Goal: Task Accomplishment & Management: Complete application form

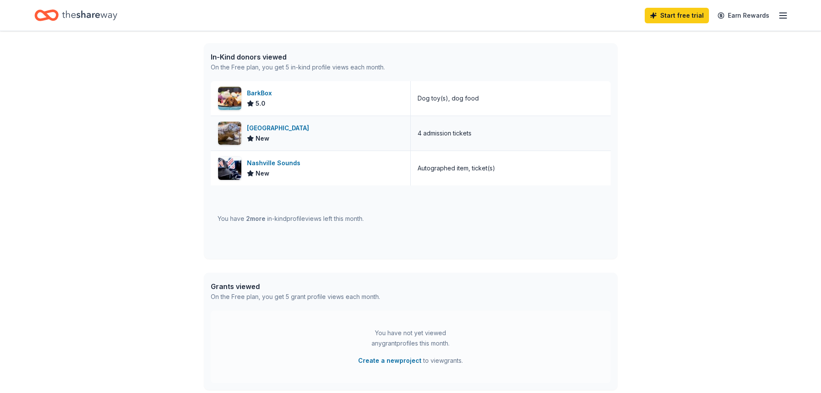
scroll to position [172, 0]
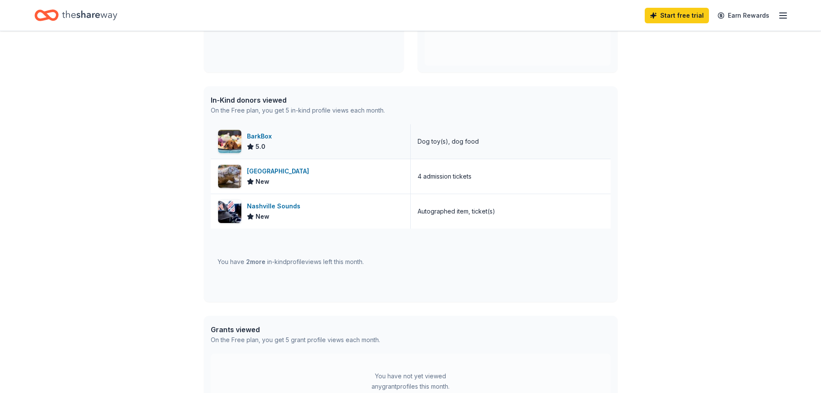
click at [236, 140] on img at bounding box center [229, 141] width 23 height 23
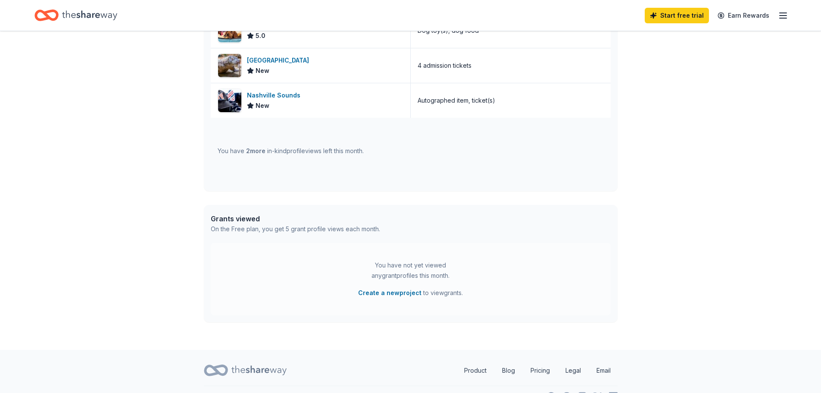
scroll to position [302, 0]
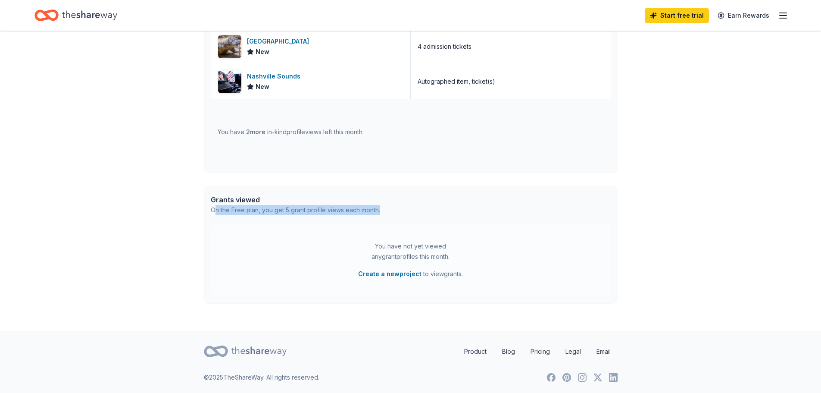
drag, startPoint x: 217, startPoint y: 211, endPoint x: 402, endPoint y: 208, distance: 185.4
click at [402, 208] on div "Grants viewed On the Free plan, you get 5 grant profile views each month." at bounding box center [411, 205] width 414 height 38
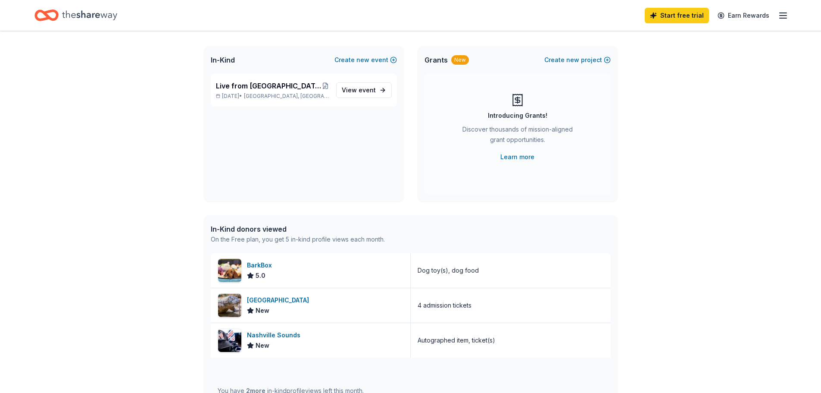
scroll to position [0, 0]
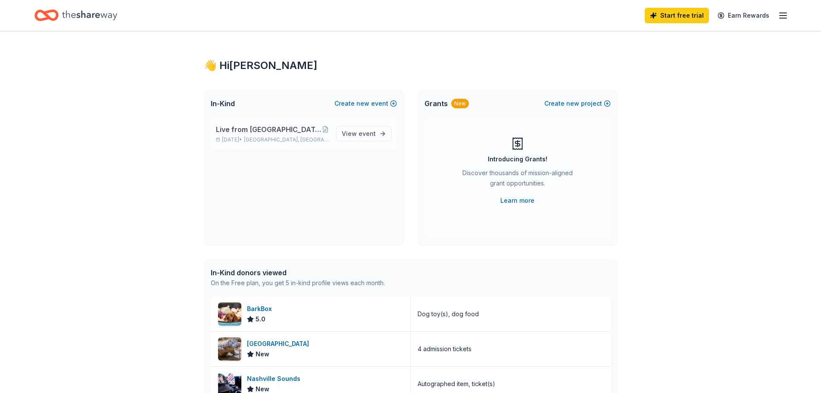
click at [291, 130] on span "Live from [GEOGRAPHIC_DATA]: Valor 4 Veterans Benefiting Folds of Honor" at bounding box center [269, 129] width 106 height 10
click at [788, 8] on div "Start free trial Earn Rewards" at bounding box center [717, 15] width 144 height 20
click at [784, 15] on icon "button" at bounding box center [783, 15] width 10 height 10
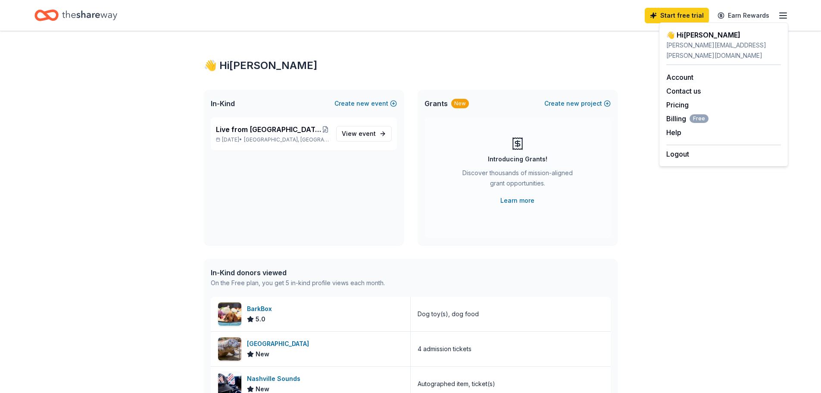
click at [615, 192] on div "Grants New Create new project Introducing Grants! Discover thousands of mission…" at bounding box center [518, 167] width 200 height 155
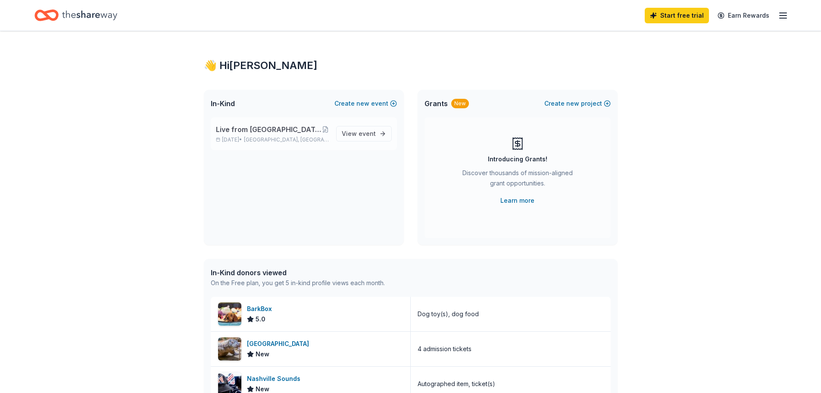
click at [297, 136] on p "Oct 17, 2025 • Franklin, TN" at bounding box center [272, 139] width 113 height 7
click at [366, 133] on span "event" at bounding box center [367, 133] width 17 height 7
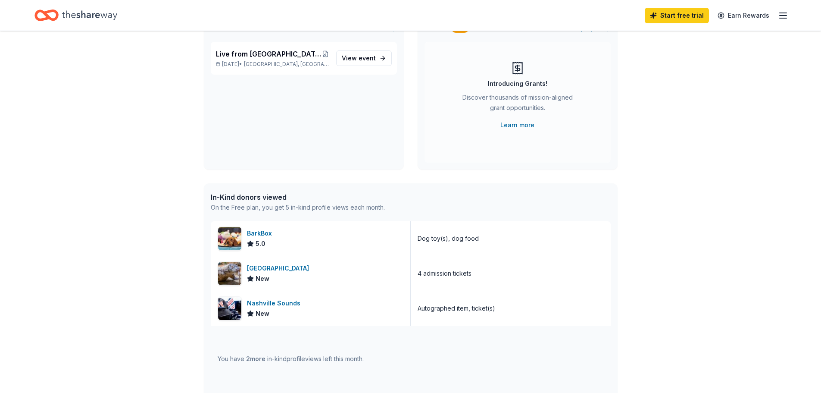
scroll to position [216, 0]
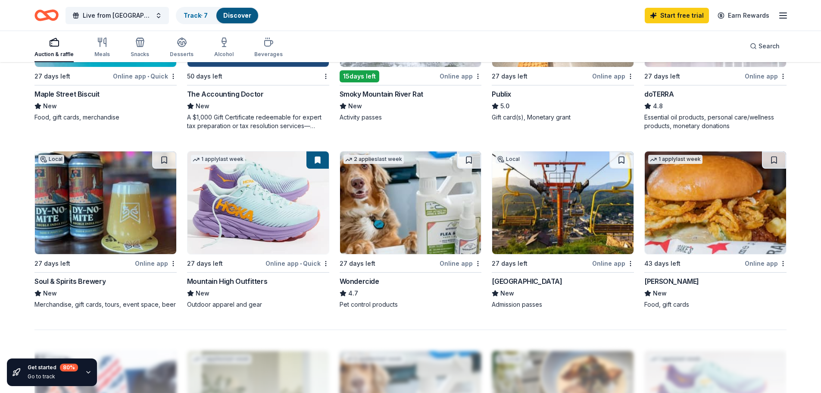
scroll to position [843, 0]
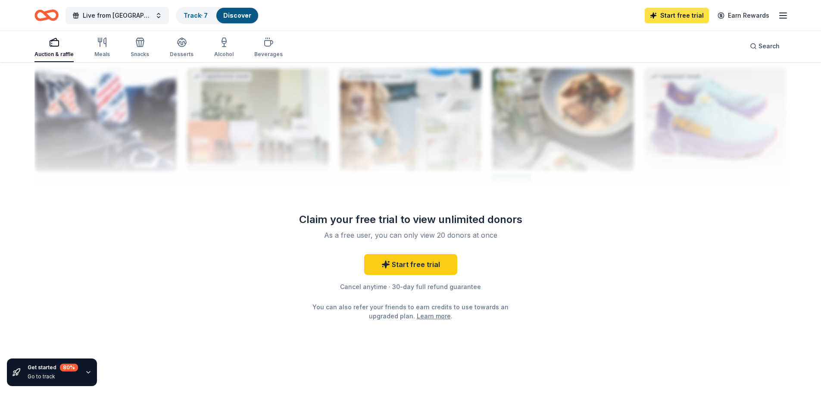
click at [674, 19] on link "Start free trial" at bounding box center [677, 16] width 64 height 16
click at [415, 263] on link "Start free trial" at bounding box center [410, 264] width 93 height 21
click at [406, 262] on link "Start free trial" at bounding box center [410, 264] width 93 height 21
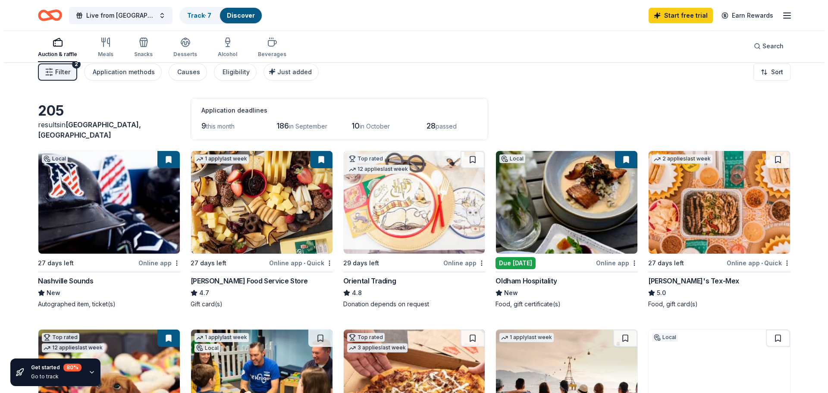
scroll to position [0, 0]
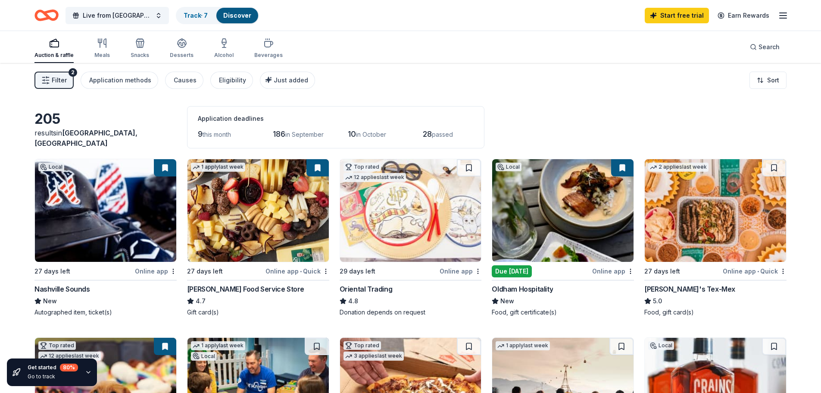
click at [67, 80] on button "Filter 2" at bounding box center [53, 80] width 39 height 17
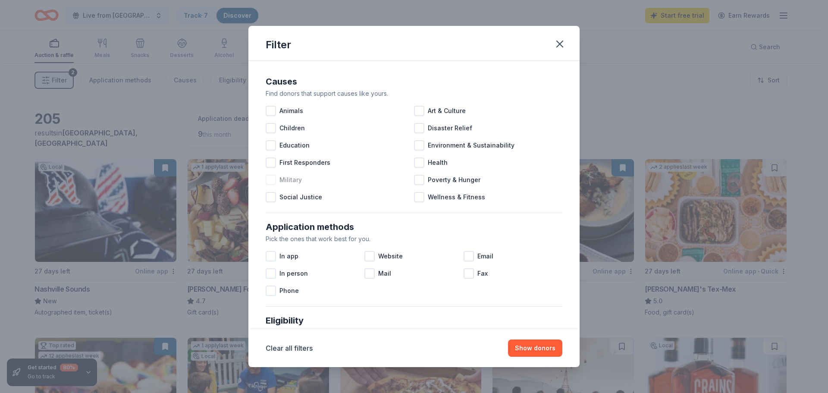
click at [272, 179] on div at bounding box center [271, 180] width 10 height 10
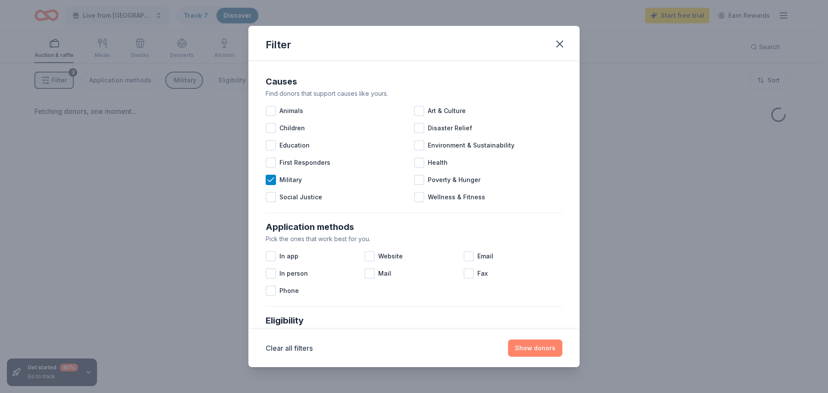
click at [530, 347] on button "Show donors" at bounding box center [535, 347] width 54 height 17
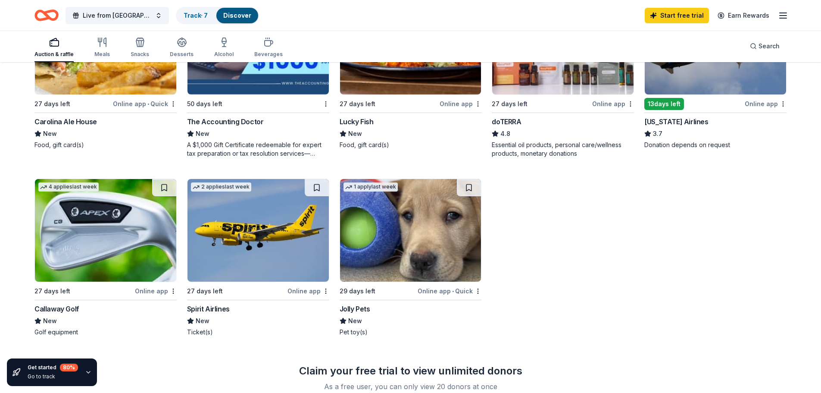
scroll to position [172, 0]
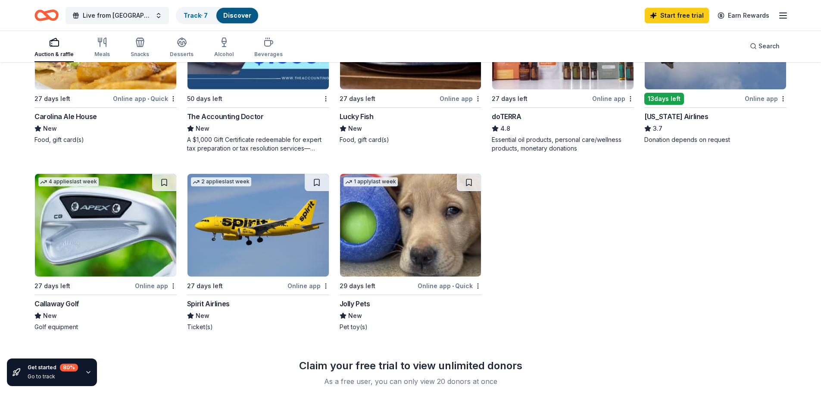
click at [259, 230] on img at bounding box center [258, 225] width 141 height 103
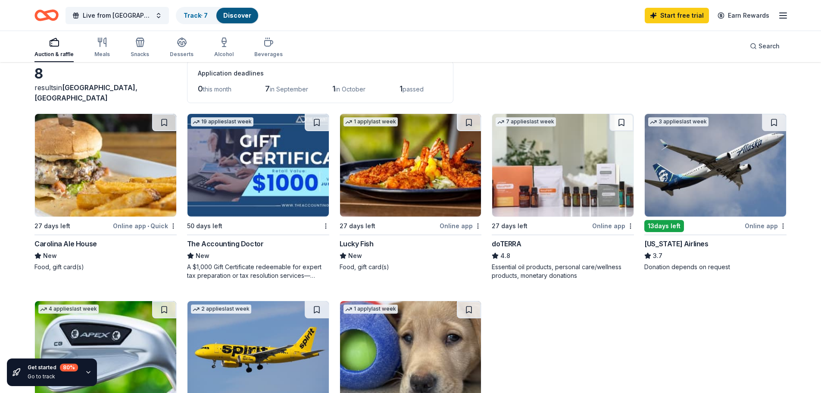
scroll to position [43, 0]
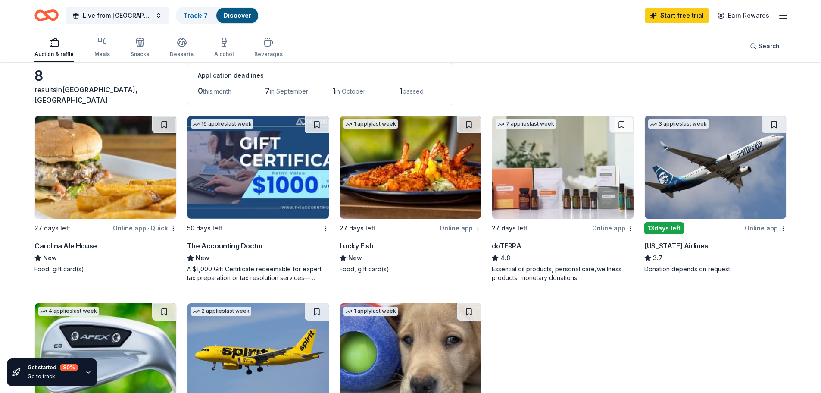
click at [694, 159] on img at bounding box center [715, 167] width 141 height 103
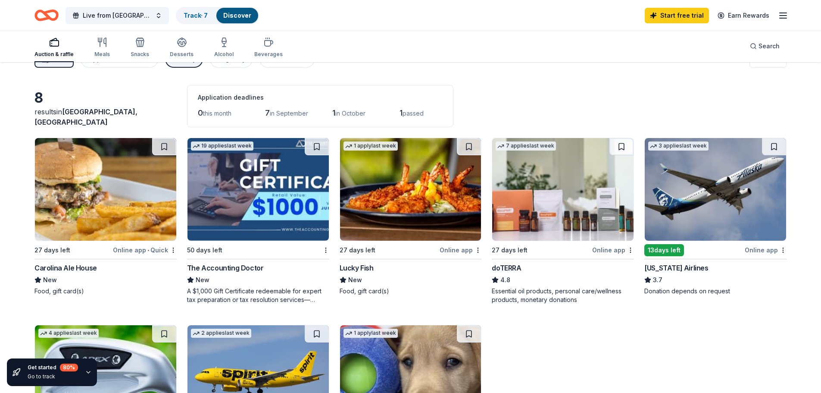
scroll to position [0, 0]
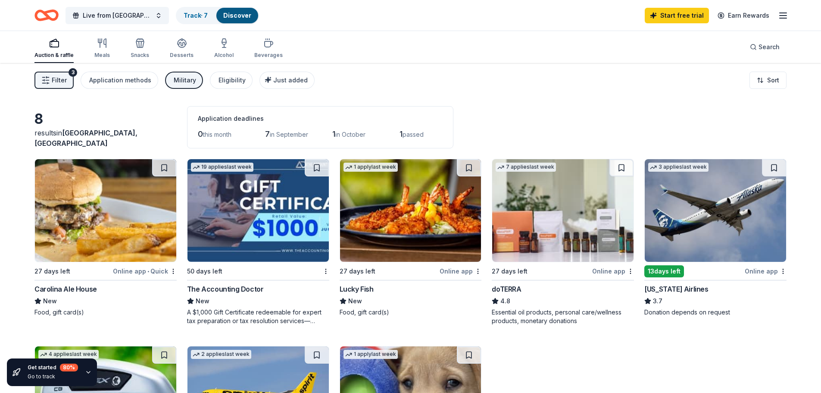
click at [59, 82] on span "Filter" at bounding box center [59, 80] width 15 height 10
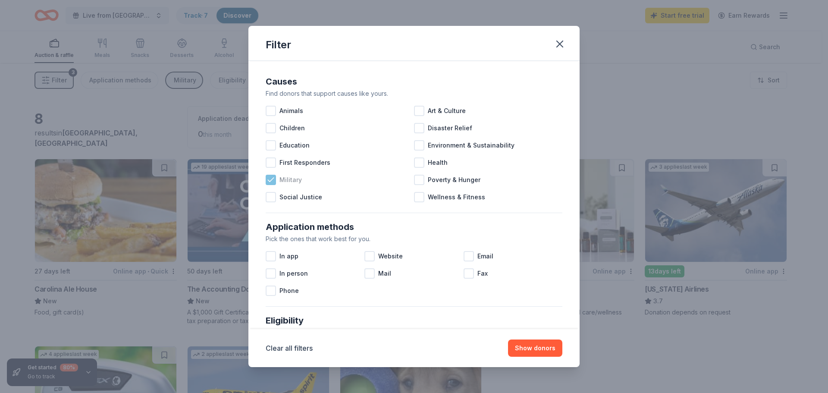
click at [271, 180] on icon at bounding box center [271, 180] width 6 height 4
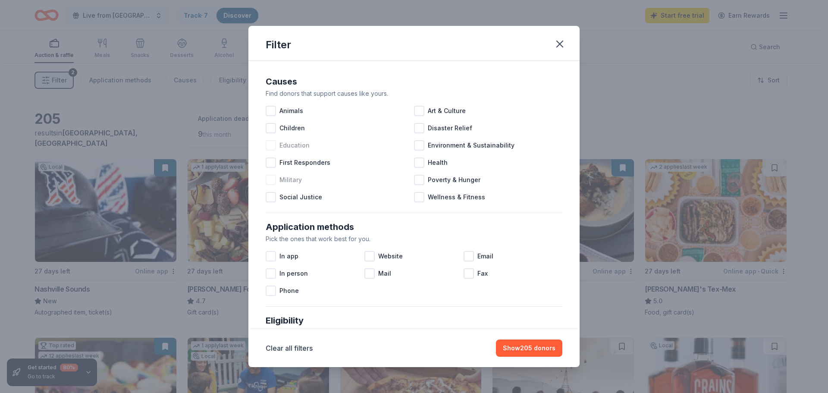
click at [270, 149] on div at bounding box center [271, 145] width 10 height 10
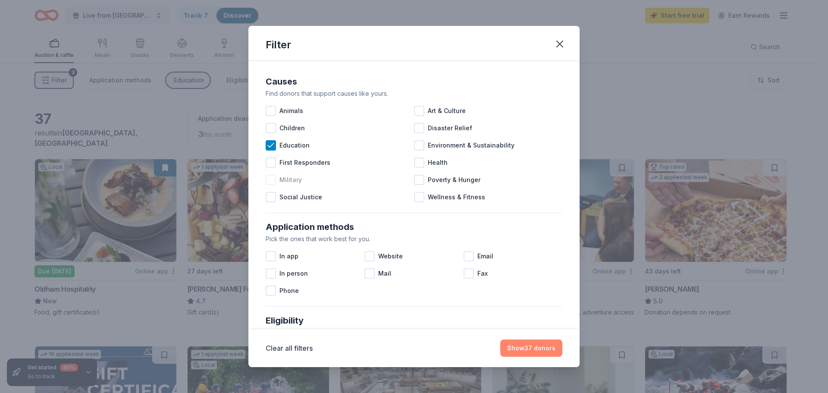
click at [528, 349] on button "Show 37 donors" at bounding box center [531, 347] width 62 height 17
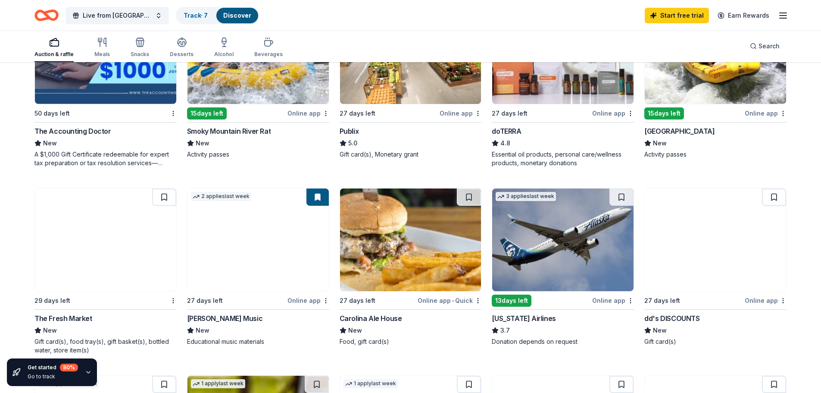
scroll to position [172, 0]
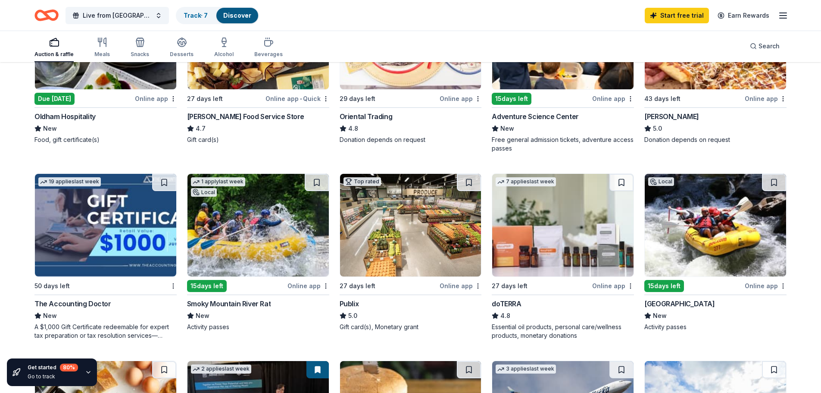
drag, startPoint x: 643, startPoint y: 303, endPoint x: 718, endPoint y: 303, distance: 75.4
click at [718, 303] on div "Local Due tomorrow Online app Oldham Hospitality New Food, gift certificate(s) …" at bounding box center [410, 350] width 752 height 728
click at [720, 222] on img at bounding box center [715, 225] width 141 height 103
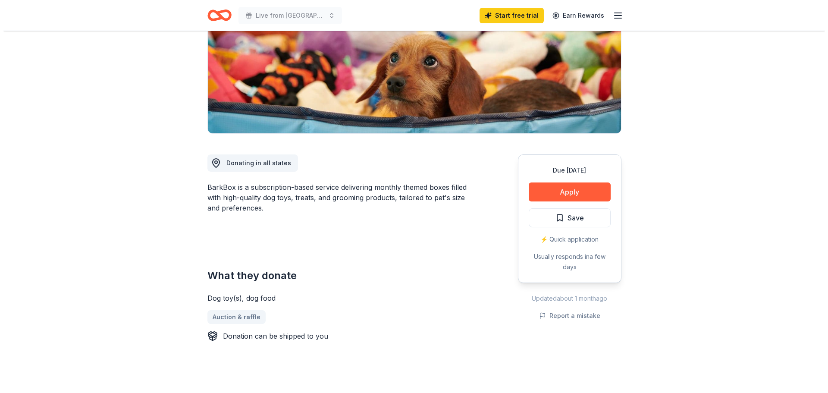
scroll to position [129, 0]
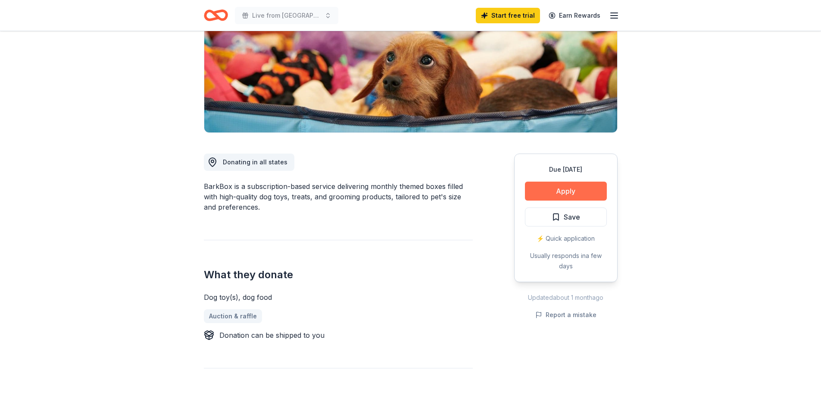
click at [575, 188] on button "Apply" at bounding box center [566, 190] width 82 height 19
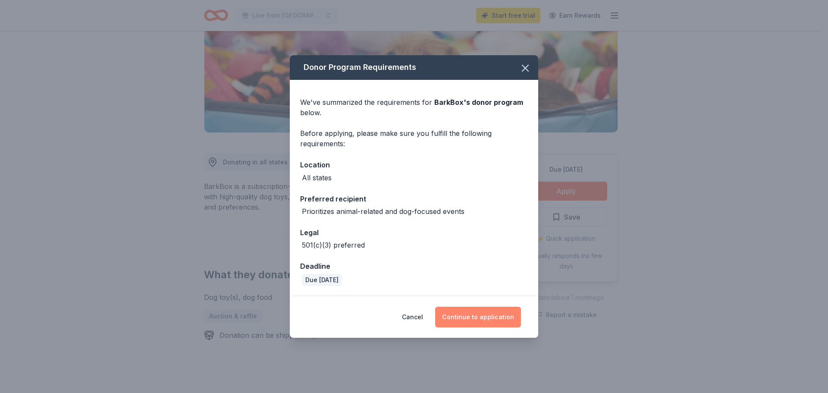
click at [484, 316] on button "Continue to application" at bounding box center [478, 316] width 86 height 21
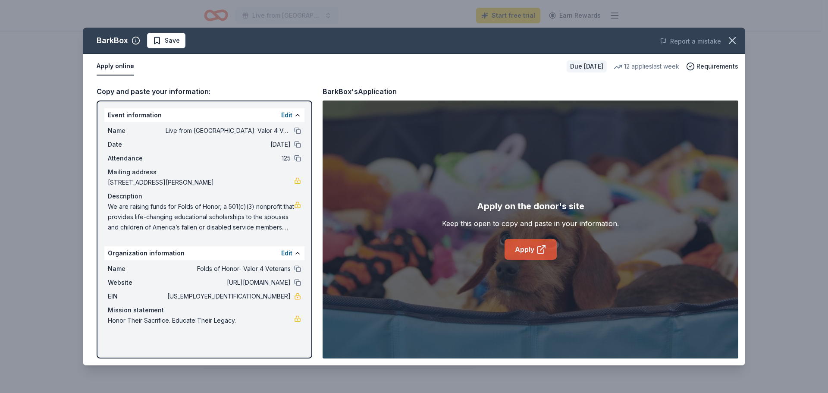
click at [517, 249] on link "Apply" at bounding box center [530, 249] width 52 height 21
click at [729, 41] on icon "button" at bounding box center [732, 40] width 12 height 12
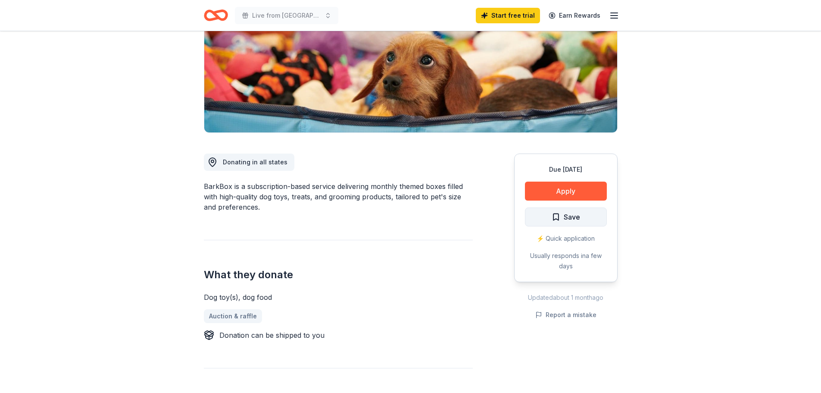
click at [587, 219] on button "Save" at bounding box center [566, 216] width 82 height 19
click at [585, 218] on html "Live from Nashville: Valor 4 Veterans Benefiting Folds of Honor Start free tria…" at bounding box center [410, 67] width 821 height 393
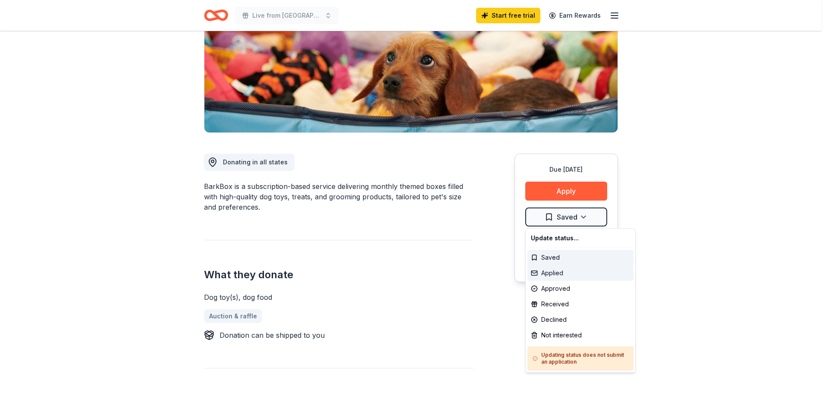
click at [560, 272] on div "Applied" at bounding box center [580, 273] width 106 height 16
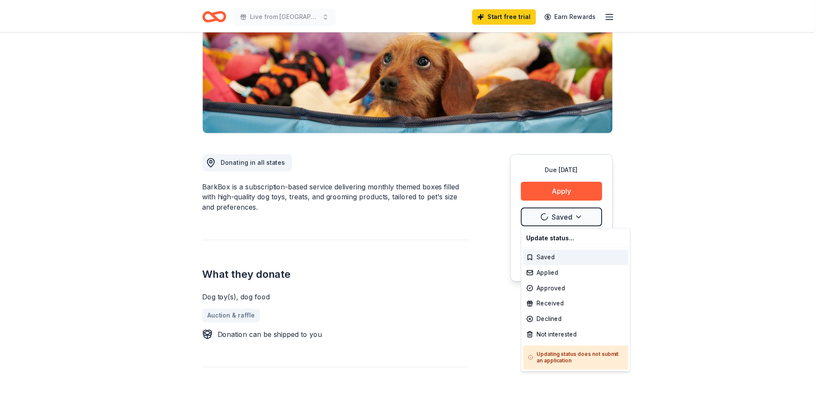
scroll to position [0, 0]
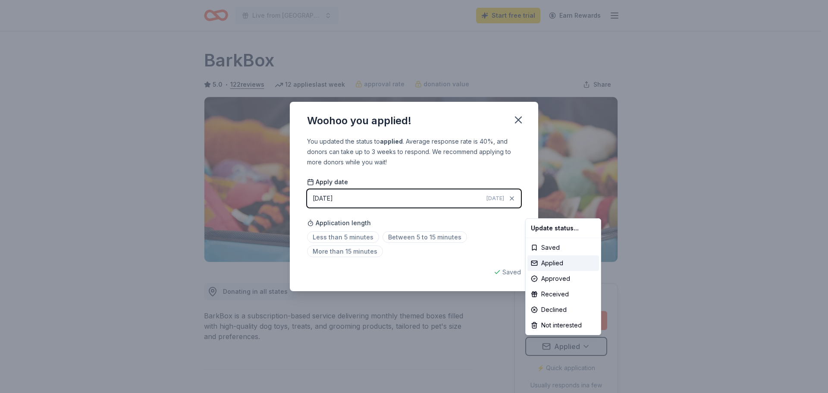
click at [406, 236] on html "Live from Nashville: Valor 4 Veterans Benefiting Folds of Honor Start free tria…" at bounding box center [414, 196] width 828 height 393
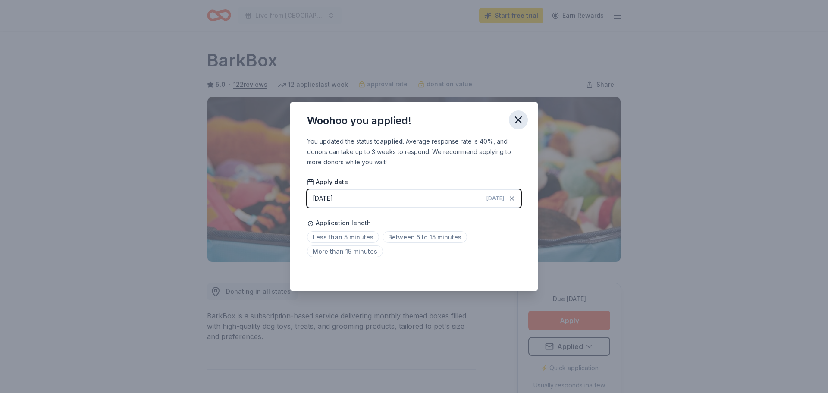
click at [518, 117] on icon "button" at bounding box center [518, 120] width 12 height 12
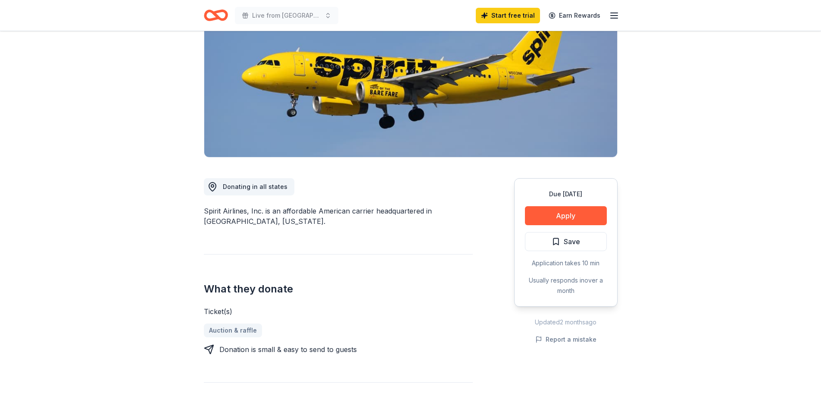
scroll to position [129, 0]
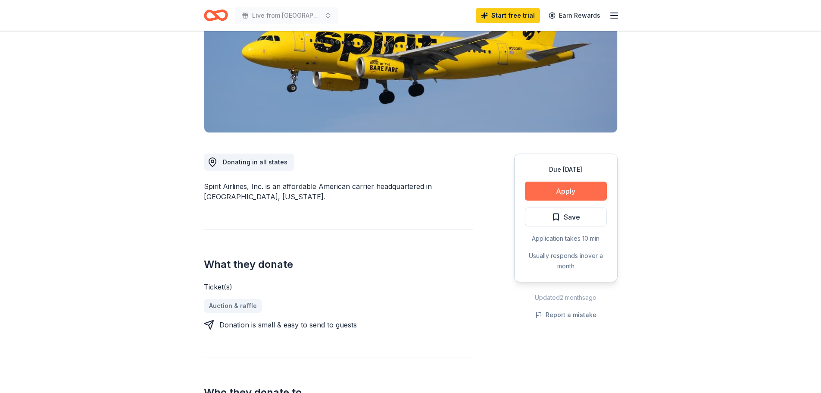
click at [568, 188] on button "Apply" at bounding box center [566, 190] width 82 height 19
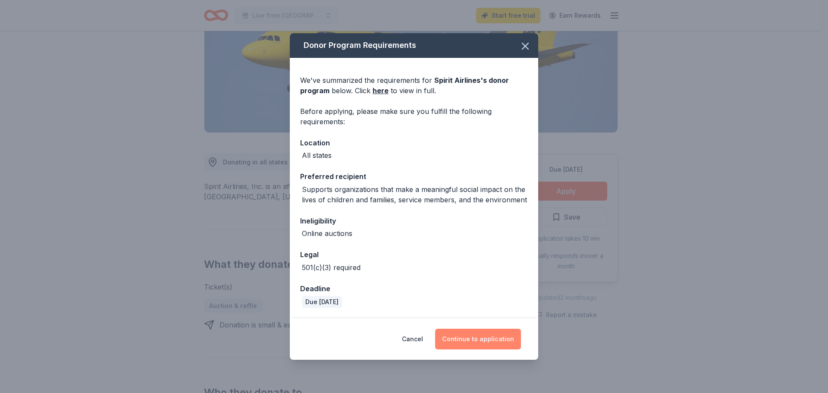
click at [468, 336] on button "Continue to application" at bounding box center [478, 338] width 86 height 21
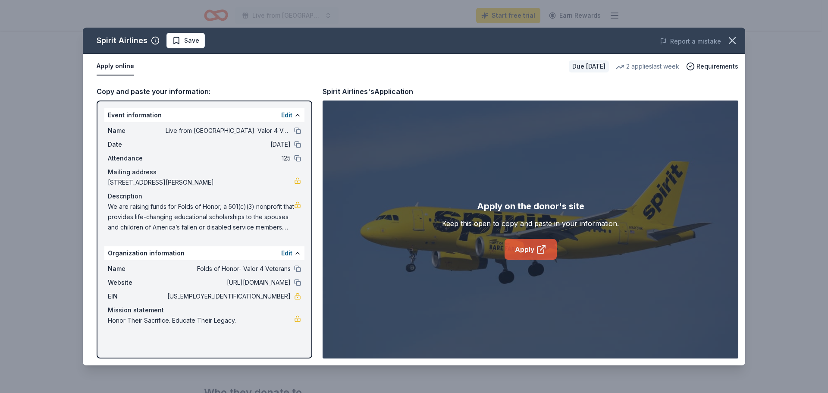
click at [526, 249] on link "Apply" at bounding box center [530, 249] width 52 height 21
click at [731, 40] on icon "button" at bounding box center [732, 41] width 6 height 6
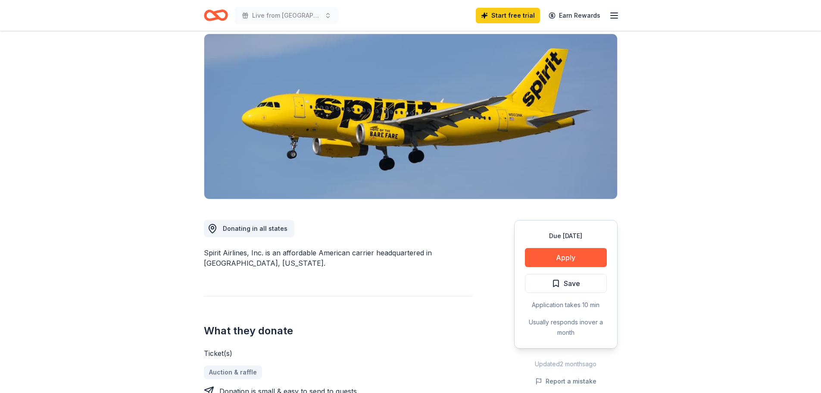
scroll to position [0, 0]
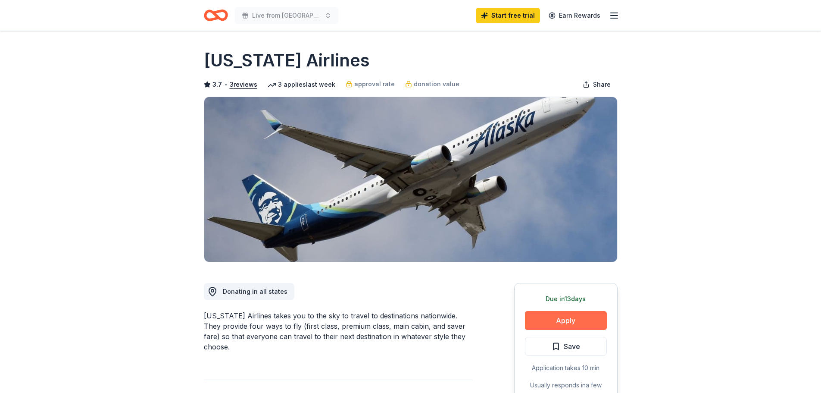
click at [559, 322] on button "Apply" at bounding box center [566, 320] width 82 height 19
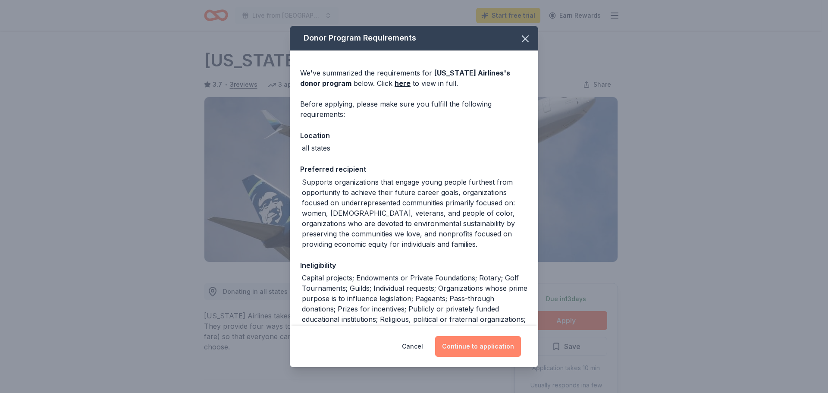
click at [484, 342] on button "Continue to application" at bounding box center [478, 346] width 86 height 21
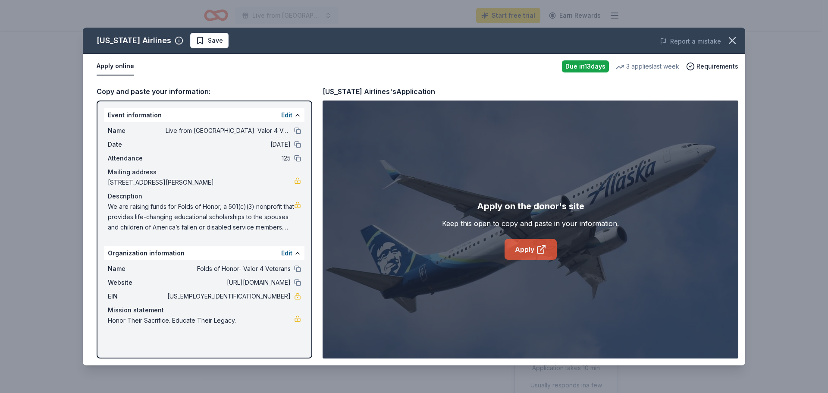
click at [540, 246] on icon at bounding box center [541, 249] width 10 height 10
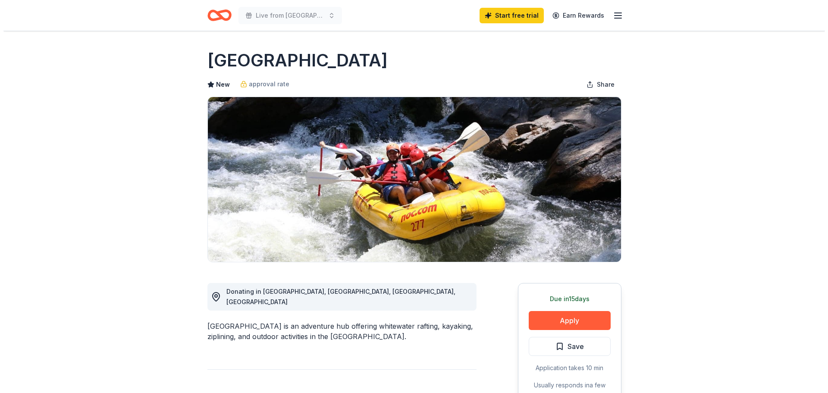
scroll to position [86, 0]
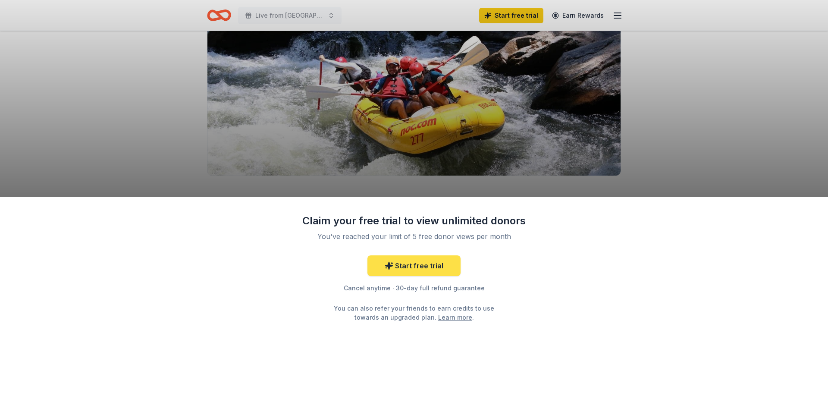
click at [416, 269] on link "Start free trial" at bounding box center [413, 265] width 93 height 21
click at [406, 261] on link "Start free trial" at bounding box center [413, 265] width 93 height 21
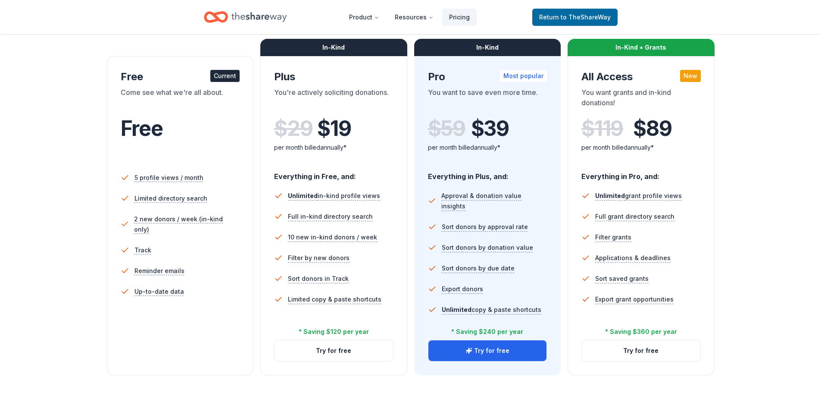
scroll to position [129, 0]
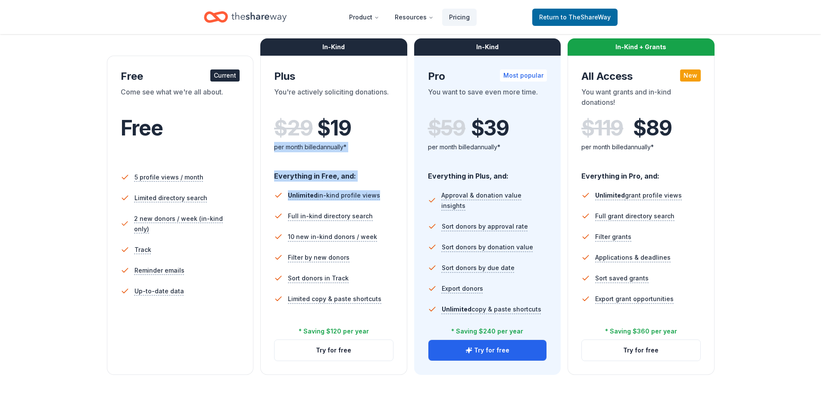
drag, startPoint x: 274, startPoint y: 147, endPoint x: 373, endPoint y: 185, distance: 106.7
click at [373, 185] on div "In-Kind Plus You're actively soliciting donations. $ 29 $ 19 per month billed a…" at bounding box center [333, 215] width 147 height 319
click at [353, 177] on div "Everything in Free, and:" at bounding box center [333, 172] width 119 height 18
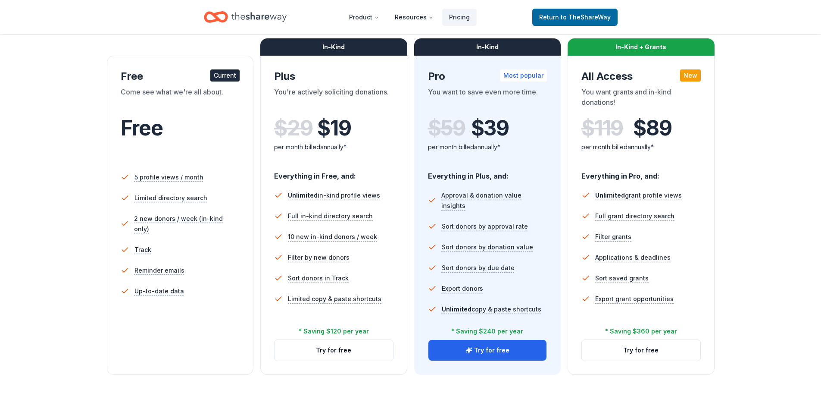
drag, startPoint x: 277, startPoint y: 141, endPoint x: 383, endPoint y: 191, distance: 117.2
click at [383, 191] on div "In-Kind Plus You're actively soliciting donations. $ 29 $ 19 per month billed a…" at bounding box center [333, 215] width 147 height 319
click at [383, 191] on li "Unlimited in-kind profile views" at bounding box center [333, 195] width 119 height 21
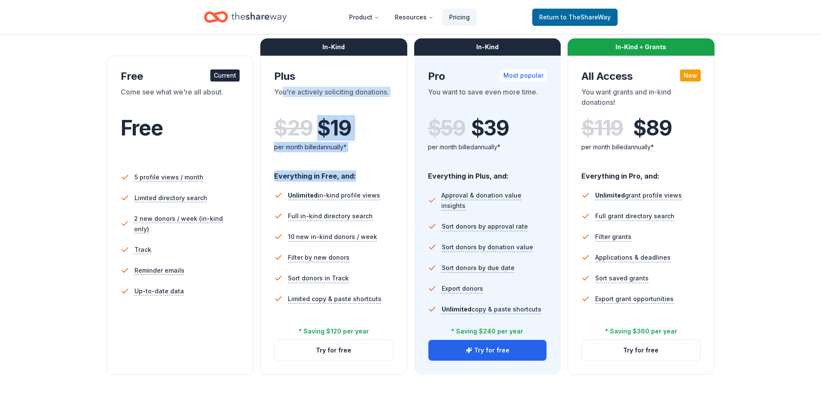
drag, startPoint x: 283, startPoint y: 109, endPoint x: 395, endPoint y: 176, distance: 130.7
click at [395, 176] on div "In-Kind Plus You're actively soliciting donations. $ 29 $ 19 per month billed a…" at bounding box center [333, 215] width 147 height 319
click at [371, 150] on div "per month billed annually*" at bounding box center [333, 147] width 119 height 10
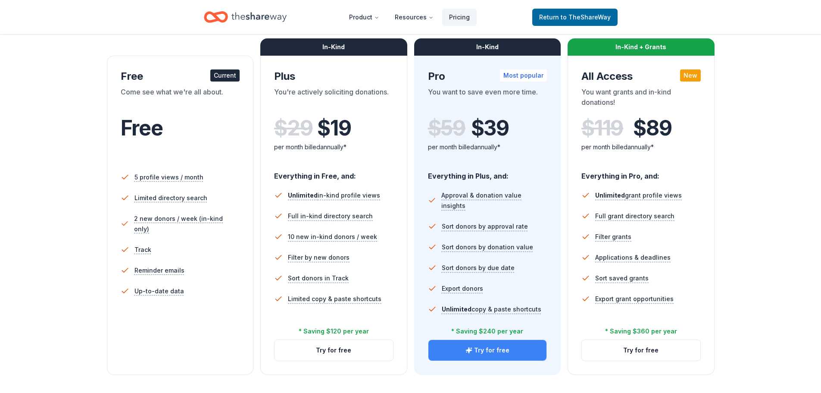
click at [531, 348] on button "Try for free" at bounding box center [487, 350] width 119 height 21
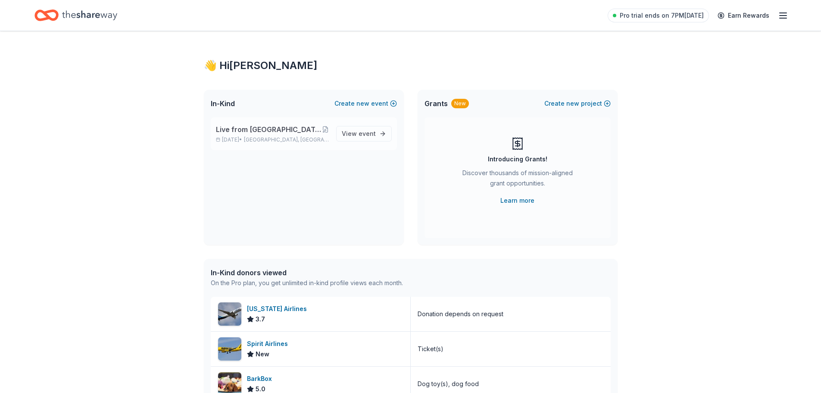
click at [287, 132] on span "Live from [GEOGRAPHIC_DATA]: Valor 4 Veterans Benefiting Folds of Honor" at bounding box center [269, 129] width 106 height 10
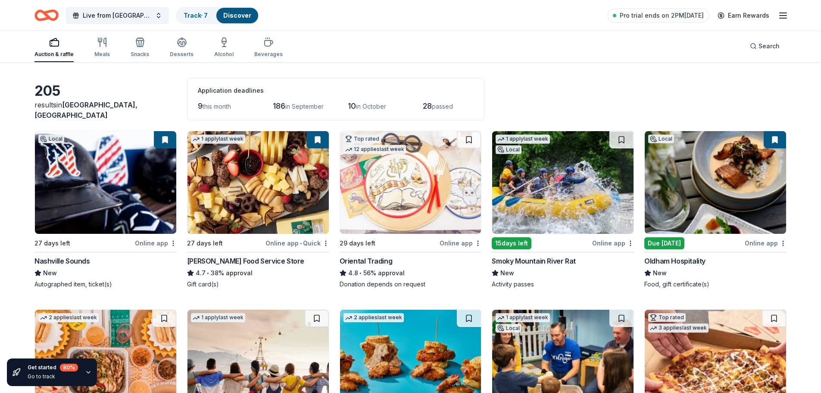
scroll to position [43, 0]
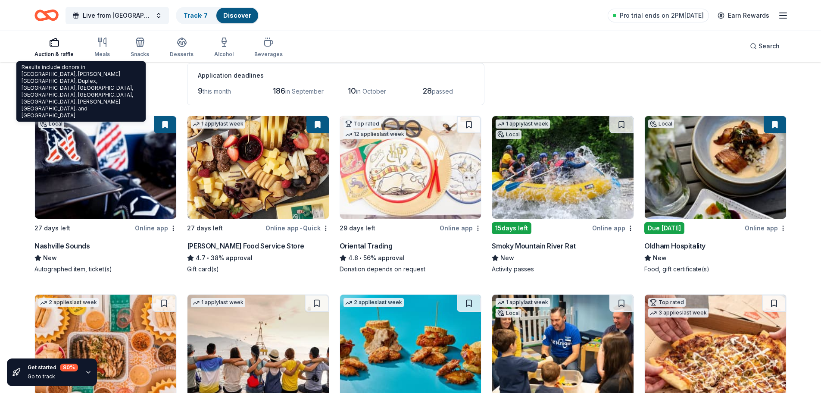
click at [91, 99] on span "Franklin, TN" at bounding box center [85, 94] width 103 height 19
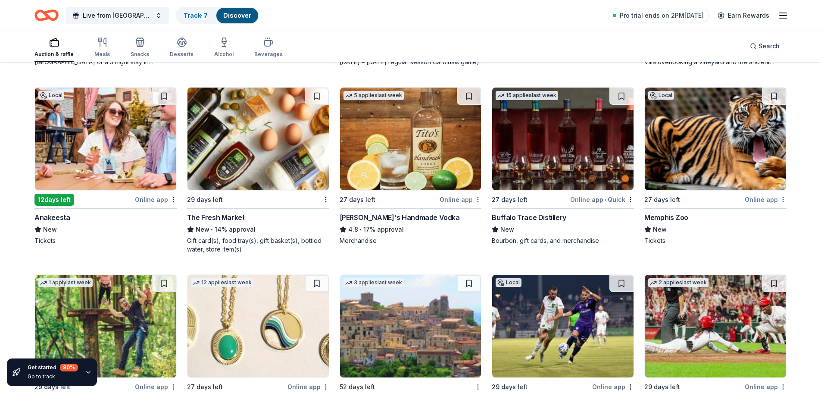
scroll to position [1530, 0]
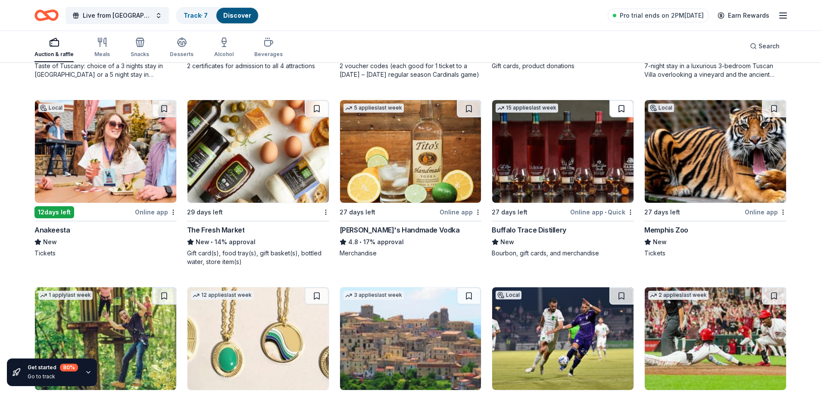
click at [619, 108] on button at bounding box center [621, 108] width 24 height 17
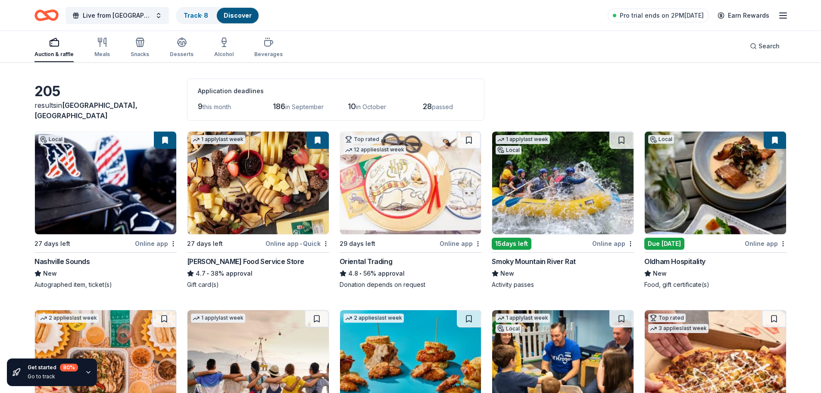
scroll to position [43, 0]
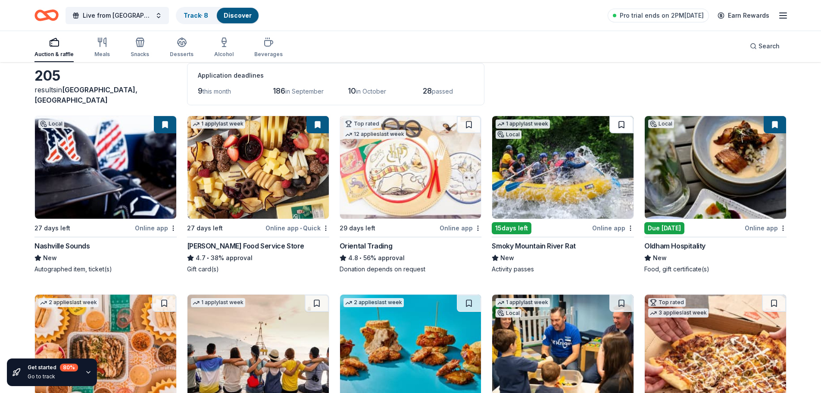
click at [621, 123] on button at bounding box center [621, 124] width 24 height 17
click at [714, 166] on img at bounding box center [715, 167] width 141 height 103
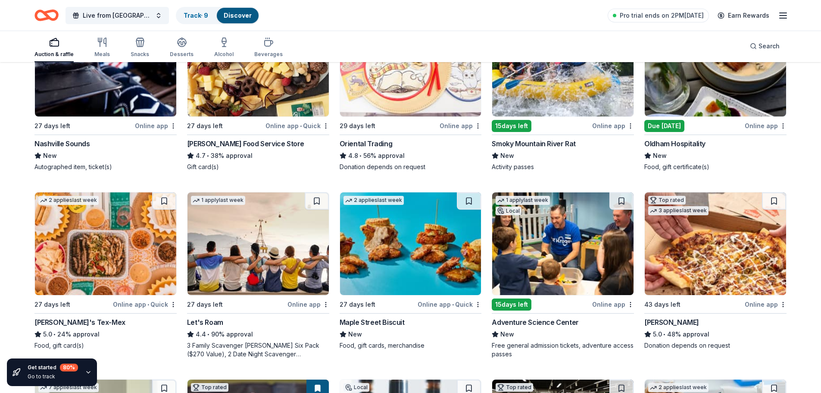
scroll to position [172, 0]
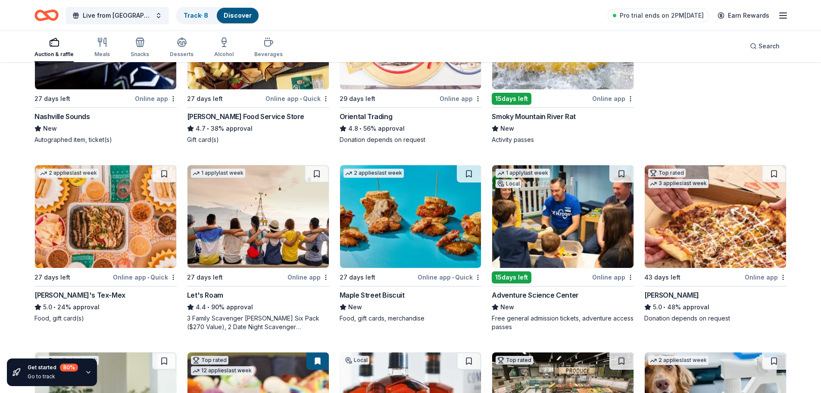
click at [392, 214] on img at bounding box center [410, 216] width 141 height 103
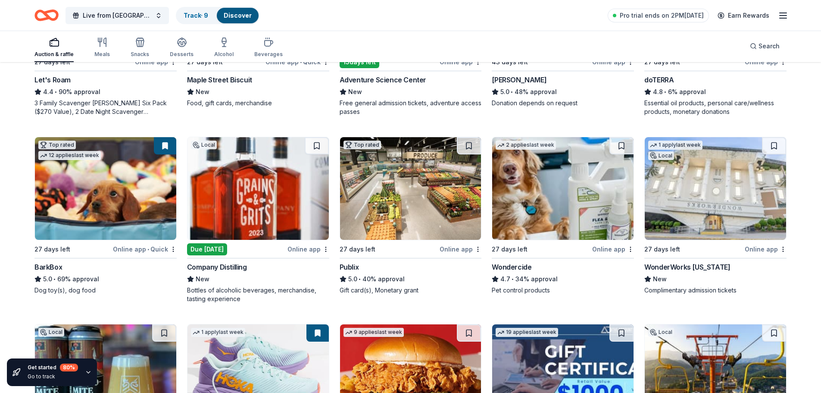
scroll to position [388, 0]
click at [733, 185] on img at bounding box center [715, 188] width 141 height 103
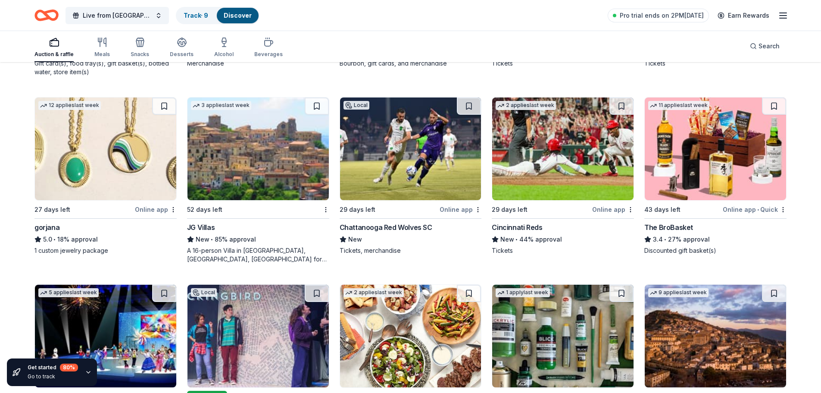
scroll to position [1853, 0]
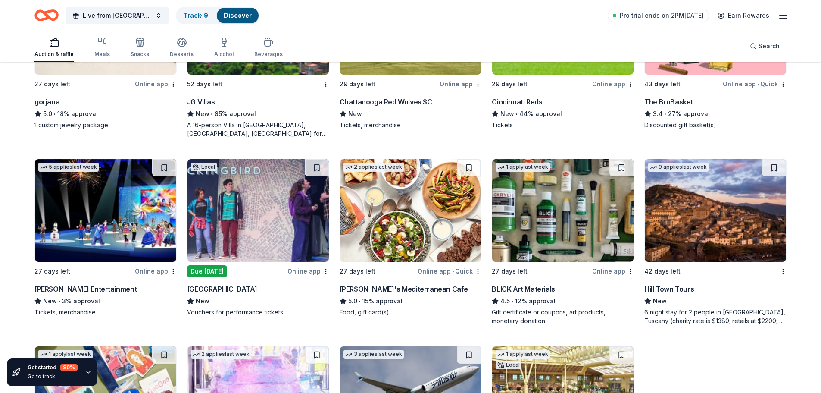
click at [260, 208] on img at bounding box center [258, 210] width 141 height 103
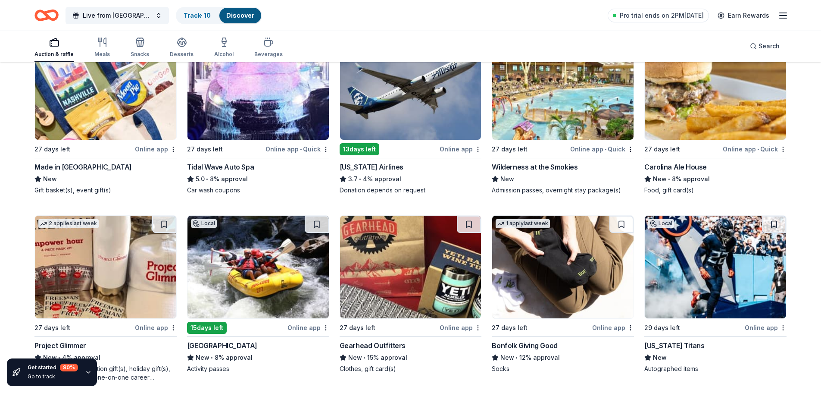
scroll to position [2076, 0]
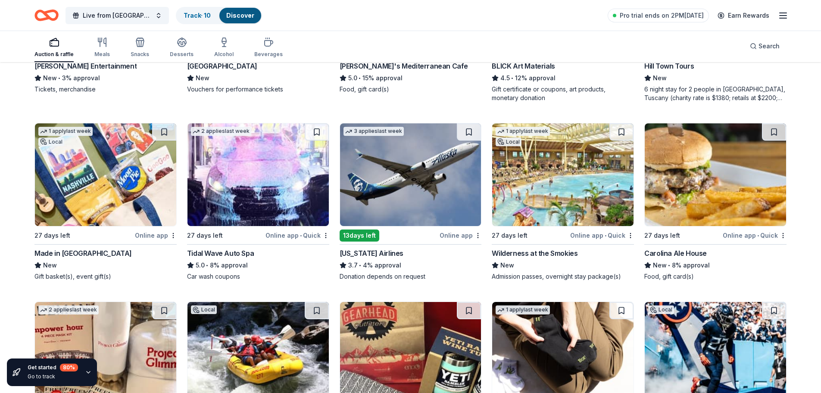
click at [113, 182] on img at bounding box center [105, 174] width 141 height 103
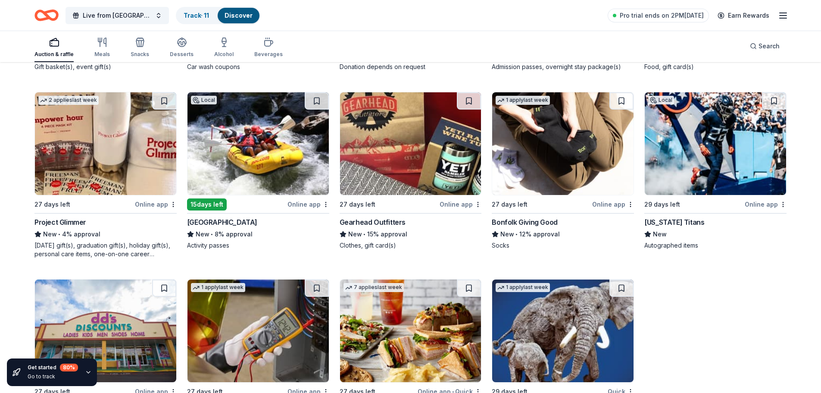
scroll to position [2292, 0]
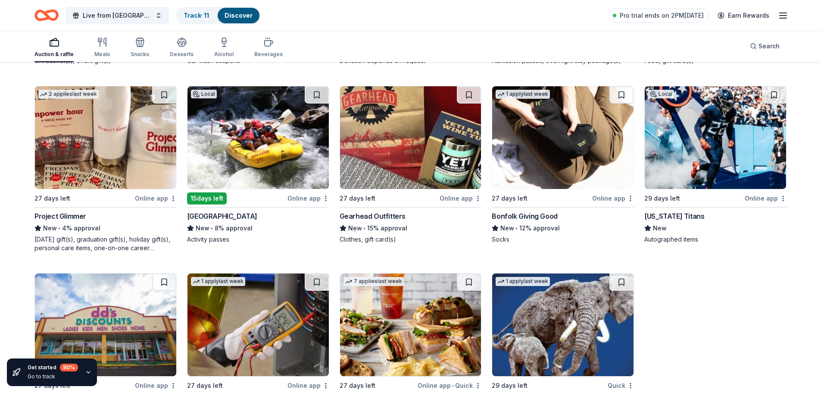
click at [718, 133] on img at bounding box center [715, 137] width 141 height 103
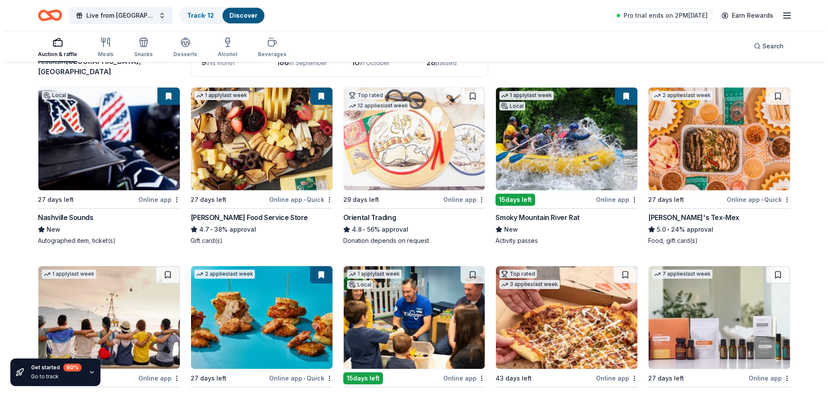
scroll to position [0, 0]
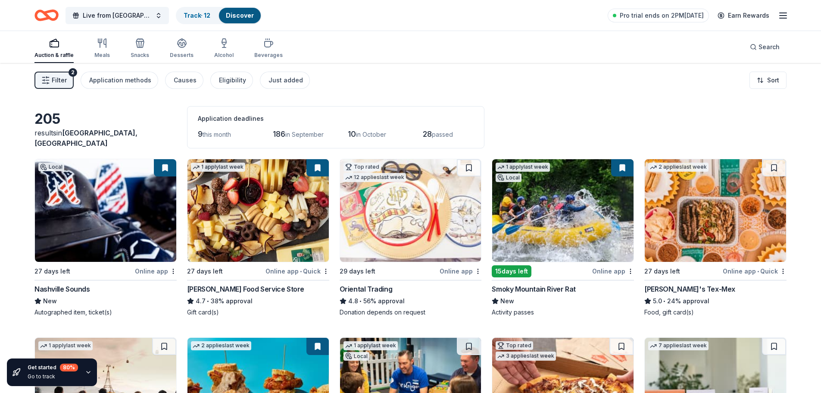
click at [53, 80] on span "Filter" at bounding box center [59, 80] width 15 height 10
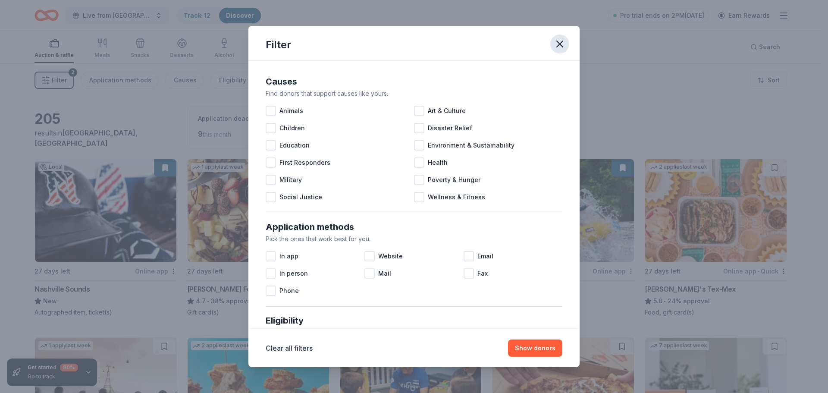
click at [559, 44] on icon "button" at bounding box center [559, 44] width 12 height 12
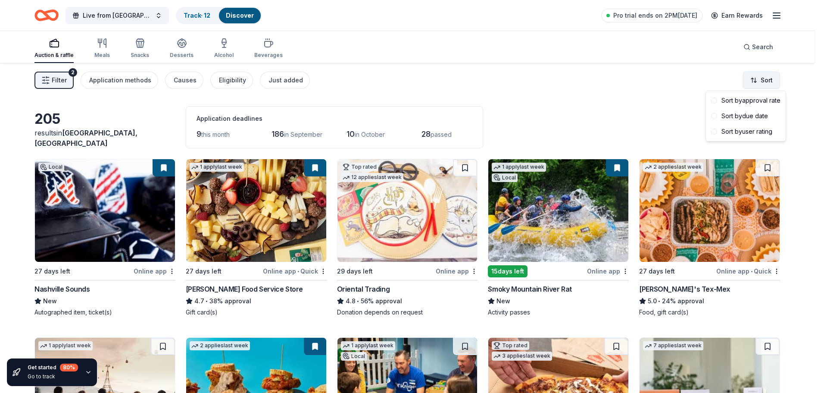
click at [771, 80] on html "Live from Nashville: Valor 4 Veterans Benefiting Folds of Honor Track · 12 Disc…" at bounding box center [410, 196] width 821 height 393
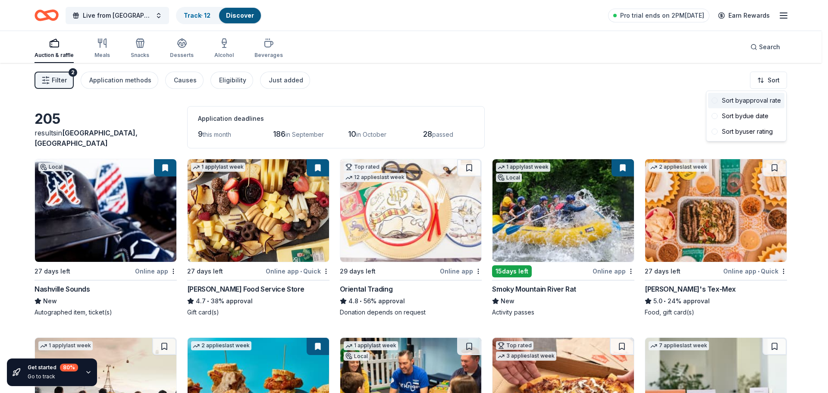
click at [755, 100] on div "Sort by approval rate" at bounding box center [746, 101] width 76 height 16
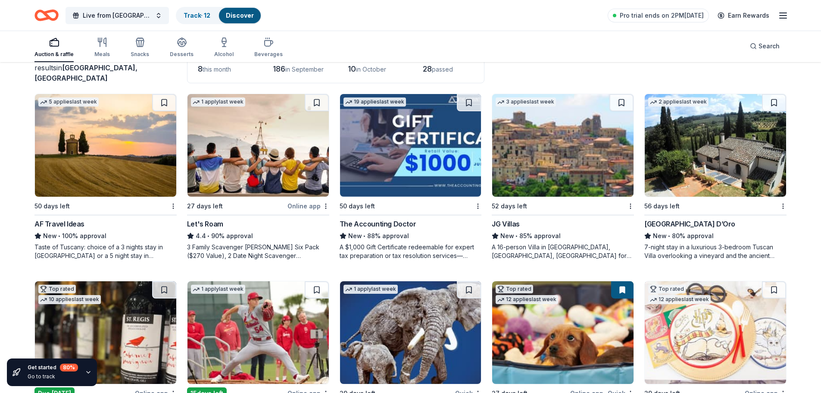
scroll to position [172, 0]
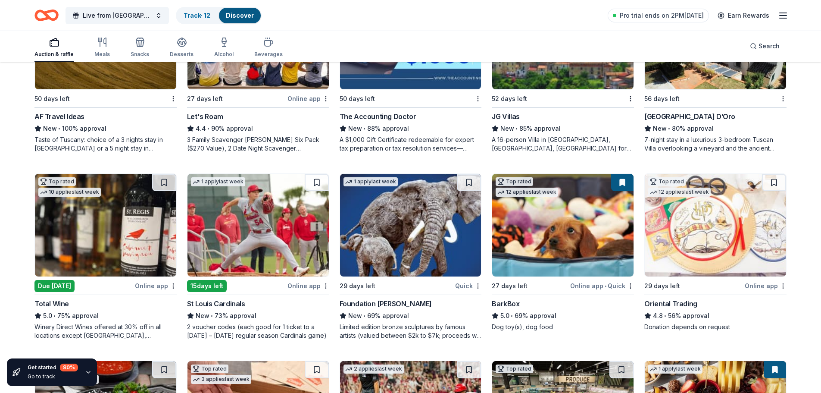
click at [93, 225] on img at bounding box center [105, 225] width 141 height 103
click at [421, 225] on img at bounding box center [410, 225] width 141 height 103
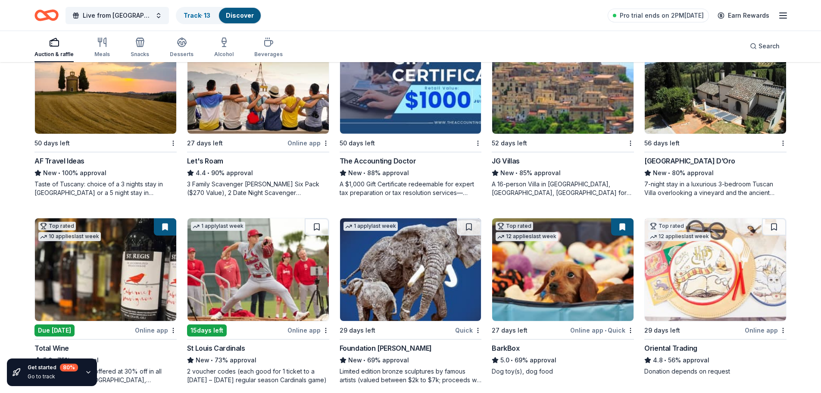
scroll to position [43, 0]
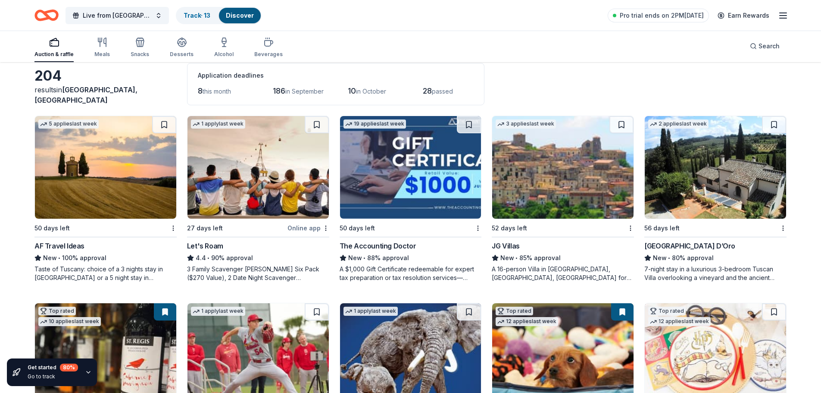
click at [250, 169] on img at bounding box center [258, 167] width 141 height 103
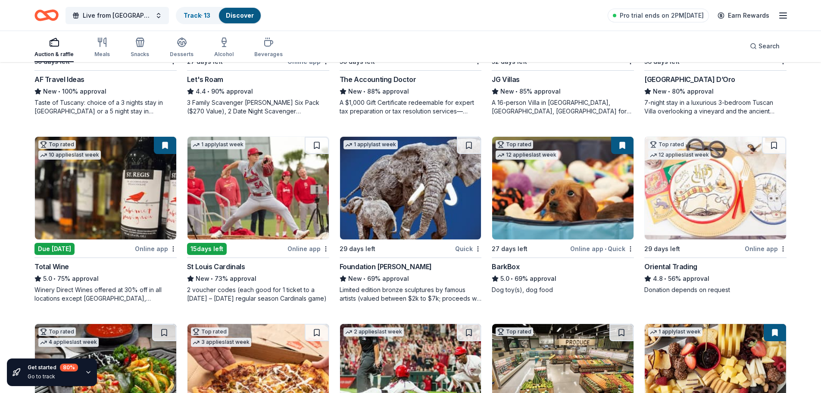
scroll to position [216, 0]
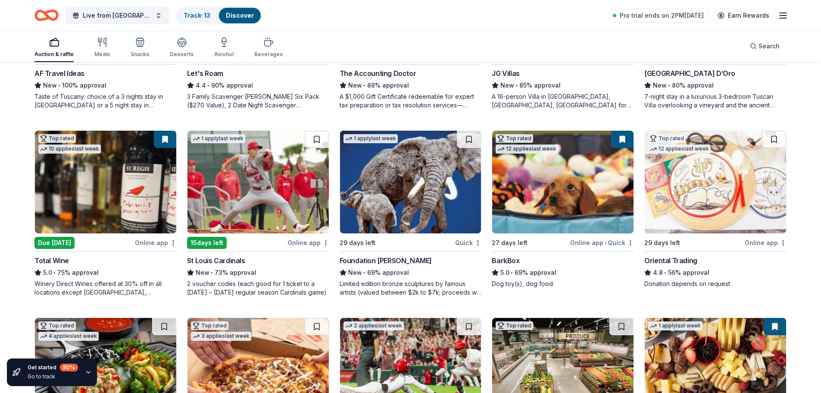
click at [716, 184] on img at bounding box center [715, 182] width 141 height 103
click at [625, 140] on button at bounding box center [622, 139] width 22 height 17
click at [563, 176] on img at bounding box center [562, 182] width 141 height 103
click at [622, 140] on button at bounding box center [622, 139] width 22 height 17
click at [562, 192] on img at bounding box center [562, 182] width 141 height 103
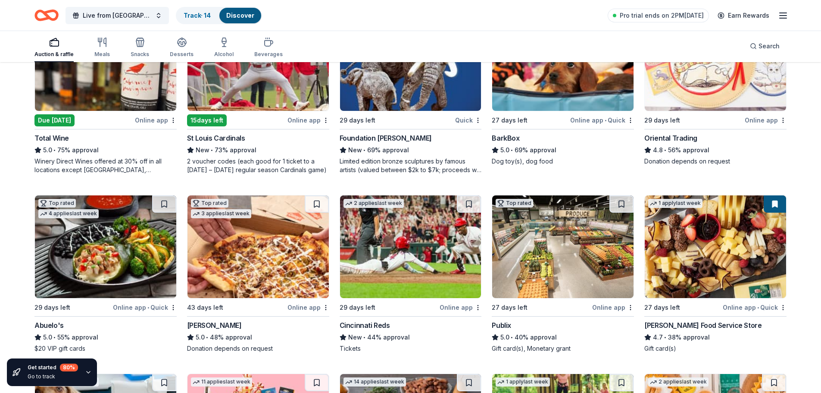
scroll to position [345, 0]
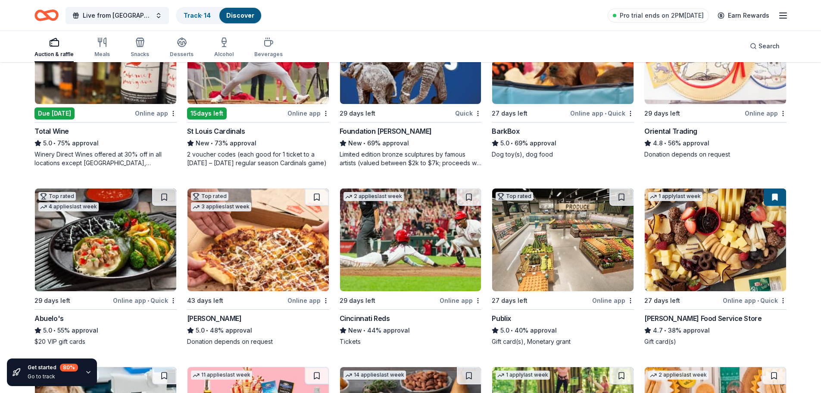
click at [108, 228] on img at bounding box center [105, 239] width 141 height 103
click at [278, 225] on img at bounding box center [258, 239] width 141 height 103
click at [557, 243] on img at bounding box center [562, 239] width 141 height 103
click at [719, 233] on img at bounding box center [715, 239] width 141 height 103
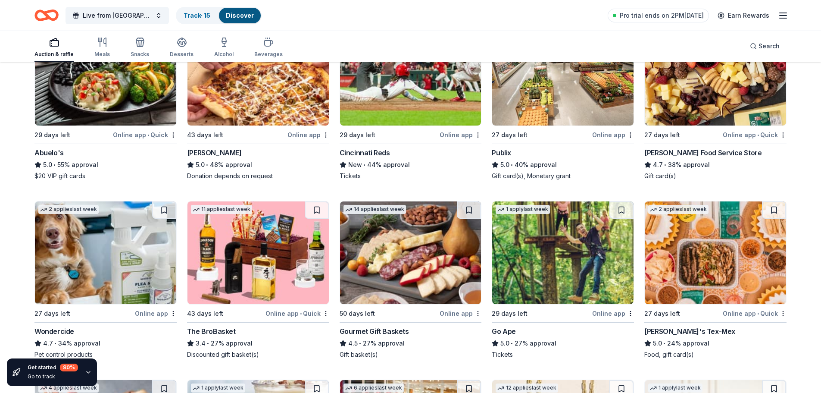
scroll to position [560, 0]
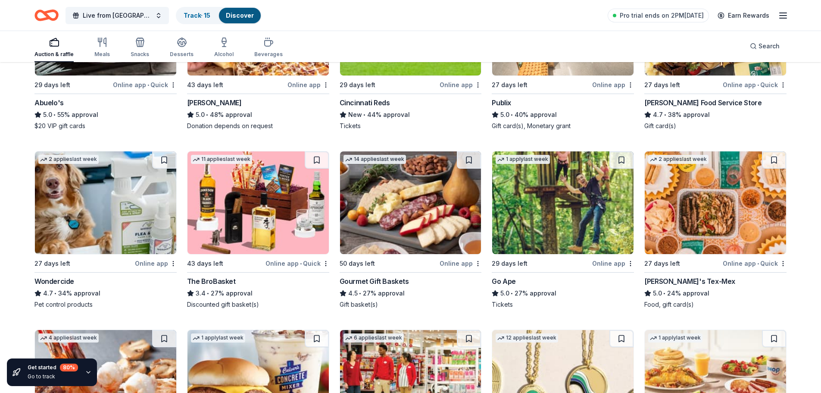
click at [103, 200] on img at bounding box center [105, 202] width 141 height 103
click at [244, 187] on img at bounding box center [258, 202] width 141 height 103
click at [413, 194] on img at bounding box center [410, 202] width 141 height 103
click at [565, 187] on img at bounding box center [562, 202] width 141 height 103
click at [729, 197] on img at bounding box center [715, 202] width 141 height 103
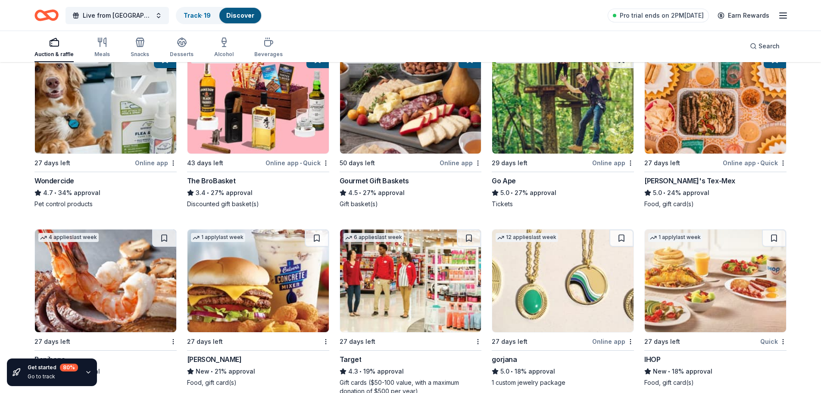
scroll to position [733, 0]
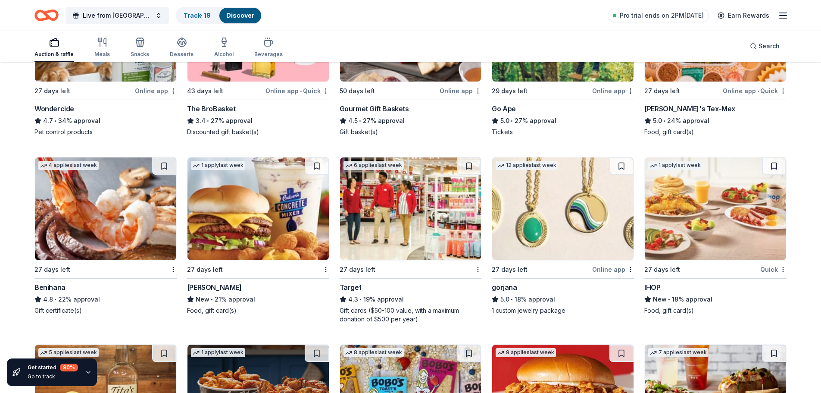
click at [420, 204] on img at bounding box center [410, 208] width 141 height 103
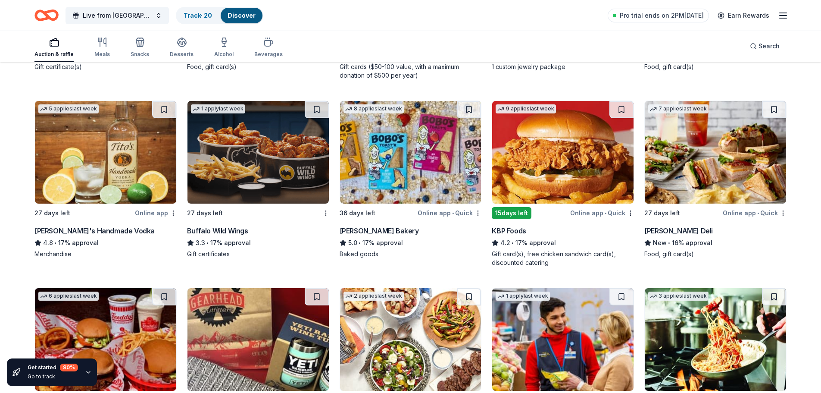
scroll to position [991, 0]
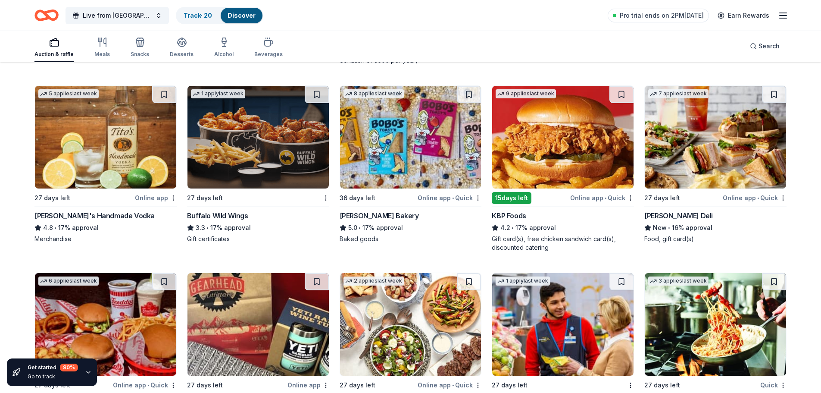
click at [283, 140] on img at bounding box center [258, 137] width 141 height 103
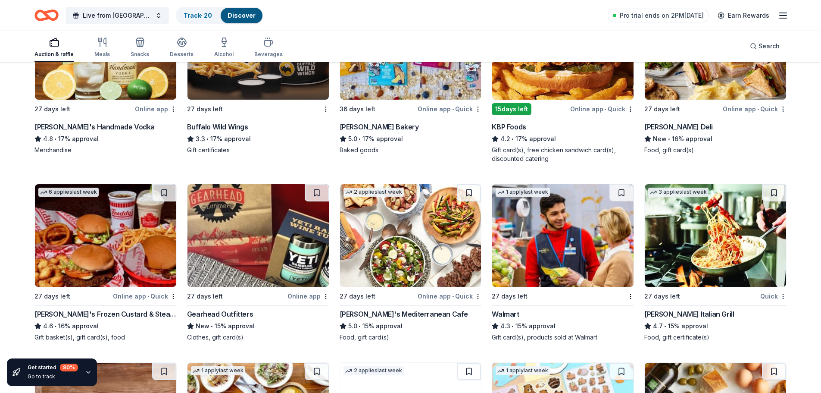
scroll to position [1121, 0]
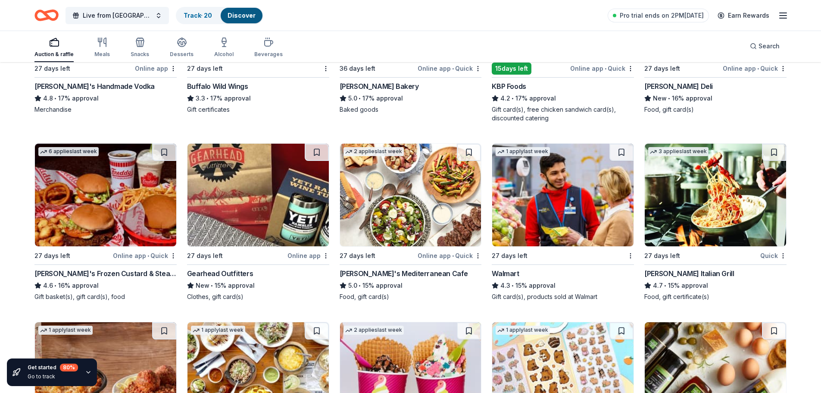
click at [557, 194] on img at bounding box center [562, 195] width 141 height 103
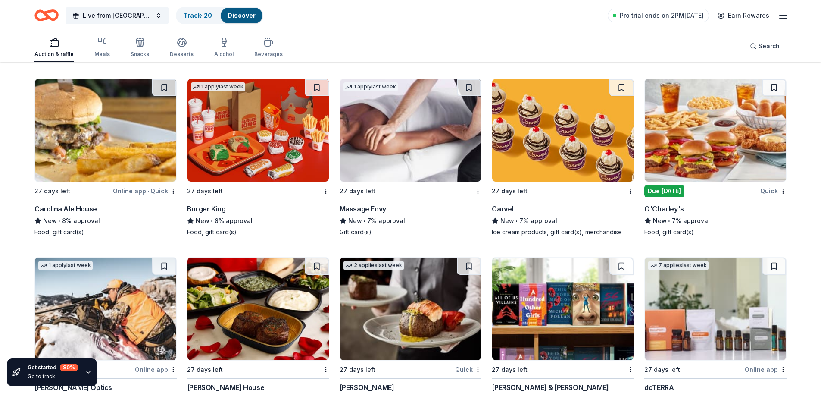
scroll to position [2066, 0]
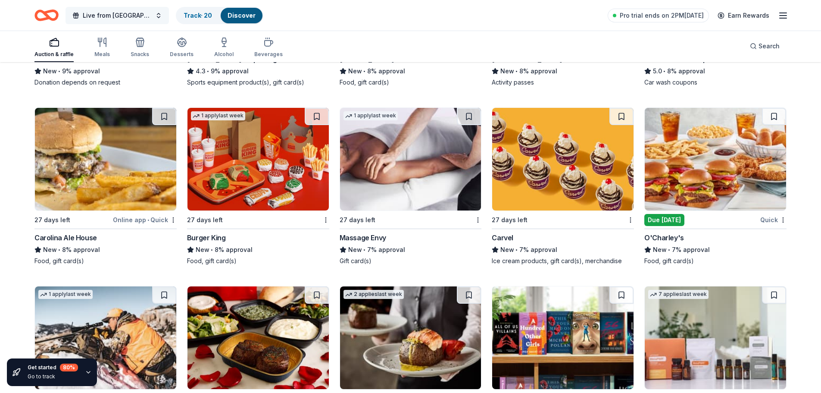
click at [156, 17] on button "Live from [GEOGRAPHIC_DATA]: Valor 4 Veterans Benefiting Folds of Honor" at bounding box center [117, 15] width 103 height 17
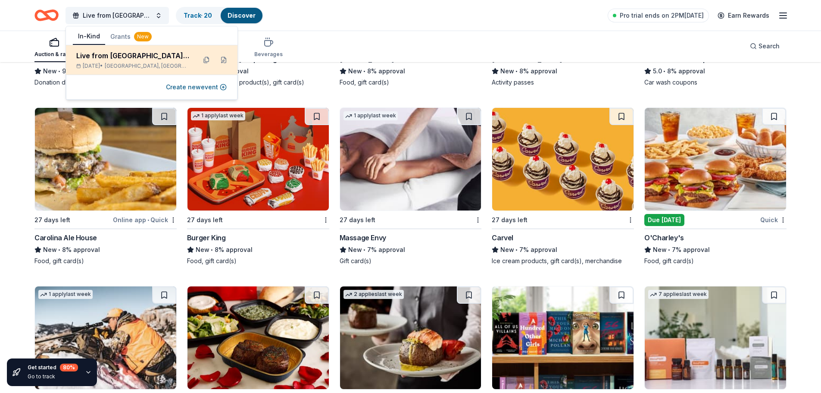
click at [141, 58] on div "Live from [GEOGRAPHIC_DATA]: Valor 4 Veterans Benefiting Folds of Honor" at bounding box center [132, 55] width 113 height 10
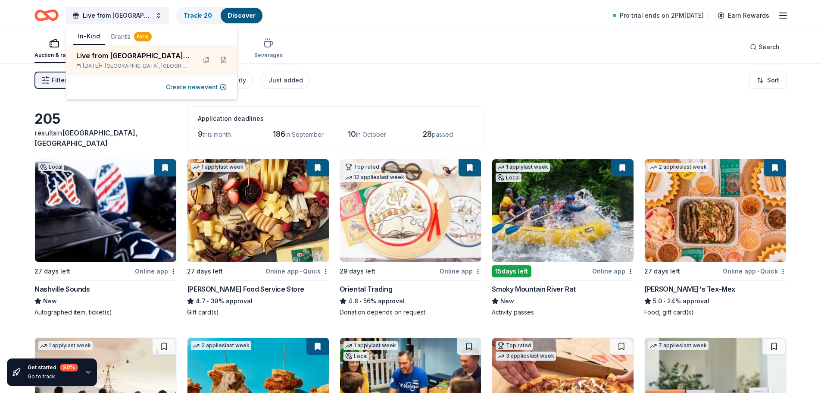
click at [353, 63] on div "Auction & raffle Meals Snacks Desserts Alcohol Beverages Search" at bounding box center [410, 47] width 752 height 32
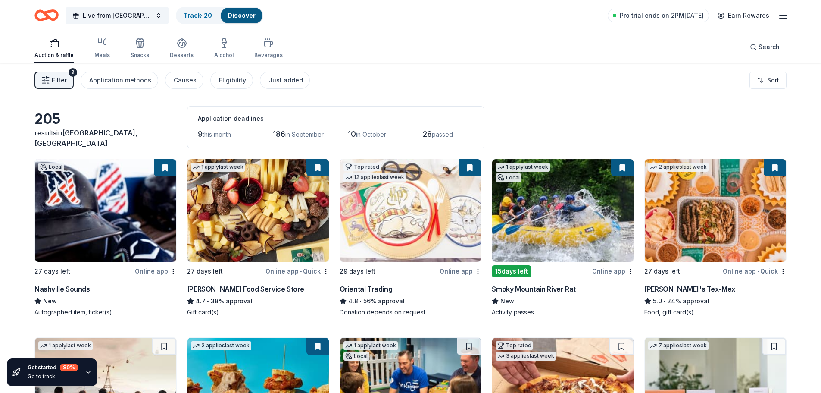
click at [62, 81] on span "Filter" at bounding box center [59, 80] width 15 height 10
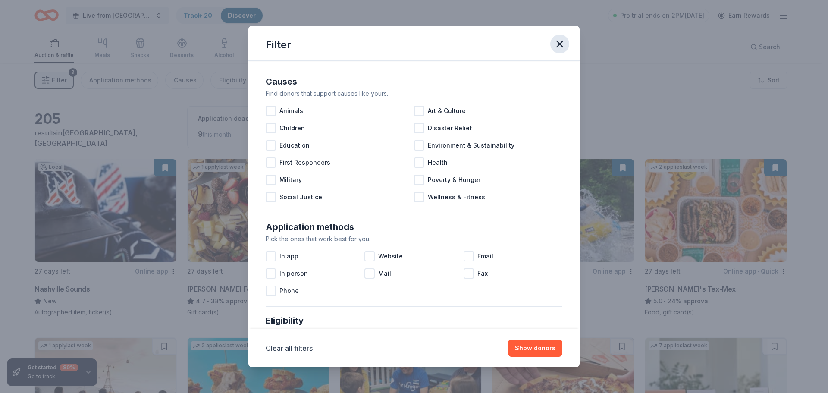
click at [558, 44] on icon "button" at bounding box center [559, 44] width 12 height 12
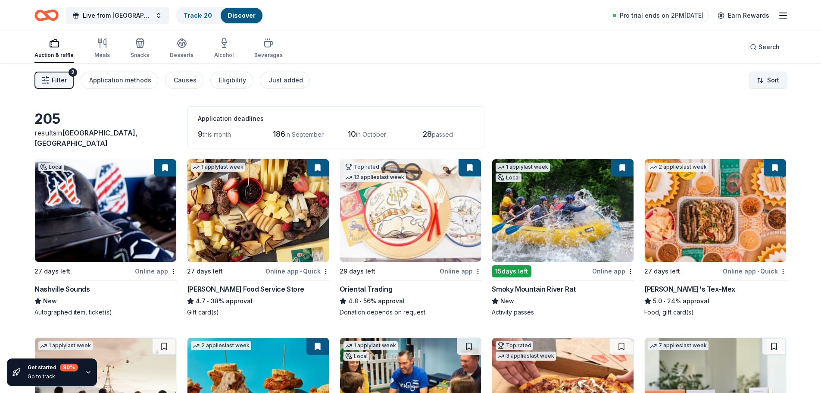
click at [764, 81] on html "Live from Nashville: Valor 4 Veterans Benefiting Folds of Honor Track · 20 Disc…" at bounding box center [410, 196] width 821 height 393
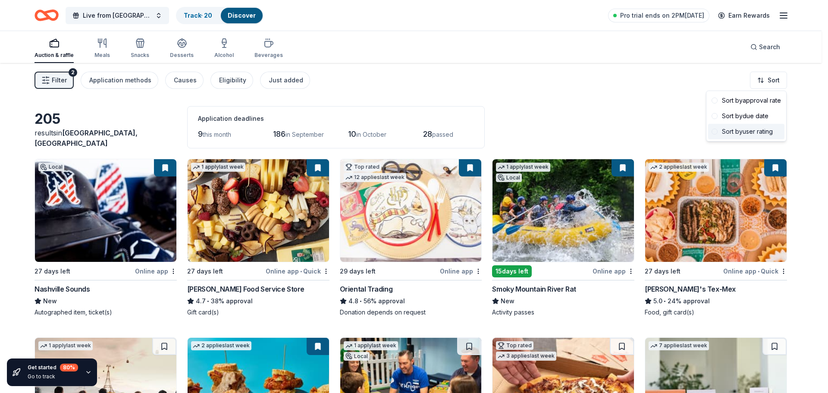
click at [754, 134] on div "Sort by user rating" at bounding box center [746, 132] width 76 height 16
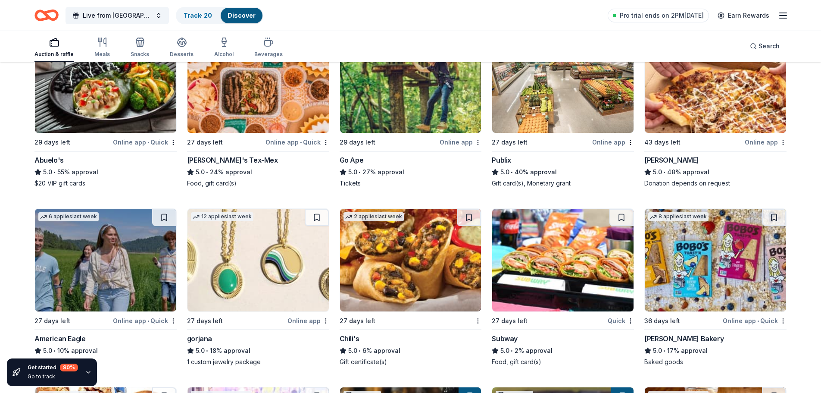
scroll to position [129, 0]
click at [256, 247] on img at bounding box center [258, 259] width 141 height 103
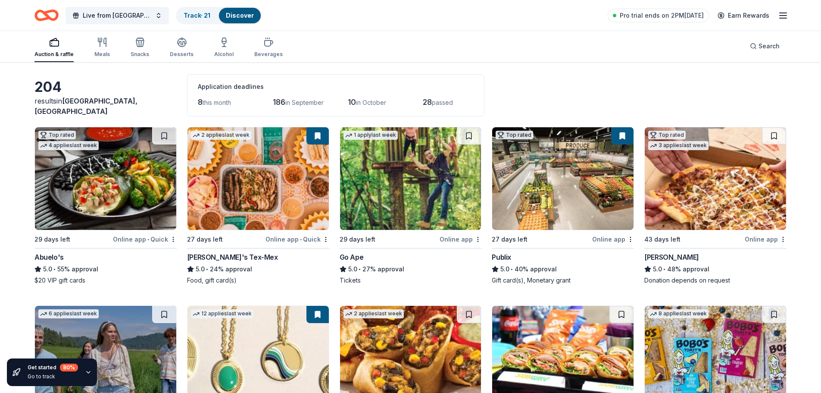
scroll to position [0, 0]
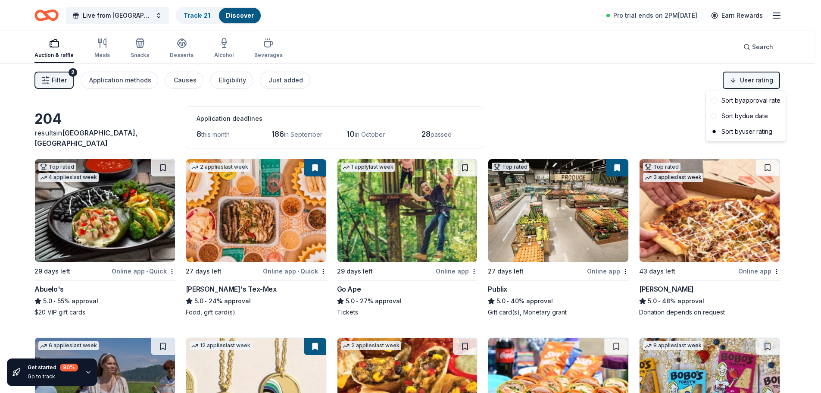
click at [760, 82] on html "Live from Nashville: Valor 4 Veterans Benefiting Folds of Honor Track · 21 Disc…" at bounding box center [410, 196] width 821 height 393
click at [548, 118] on html "Live from Nashville: Valor 4 Veterans Benefiting Folds of Honor Track · 21 Disc…" at bounding box center [414, 196] width 828 height 393
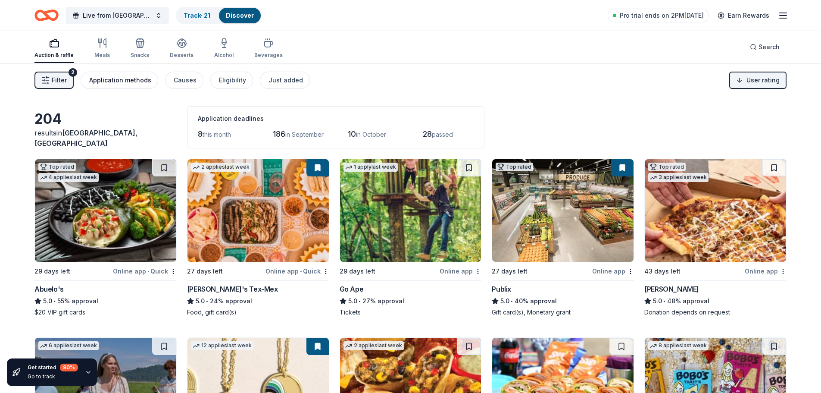
click at [137, 78] on div "Application methods" at bounding box center [120, 80] width 62 height 10
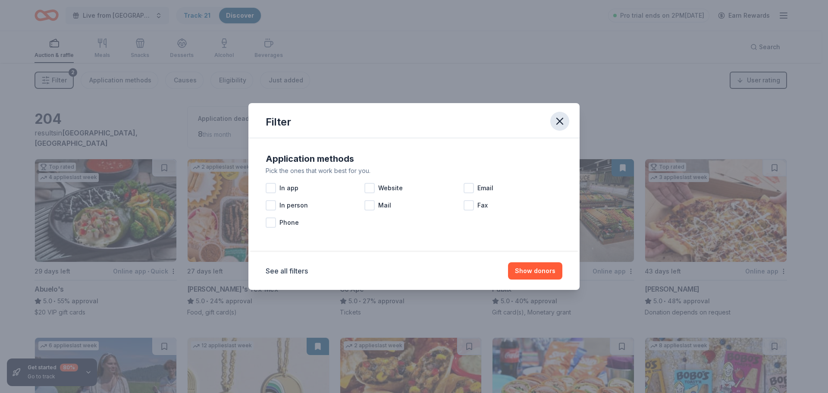
click at [560, 120] on icon "button" at bounding box center [559, 121] width 6 height 6
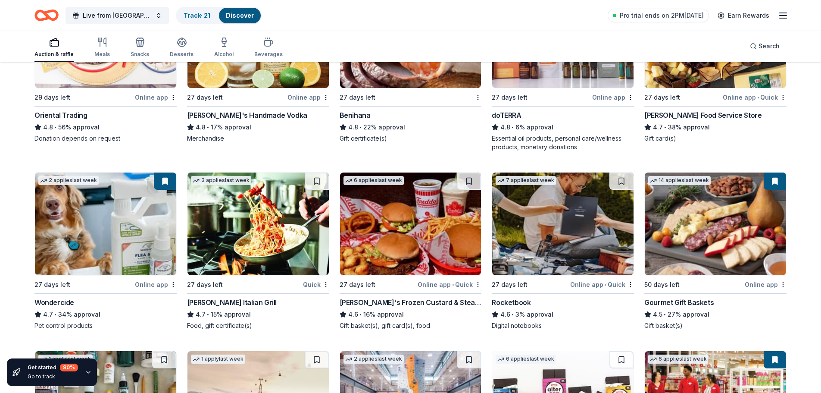
scroll to position [847, 0]
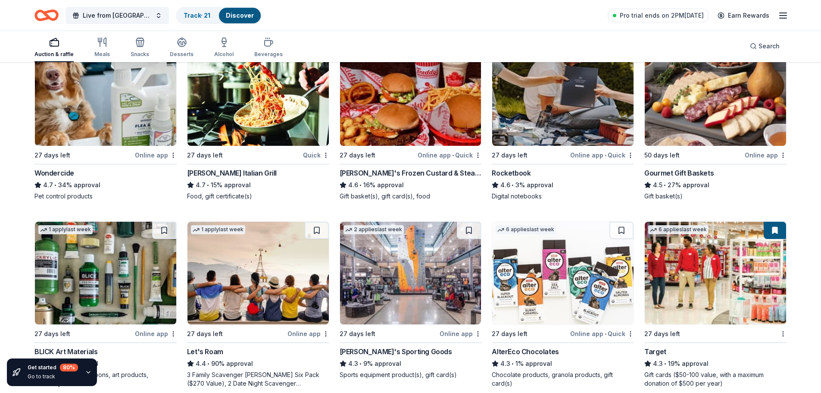
click at [135, 100] on img at bounding box center [105, 94] width 141 height 103
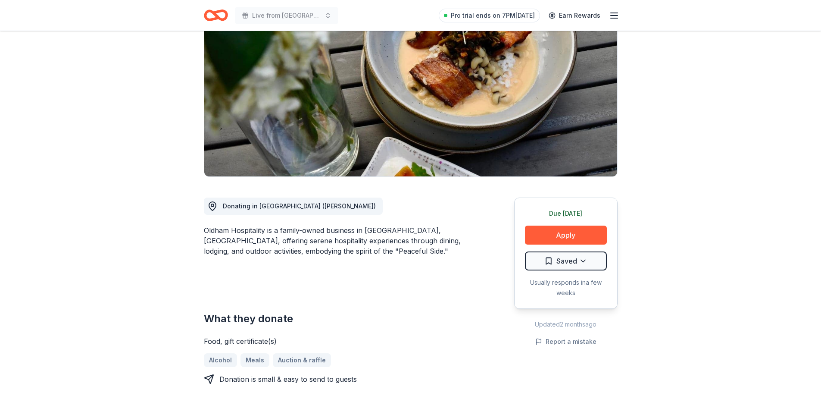
scroll to position [86, 0]
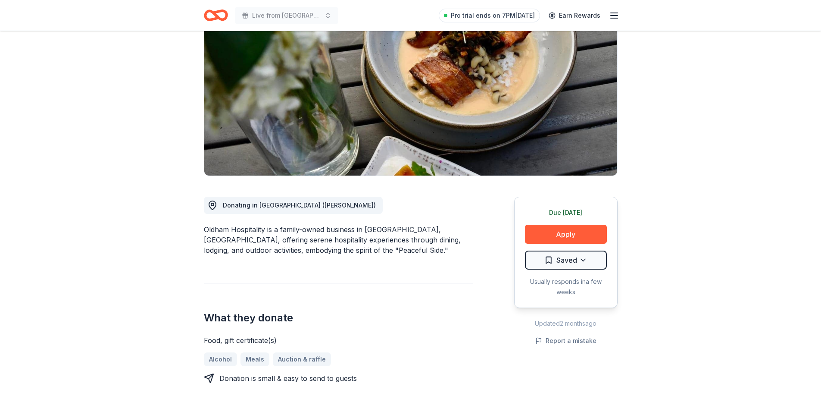
drag, startPoint x: 244, startPoint y: 233, endPoint x: 386, endPoint y: 252, distance: 143.6
click at [386, 252] on div "Oldham Hospitality is a family-owned business in [GEOGRAPHIC_DATA], [GEOGRAPHIC…" at bounding box center [338, 239] width 269 height 31
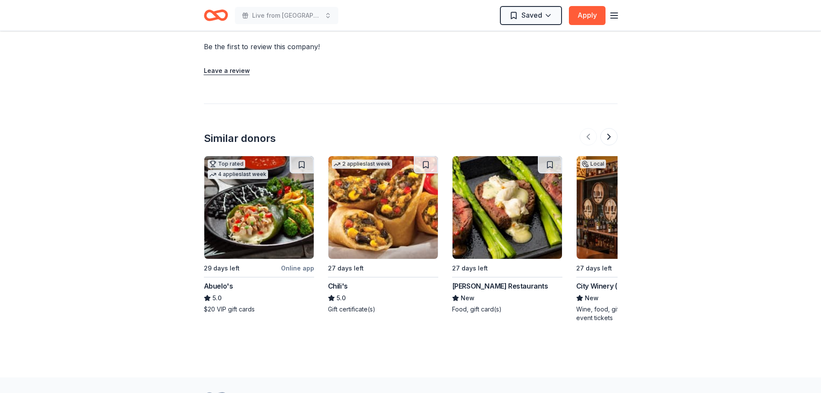
scroll to position [948, 0]
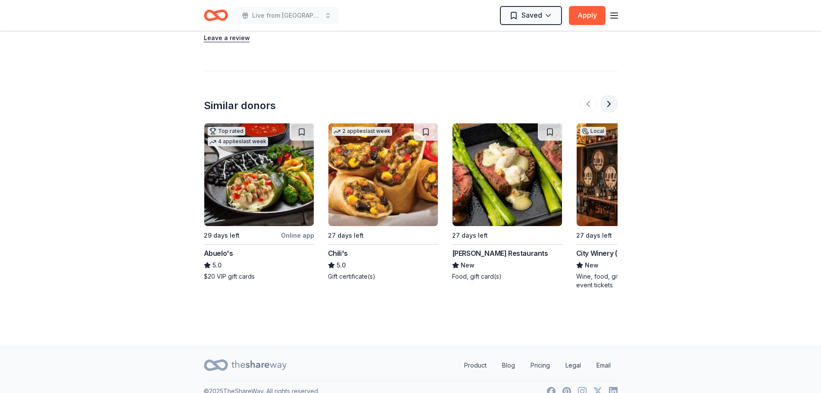
click at [609, 105] on button at bounding box center [608, 103] width 17 height 17
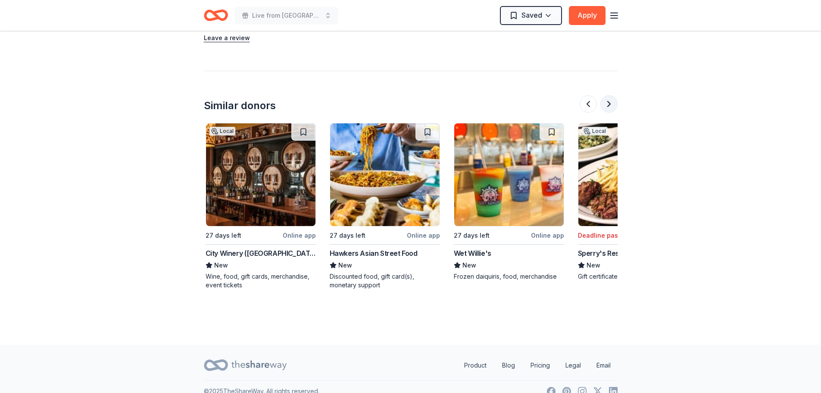
scroll to position [0, 372]
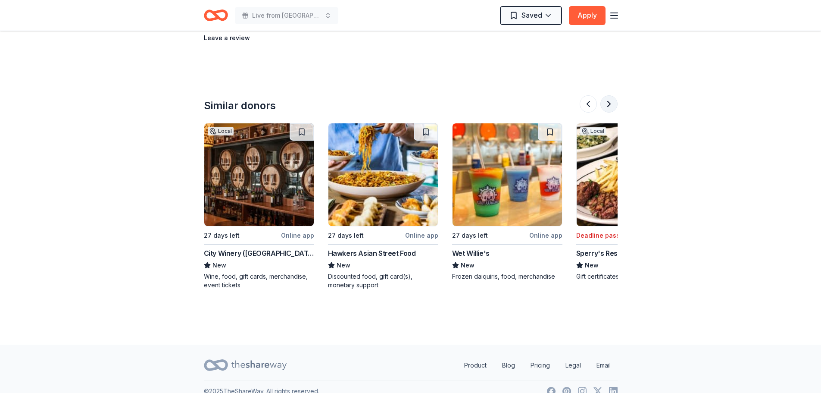
click at [609, 105] on button at bounding box center [608, 103] width 17 height 17
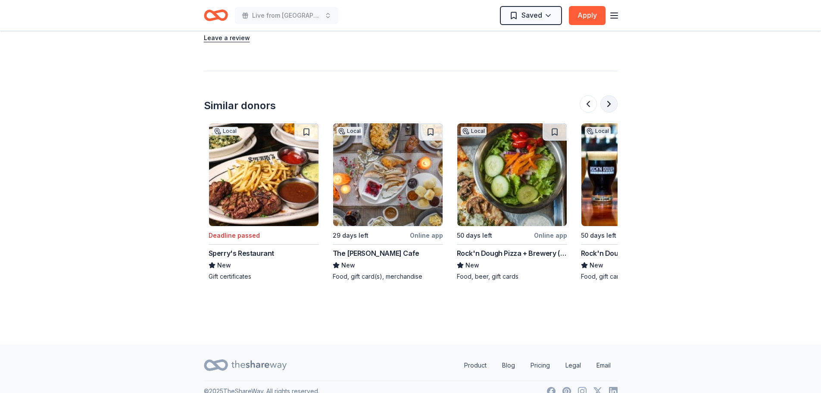
scroll to position [0, 745]
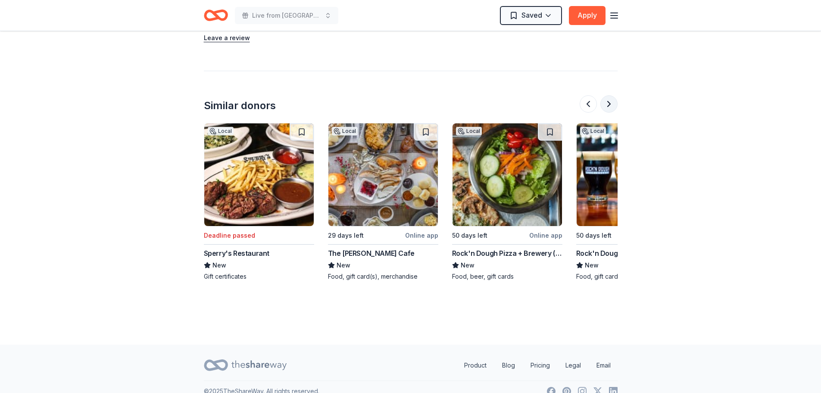
click at [609, 105] on button at bounding box center [608, 103] width 17 height 17
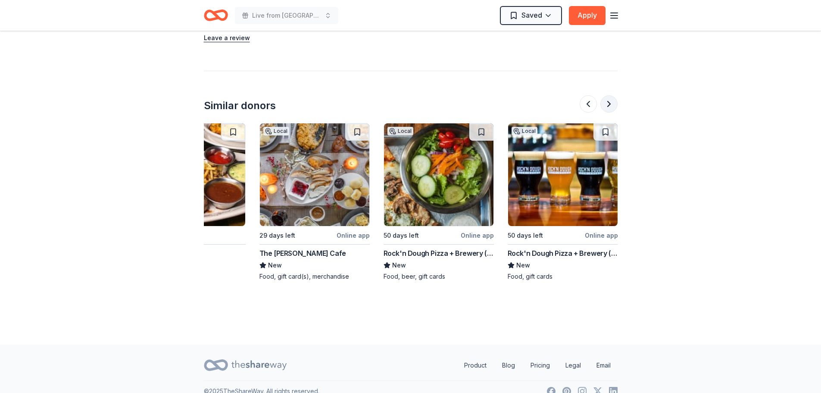
scroll to position [0, 814]
click at [609, 105] on div at bounding box center [599, 103] width 38 height 17
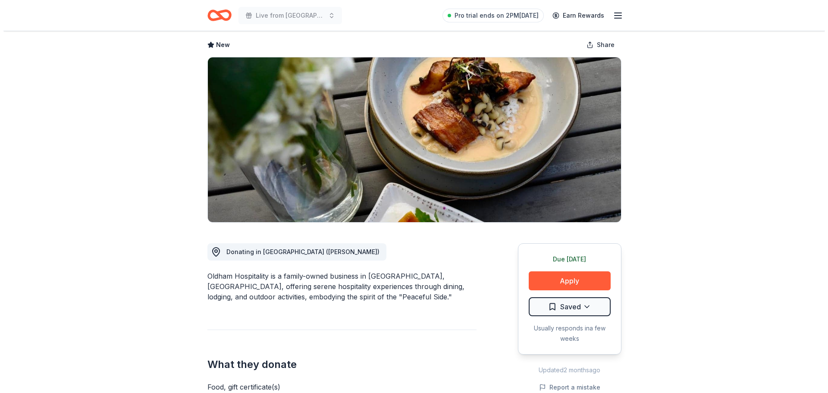
scroll to position [86, 0]
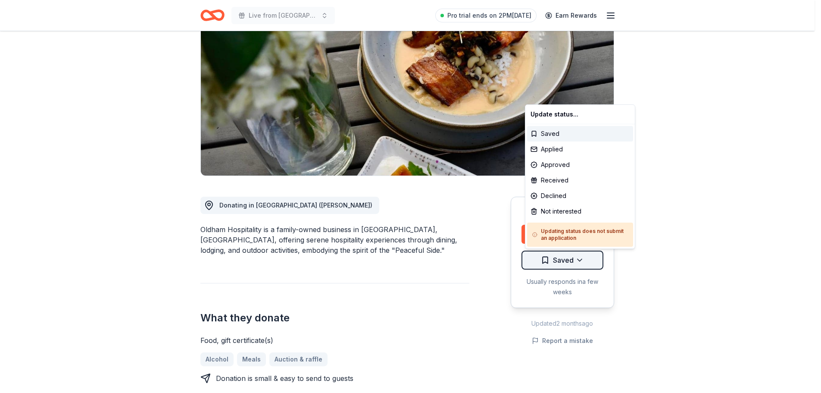
click at [582, 258] on html "Live from [GEOGRAPHIC_DATA]: Valor 4 Veterans Benefiting Folds of Honor Pro tri…" at bounding box center [410, 110] width 821 height 393
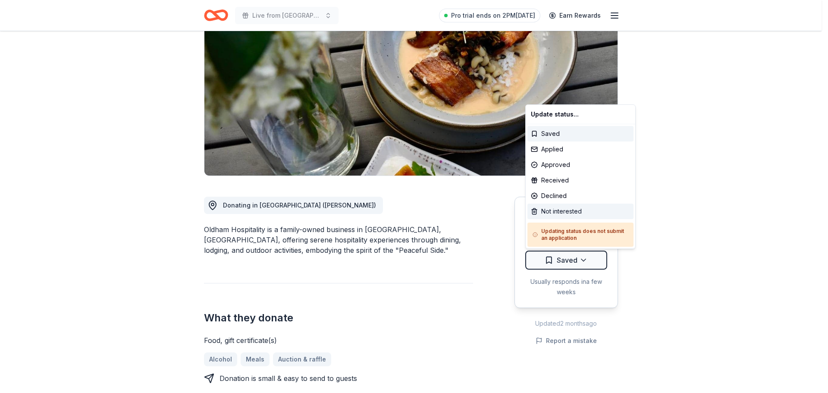
click at [576, 209] on div "Not interested" at bounding box center [580, 211] width 106 height 16
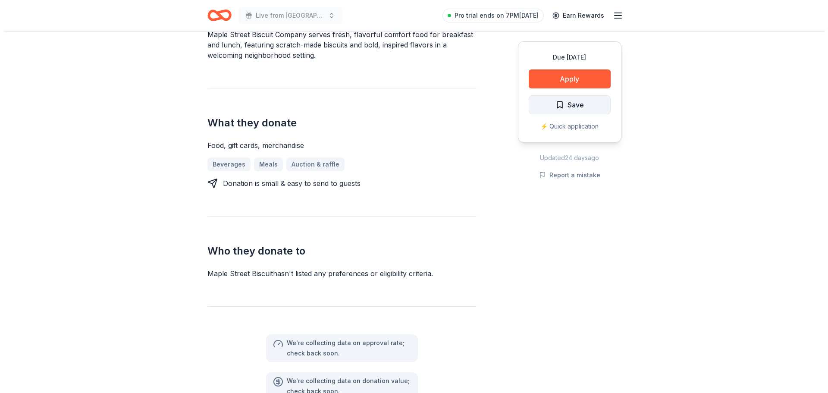
scroll to position [216, 0]
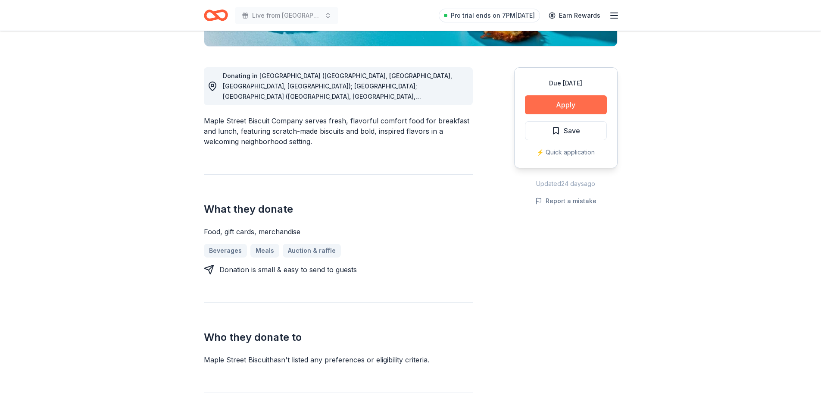
click at [568, 102] on button "Apply" at bounding box center [566, 104] width 82 height 19
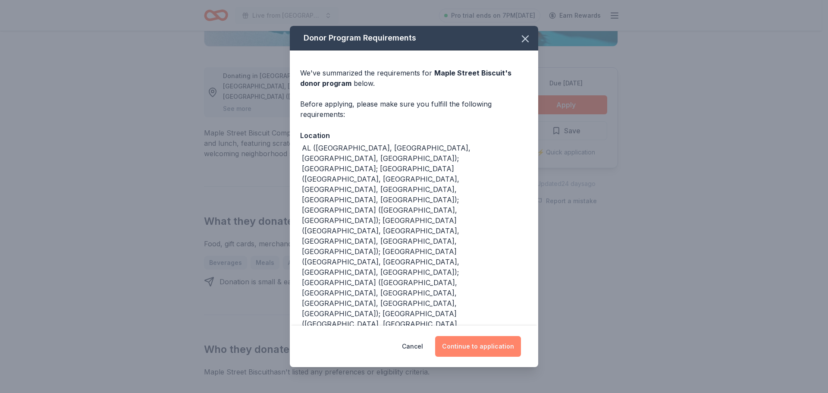
click at [462, 336] on button "Continue to application" at bounding box center [478, 346] width 86 height 21
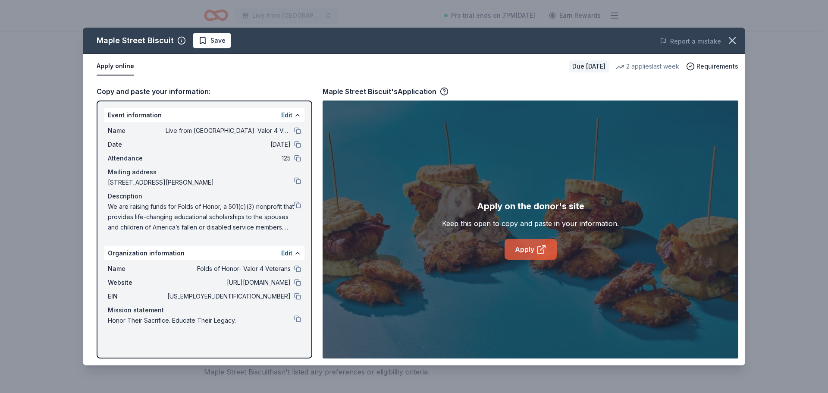
click at [532, 247] on link "Apply" at bounding box center [530, 249] width 52 height 21
click at [733, 37] on icon "button" at bounding box center [732, 40] width 12 height 12
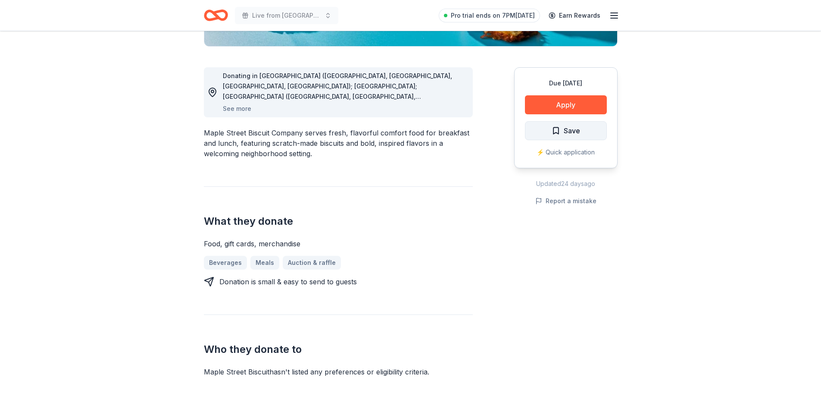
click at [582, 131] on button "Save" at bounding box center [566, 130] width 82 height 19
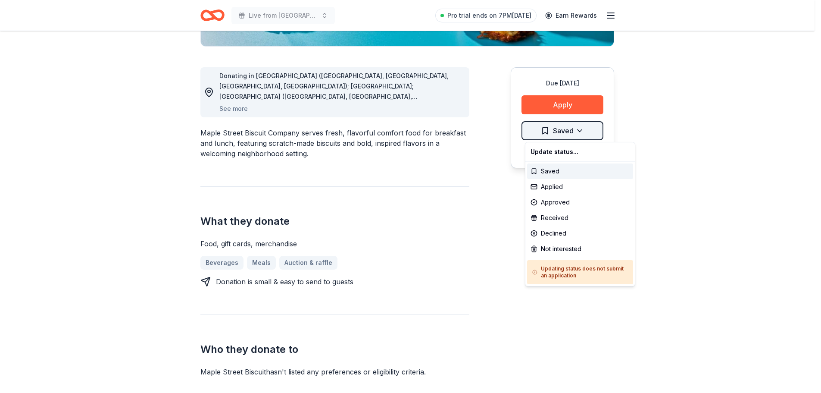
click at [553, 187] on div "Applied" at bounding box center [580, 187] width 106 height 16
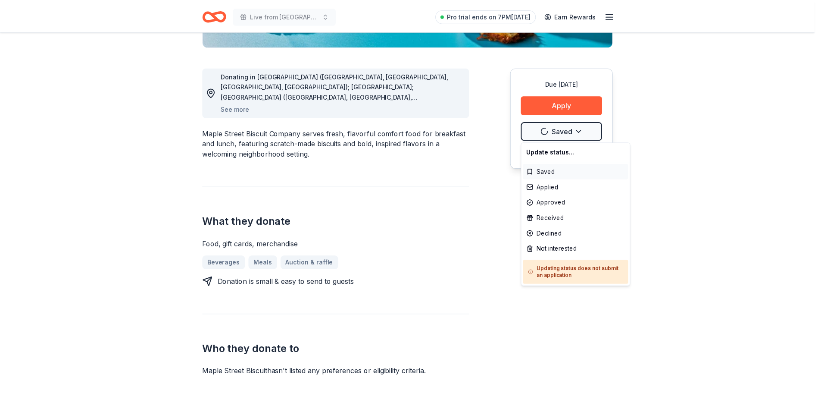
scroll to position [0, 0]
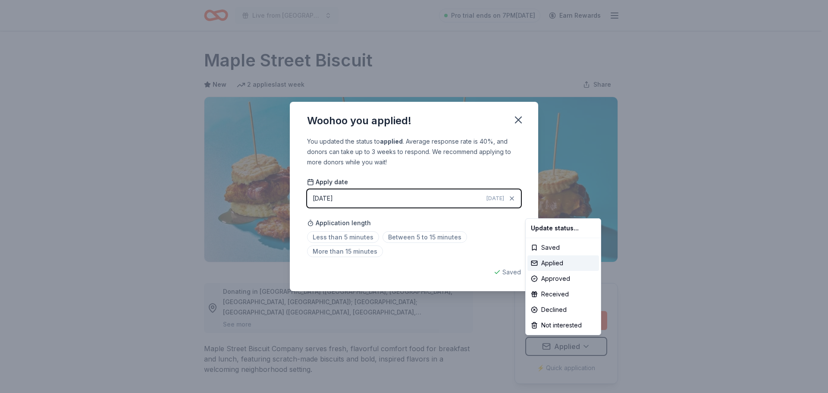
click at [335, 239] on html "Live from Nashville: Valor 4 Veterans Benefiting Folds of Honor Pro trial ends …" at bounding box center [414, 196] width 828 height 393
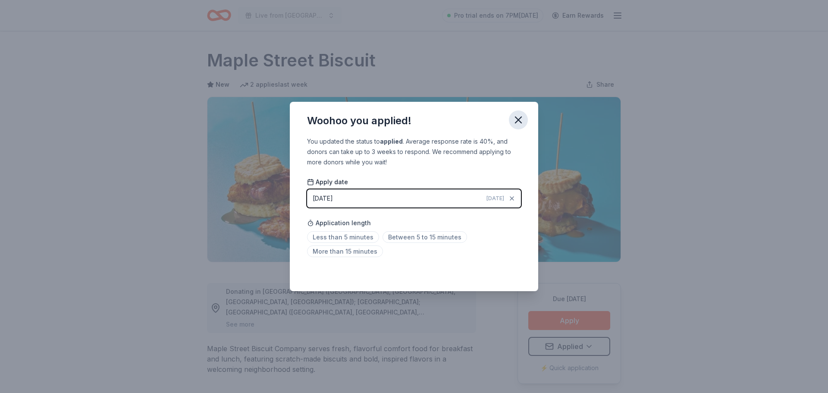
click at [513, 116] on icon "button" at bounding box center [518, 120] width 12 height 12
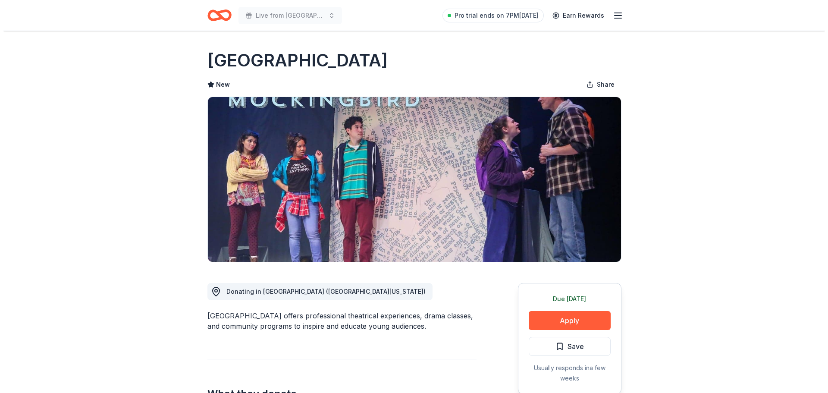
scroll to position [43, 0]
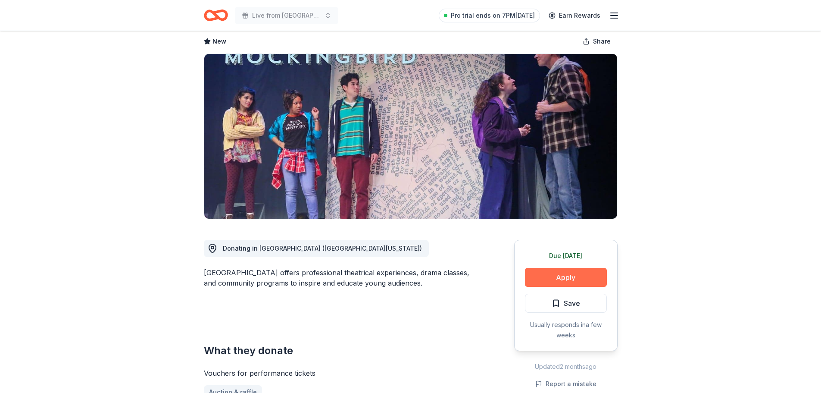
click at [580, 274] on button "Apply" at bounding box center [566, 277] width 82 height 19
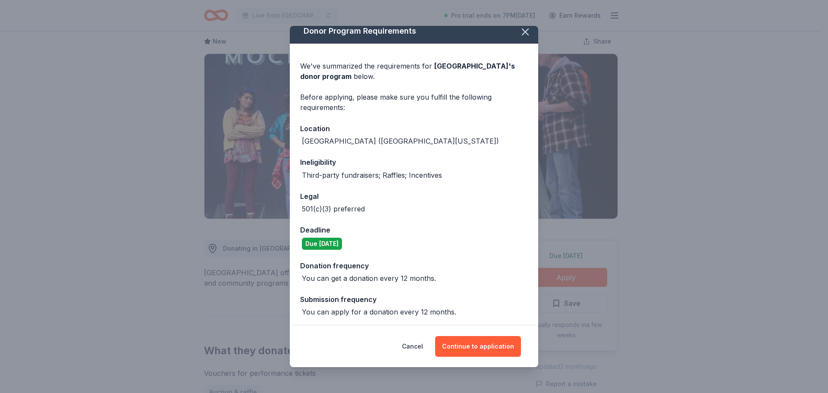
scroll to position [9, 0]
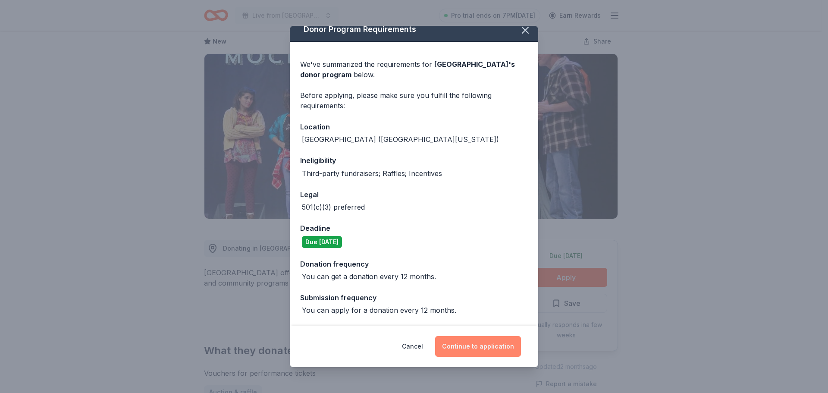
click at [475, 345] on button "Continue to application" at bounding box center [478, 346] width 86 height 21
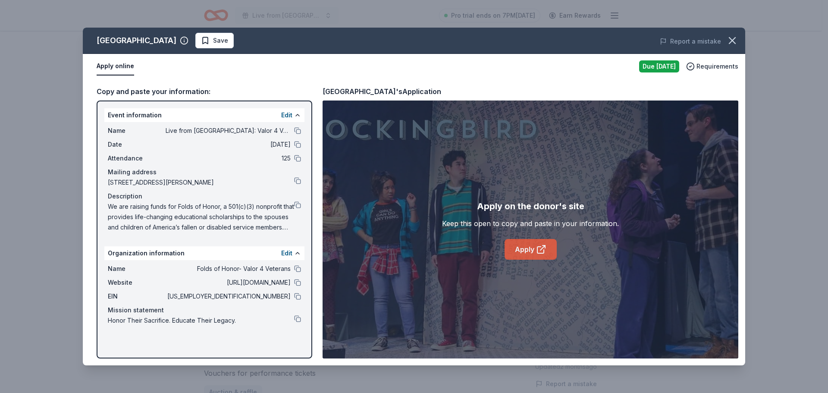
click at [528, 247] on link "Apply" at bounding box center [530, 249] width 52 height 21
click at [732, 36] on icon "button" at bounding box center [732, 40] width 12 height 12
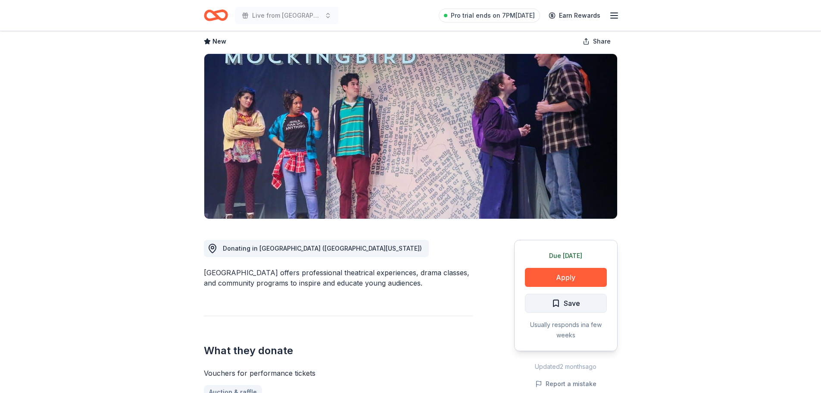
click at [569, 303] on span "Save" at bounding box center [572, 302] width 16 height 11
click at [585, 313] on div "Due tomorrow Apply Saved Usually responds in a few weeks" at bounding box center [565, 295] width 103 height 111
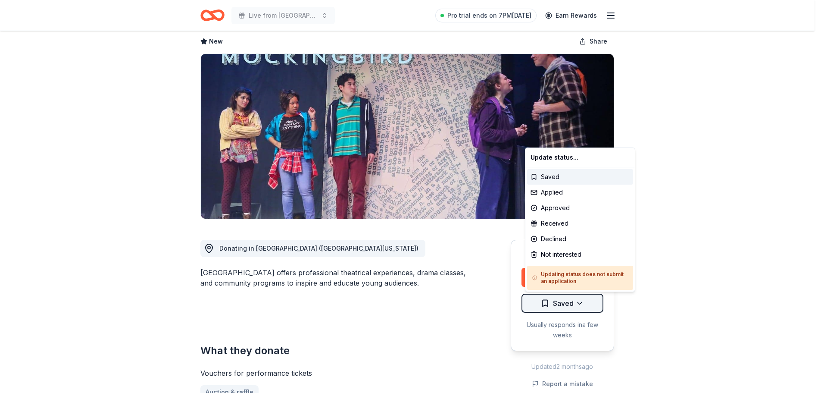
click at [583, 304] on html "Live from Nashville: Valor 4 Veterans Benefiting Folds of Honor Pro trial ends …" at bounding box center [410, 153] width 821 height 393
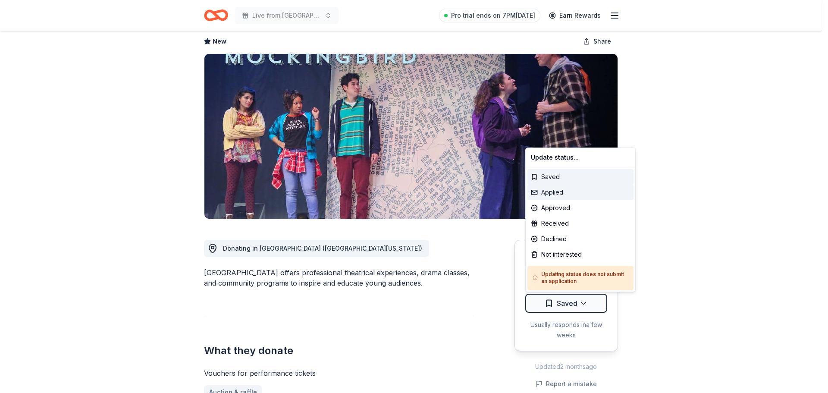
click at [560, 191] on div "Applied" at bounding box center [580, 192] width 106 height 16
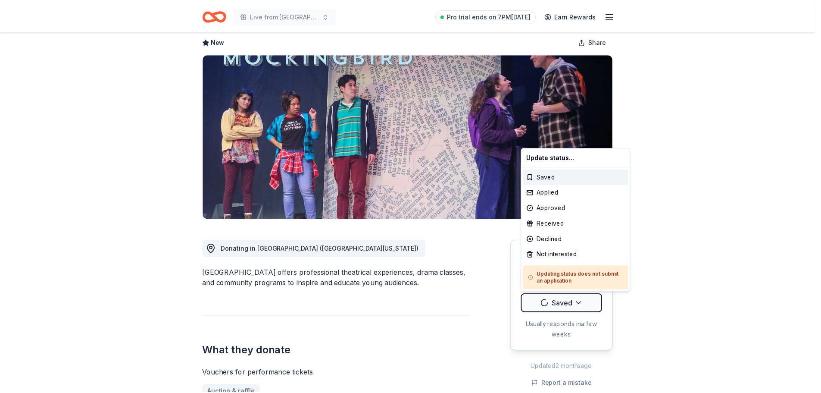
scroll to position [0, 0]
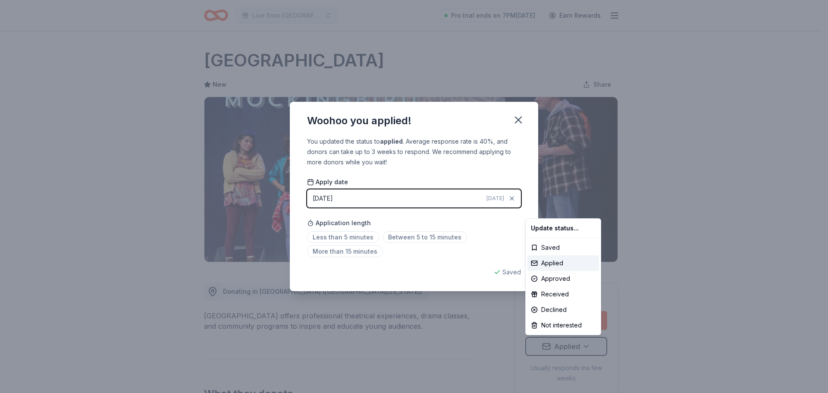
click at [344, 238] on html "Live from Nashville: Valor 4 Veterans Benefiting Folds of Honor Pro trial ends …" at bounding box center [414, 196] width 828 height 393
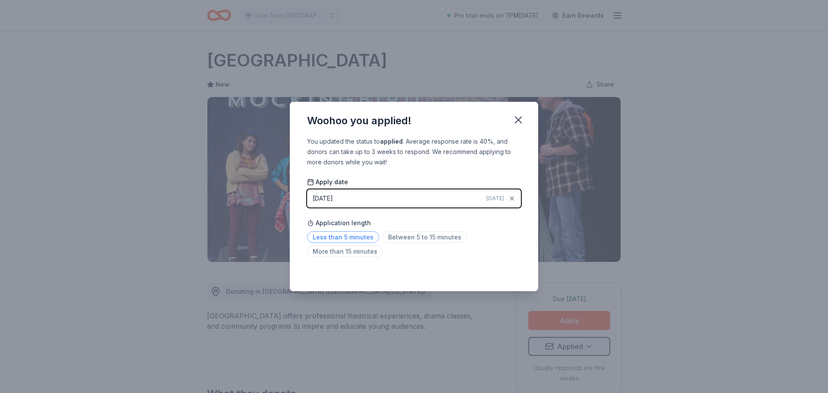
click at [356, 236] on span "Less than 5 minutes" at bounding box center [343, 237] width 72 height 12
click at [518, 118] on icon "button" at bounding box center [518, 120] width 12 height 12
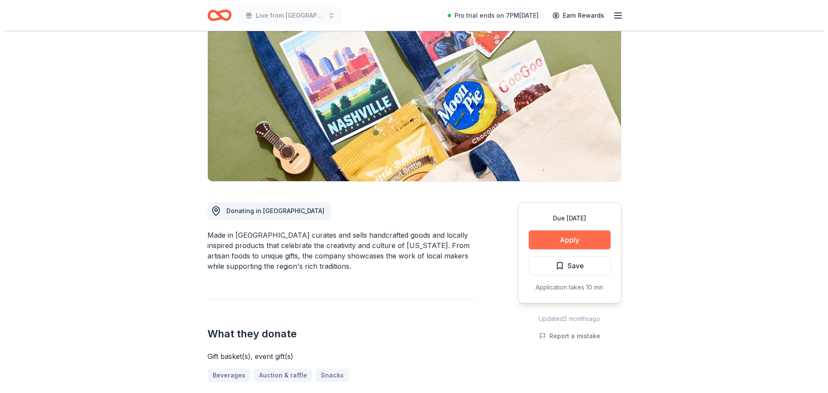
scroll to position [86, 0]
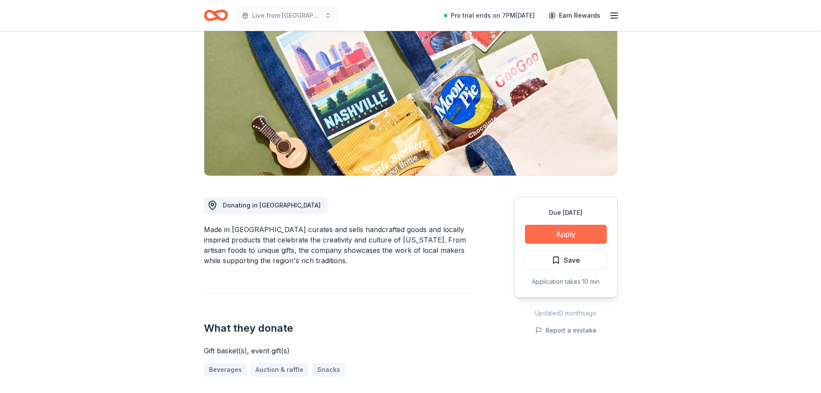
click at [561, 232] on button "Apply" at bounding box center [566, 234] width 82 height 19
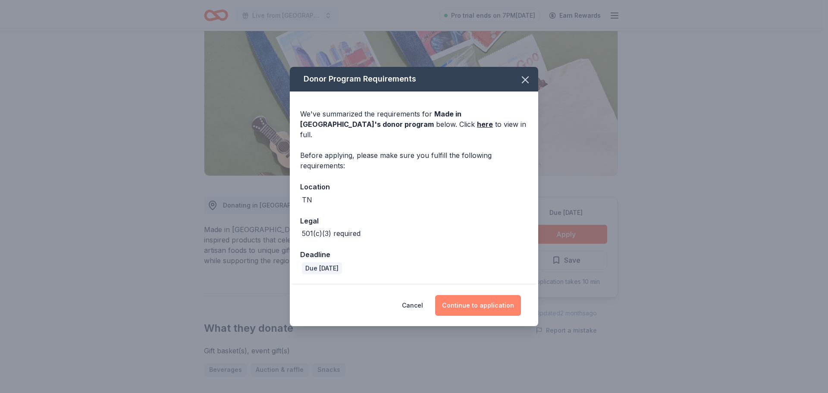
click at [491, 299] on button "Continue to application" at bounding box center [478, 305] width 86 height 21
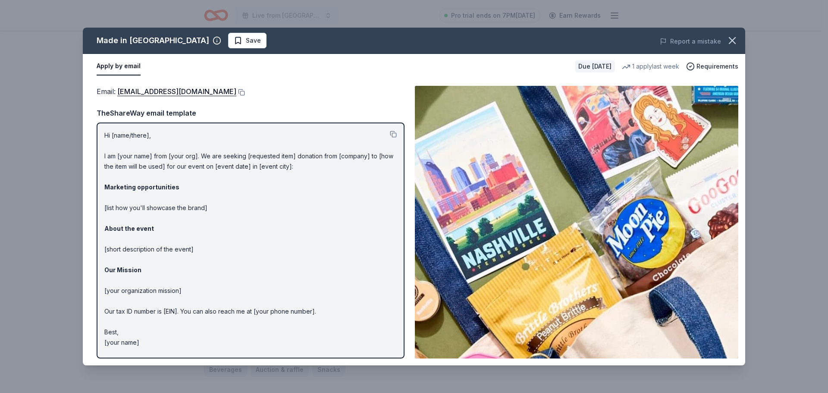
drag, startPoint x: 153, startPoint y: 341, endPoint x: 94, endPoint y: 140, distance: 210.0
click at [93, 140] on div "Email : donations@shopmadeintn.com Email : donations@shopmadeintn.com TheShareW…" at bounding box center [414, 222] width 662 height 286
drag, startPoint x: 106, startPoint y: 133, endPoint x: 136, endPoint y: 203, distance: 75.3
click at [136, 204] on p "Hi [name/there], I am [your name] from [your org]. We are seeking [requested it…" at bounding box center [250, 238] width 292 height 217
drag, startPoint x: 106, startPoint y: 134, endPoint x: 132, endPoint y: 163, distance: 39.1
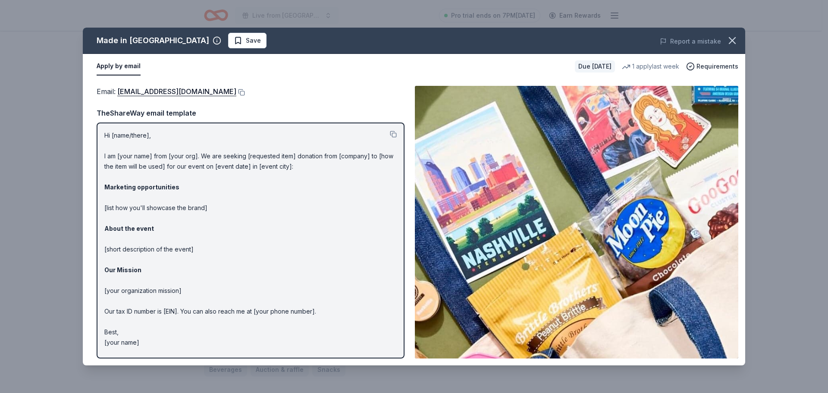
click at [125, 159] on p "Hi [name/there], I am [your name] from [your org]. We are seeking [requested it…" at bounding box center [250, 238] width 292 height 217
click at [245, 225] on p "Hi [name/there], I am [your name] from [your org]. We are seeking [requested it…" at bounding box center [250, 238] width 292 height 217
click at [392, 135] on button at bounding box center [393, 134] width 7 height 7
drag, startPoint x: 117, startPoint y: 91, endPoint x: 134, endPoint y: 92, distance: 17.7
click at [134, 92] on span "Email : donations@shopmadeintn.com" at bounding box center [167, 91] width 140 height 9
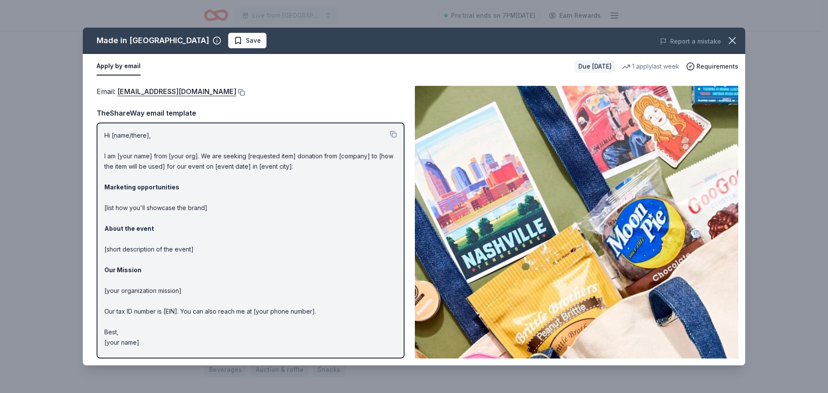
click at [236, 91] on button at bounding box center [240, 92] width 9 height 7
click at [733, 40] on icon "button" at bounding box center [732, 41] width 6 height 6
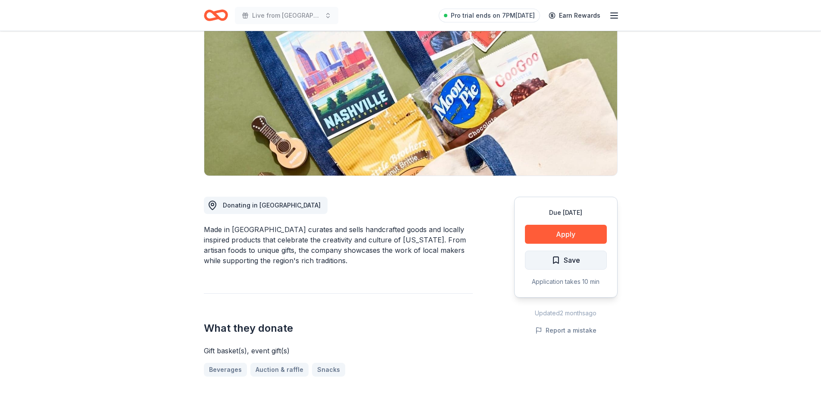
click at [575, 257] on span "Save" at bounding box center [572, 259] width 16 height 11
click at [591, 259] on html "Live from Nashville: Valor 4 Veterans Benefiting Folds of Honor Pro trial ends …" at bounding box center [410, 110] width 821 height 393
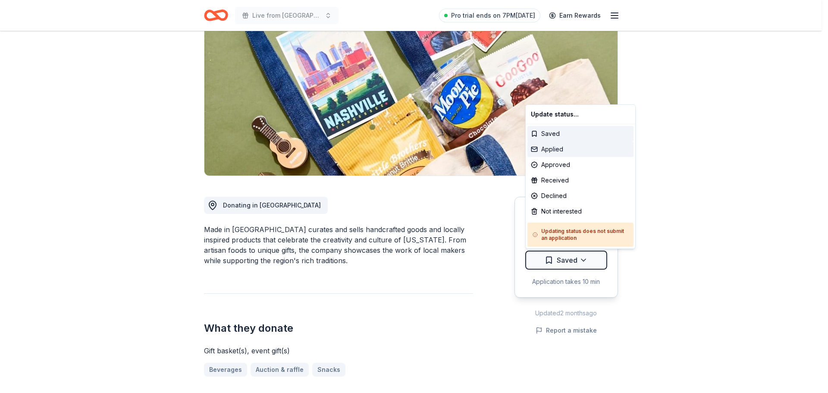
click at [553, 150] on div "Applied" at bounding box center [580, 149] width 106 height 16
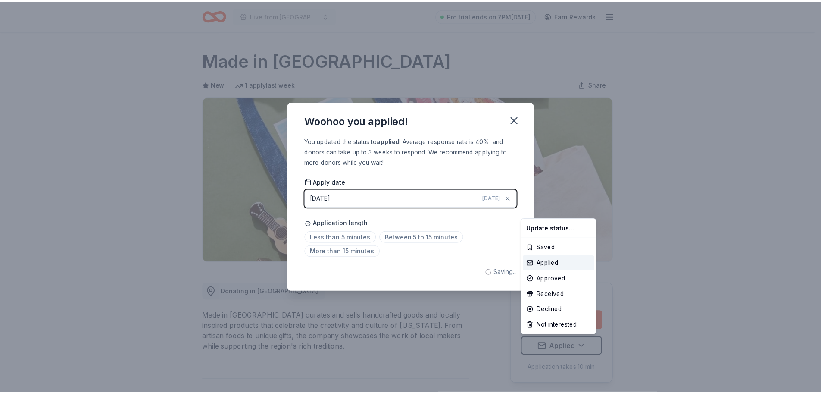
scroll to position [0, 0]
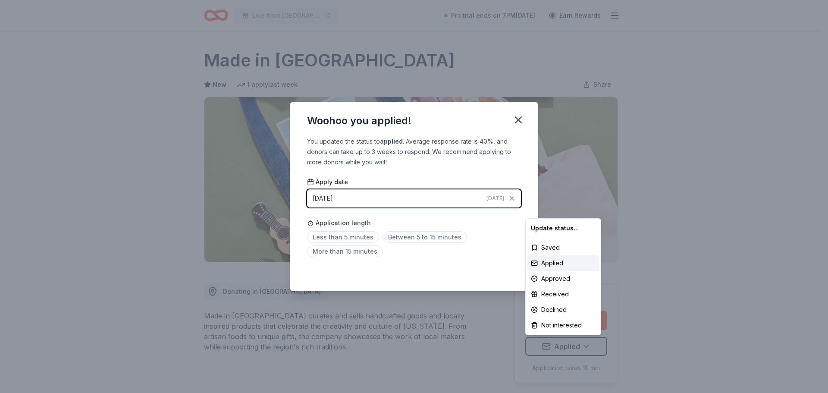
click at [410, 236] on html "Live from Nashville: Valor 4 Veterans Benefiting Folds of Honor Pro trial ends …" at bounding box center [414, 196] width 828 height 393
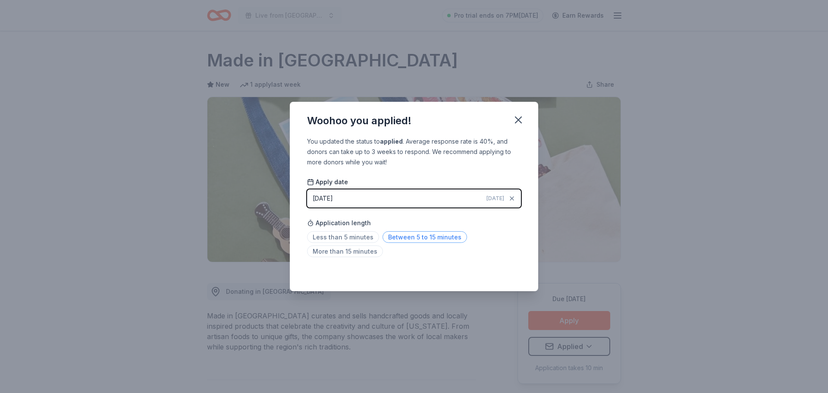
click at [412, 236] on span "Between 5 to 15 minutes" at bounding box center [424, 237] width 84 height 12
click at [516, 120] on icon "button" at bounding box center [518, 120] width 12 height 12
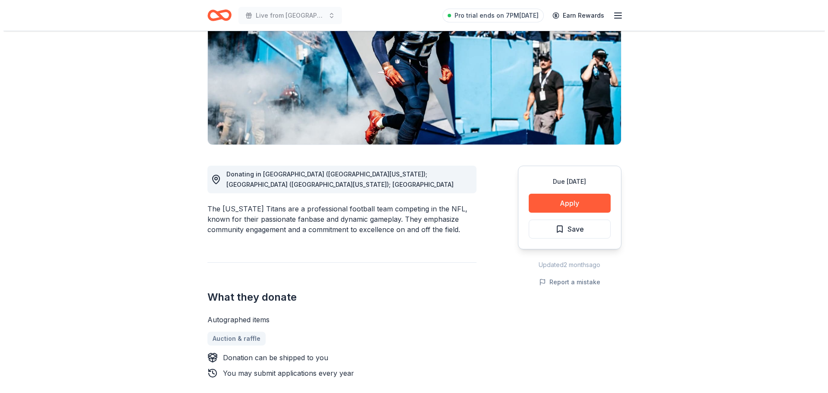
scroll to position [129, 0]
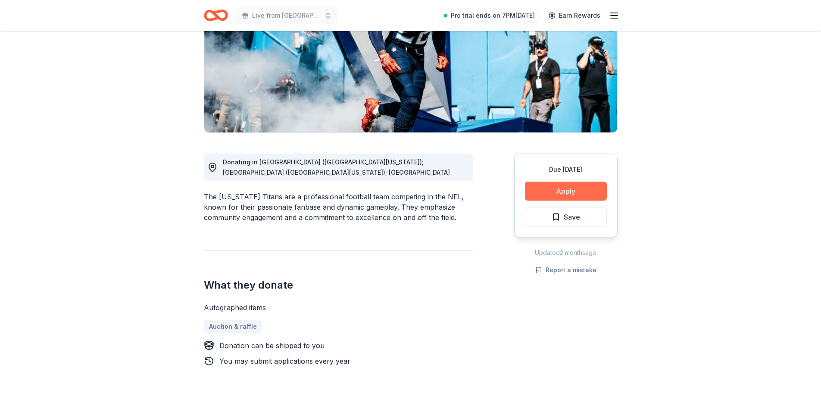
click at [569, 189] on button "Apply" at bounding box center [566, 190] width 82 height 19
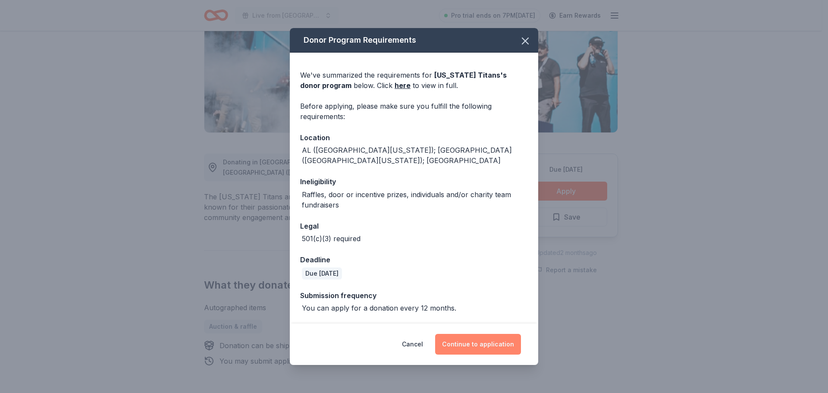
click at [487, 341] on button "Continue to application" at bounding box center [478, 344] width 86 height 21
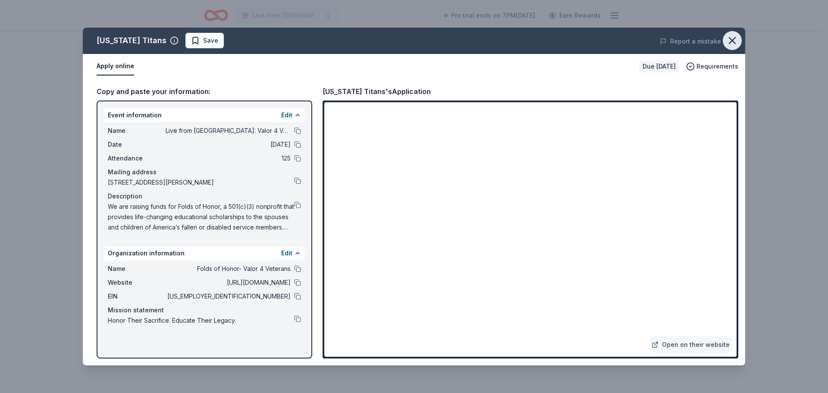
click at [731, 39] on icon "button" at bounding box center [732, 40] width 12 height 12
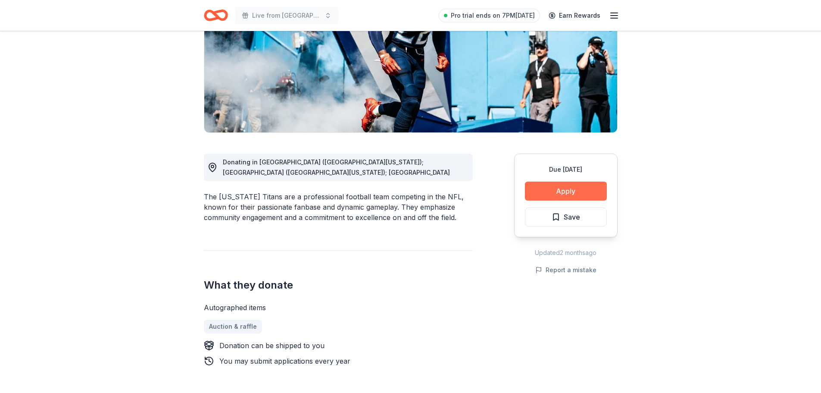
click at [585, 191] on button "Apply" at bounding box center [566, 190] width 82 height 19
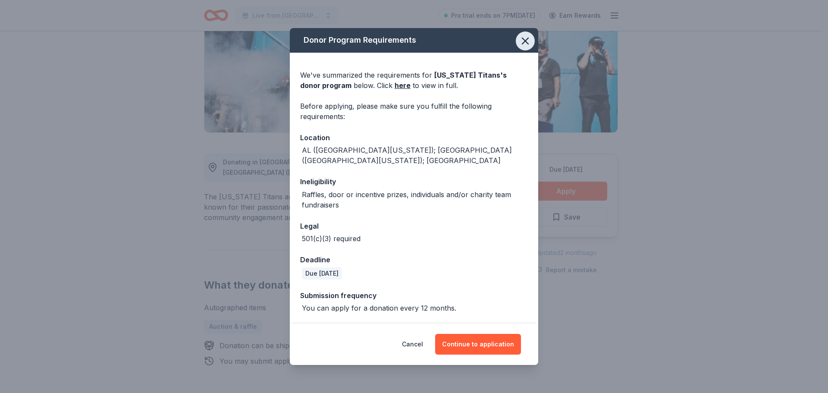
click at [527, 44] on icon "button" at bounding box center [525, 41] width 6 height 6
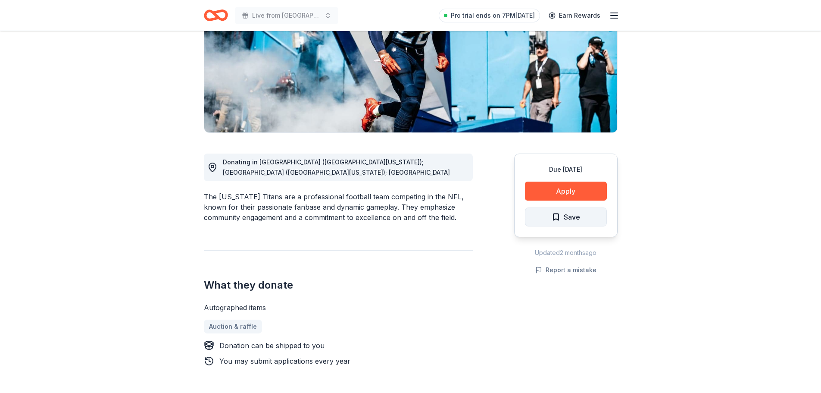
click at [581, 212] on button "Save" at bounding box center [566, 216] width 82 height 19
click at [585, 215] on html "Live from Nashville: Valor 4 Veterans Benefiting Folds of Honor Pro trial ends …" at bounding box center [410, 67] width 821 height 393
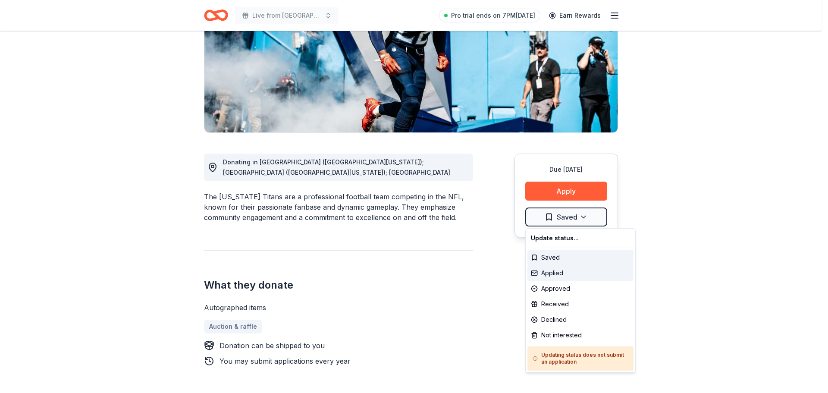
click at [564, 272] on div "Applied" at bounding box center [580, 273] width 106 height 16
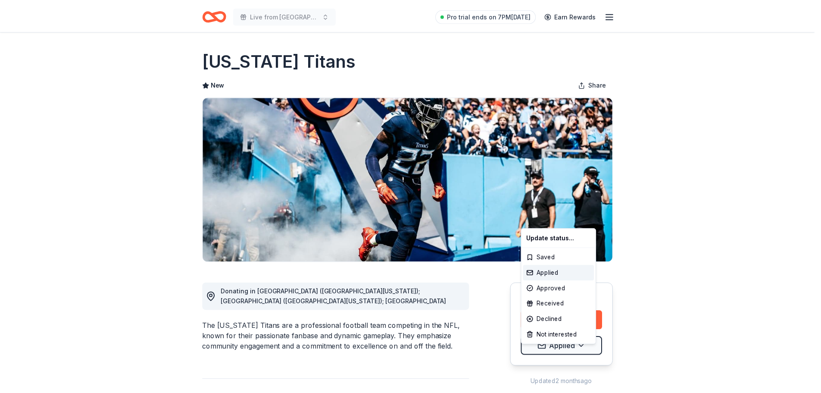
scroll to position [0, 0]
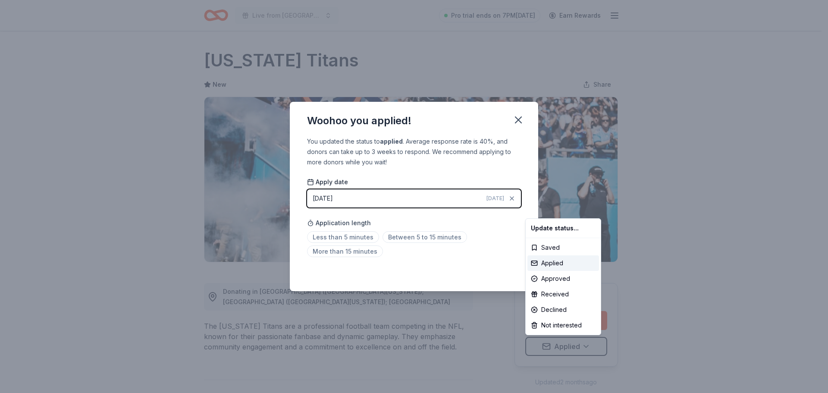
click at [519, 120] on html "Live from Nashville: Valor 4 Veterans Benefiting Folds of Honor Pro trial ends …" at bounding box center [414, 196] width 828 height 393
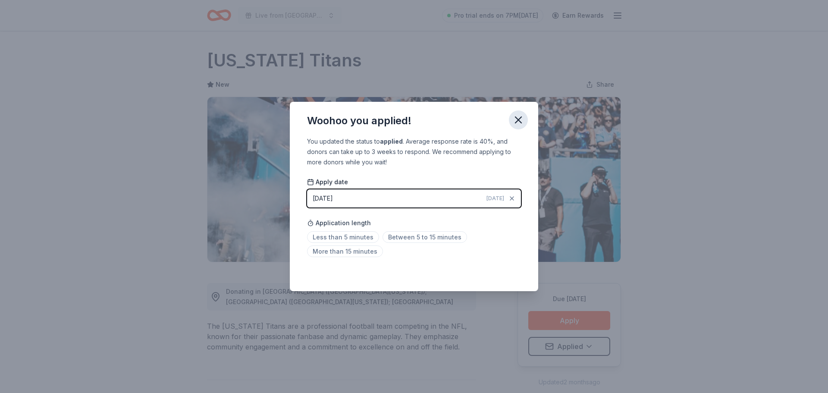
click at [515, 121] on icon "button" at bounding box center [518, 120] width 12 height 12
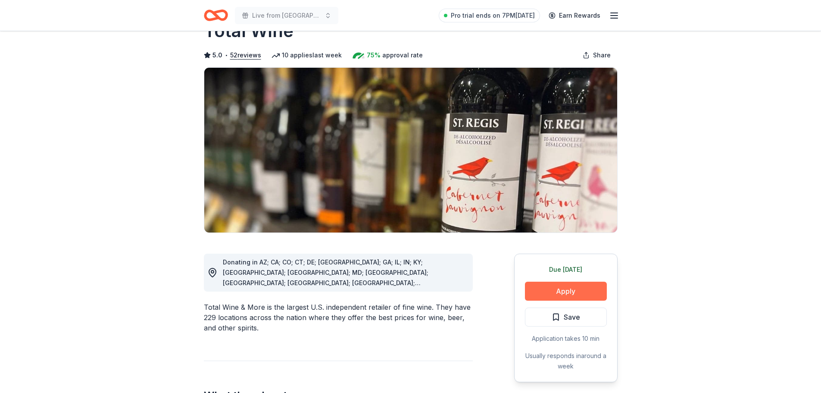
scroll to position [43, 0]
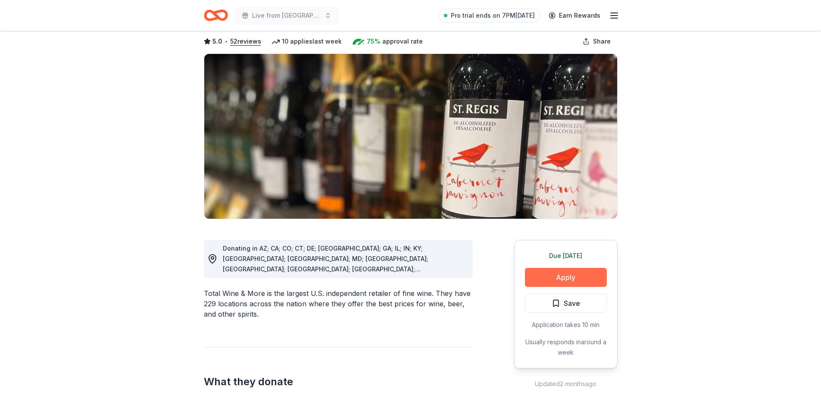
click at [562, 278] on button "Apply" at bounding box center [566, 277] width 82 height 19
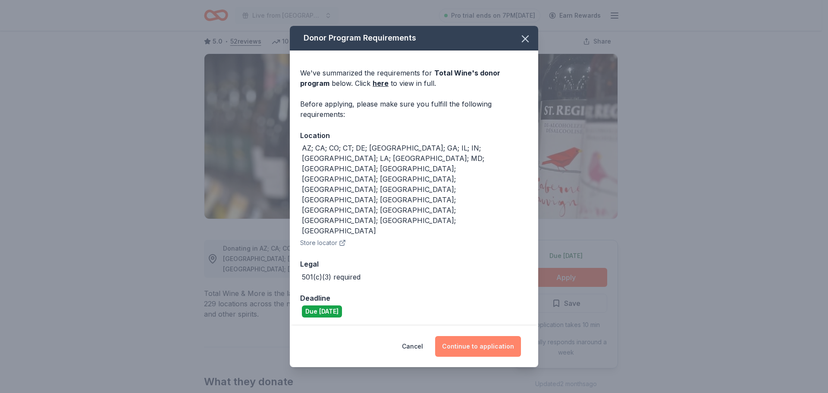
click at [475, 336] on button "Continue to application" at bounding box center [478, 346] width 86 height 21
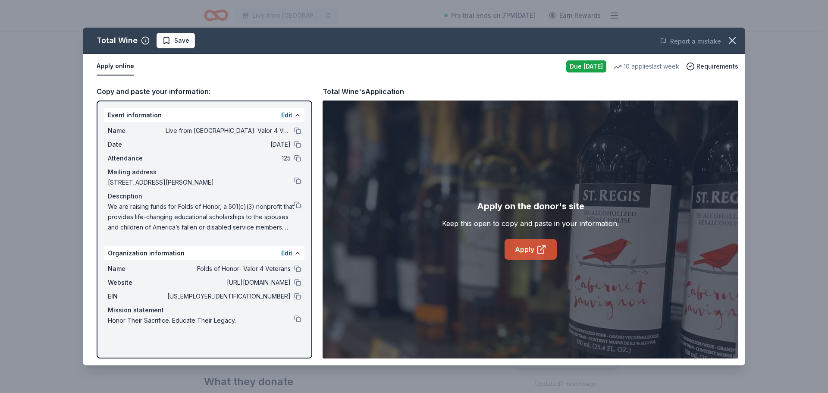
click at [527, 244] on link "Apply" at bounding box center [530, 249] width 52 height 21
click at [731, 38] on icon "button" at bounding box center [732, 40] width 12 height 12
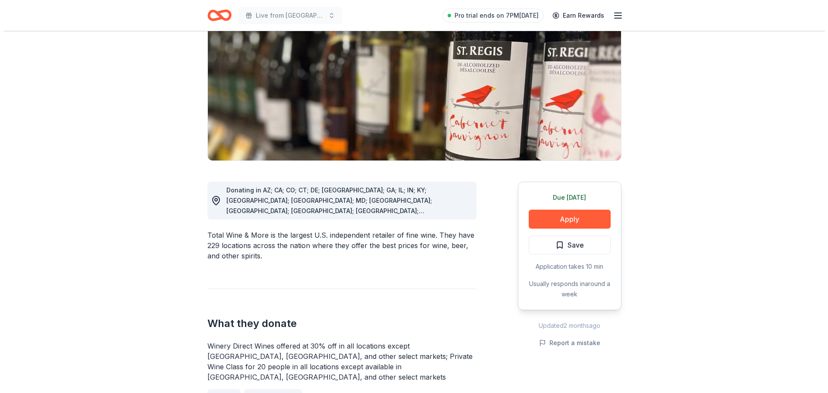
scroll to position [129, 0]
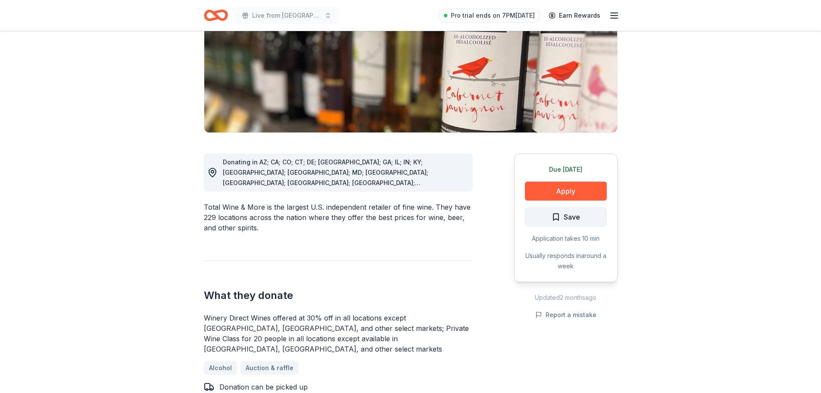
click at [572, 219] on span "Save" at bounding box center [572, 216] width 16 height 11
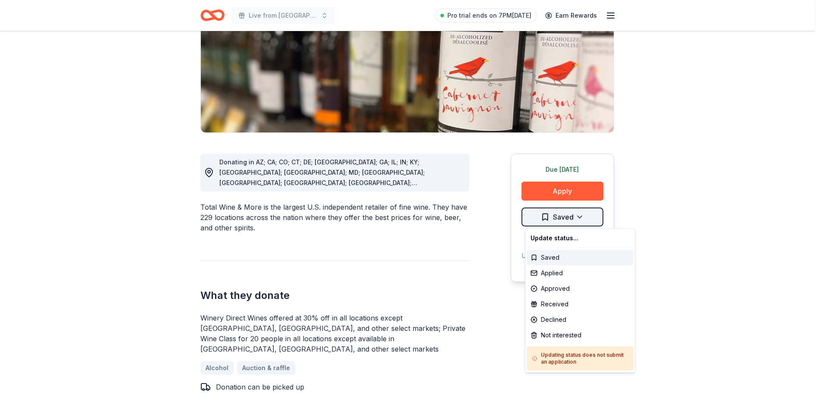
click at [582, 217] on html "Live from [GEOGRAPHIC_DATA]: Valor 4 Veterans Benefiting Folds of Honor Pro tri…" at bounding box center [410, 67] width 821 height 393
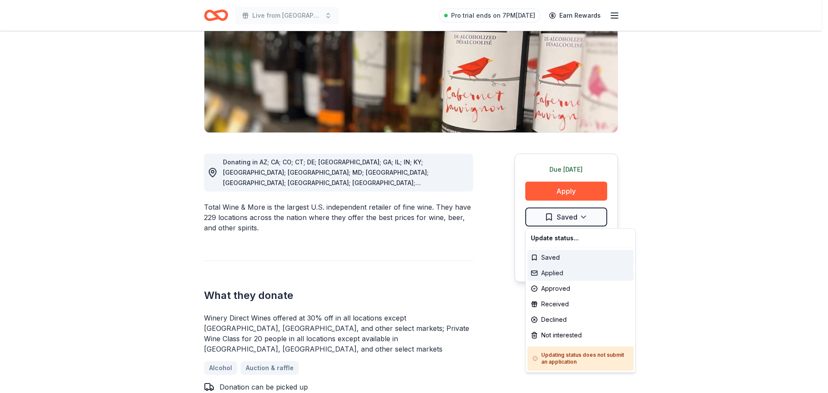
click at [566, 276] on div "Applied" at bounding box center [580, 273] width 106 height 16
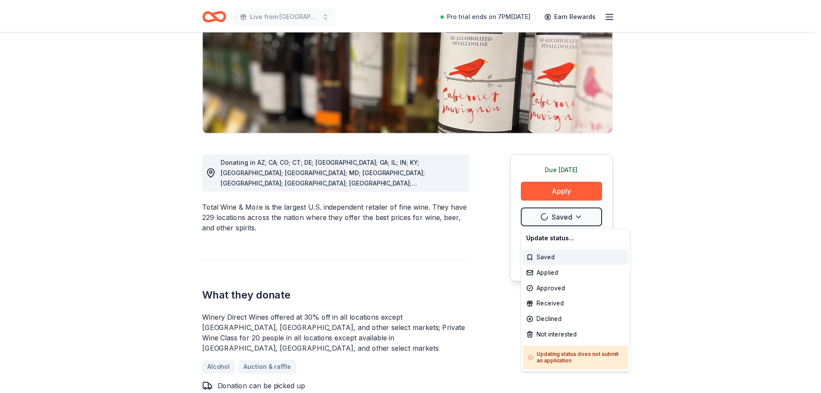
scroll to position [0, 0]
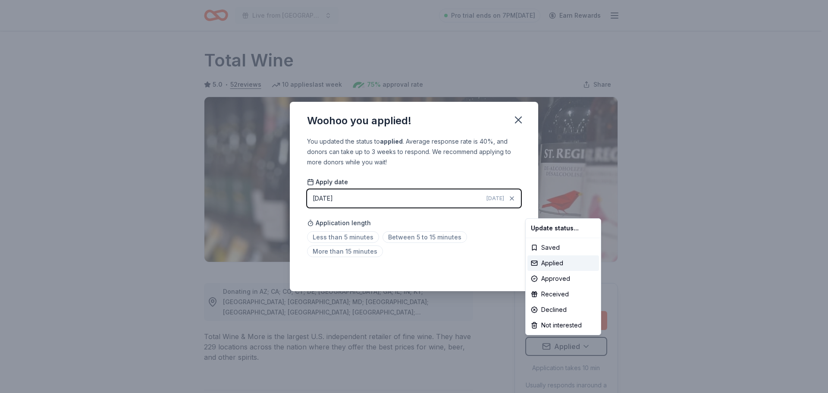
click at [413, 238] on html "Live from Nashville: Valor 4 Veterans Benefiting Folds of Honor Pro trial ends …" at bounding box center [414, 196] width 828 height 393
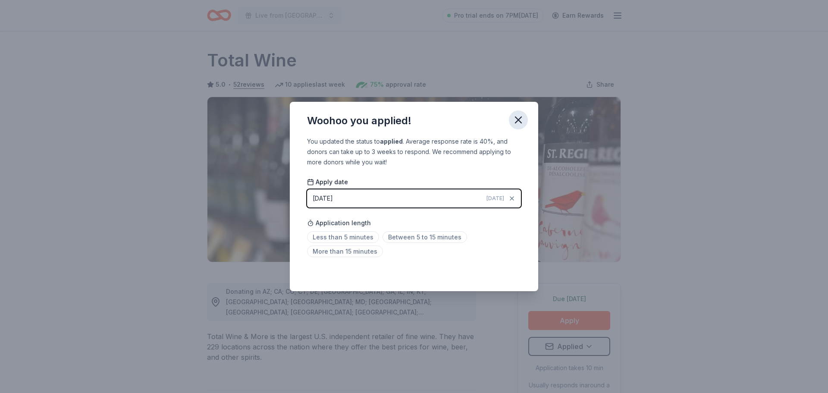
click at [519, 116] on icon "button" at bounding box center [518, 120] width 12 height 12
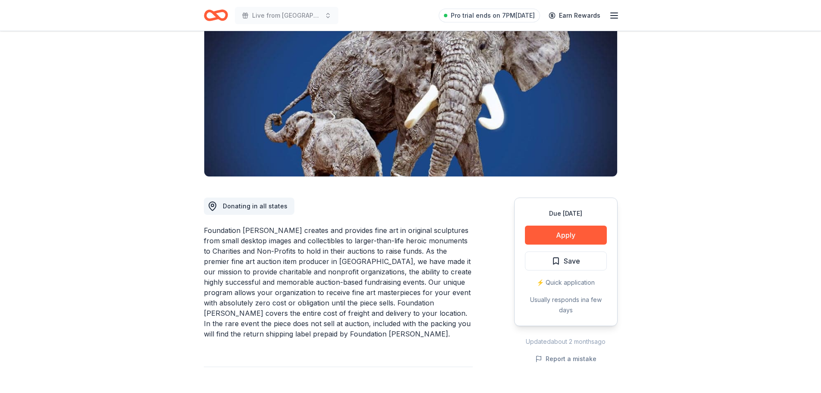
scroll to position [86, 0]
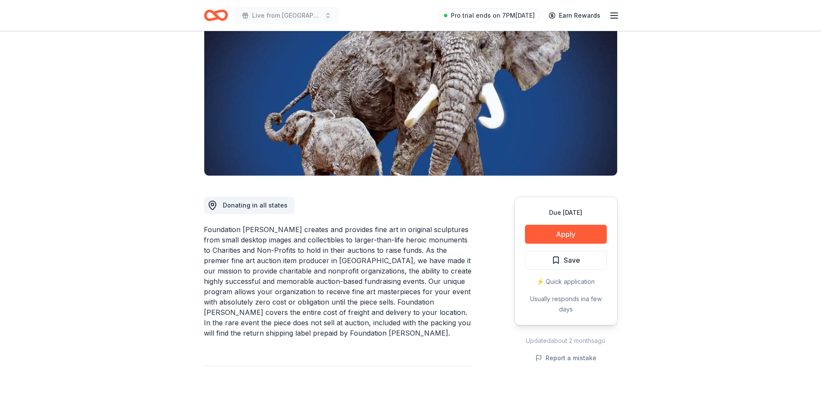
drag, startPoint x: 284, startPoint y: 231, endPoint x: 405, endPoint y: 312, distance: 145.7
click at [405, 312] on div "Foundation [PERSON_NAME] creates and provides fine art in original sculptures f…" at bounding box center [338, 281] width 269 height 114
drag, startPoint x: 330, startPoint y: 251, endPoint x: 384, endPoint y: 328, distance: 93.7
click at [384, 328] on div "Foundation [PERSON_NAME] creates and provides fine art in original sculptures f…" at bounding box center [338, 281] width 269 height 114
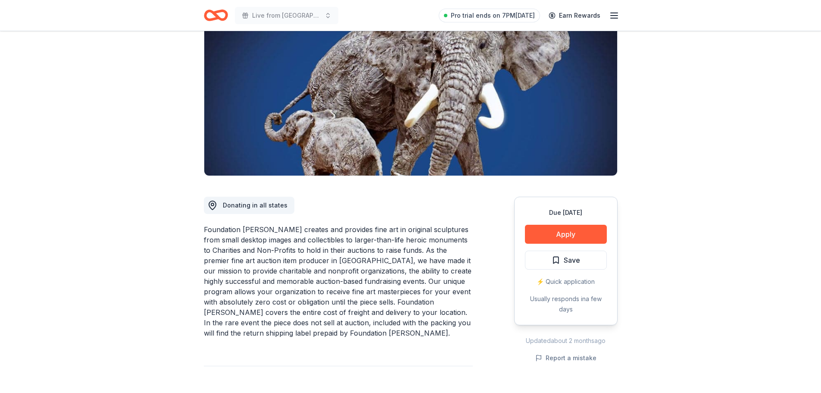
click at [384, 328] on div "Foundation Michelangelo creates and provides fine art in original sculptures fr…" at bounding box center [338, 281] width 269 height 114
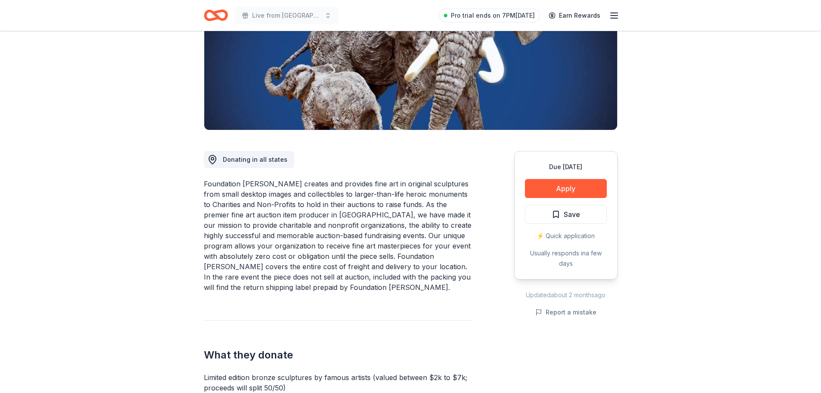
scroll to position [172, 0]
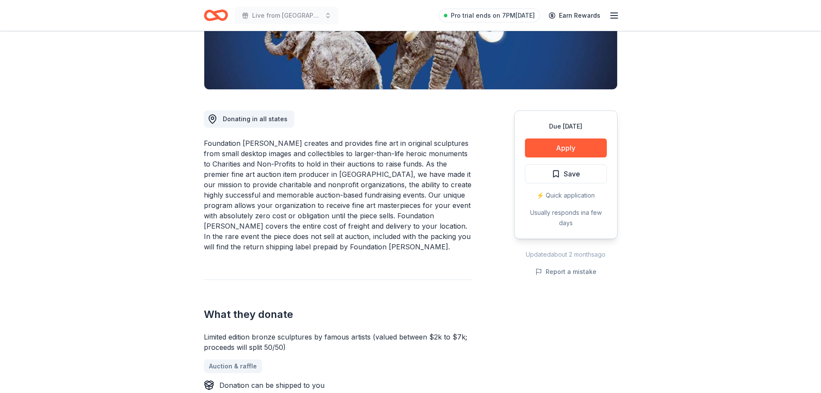
drag, startPoint x: 277, startPoint y: 204, endPoint x: 402, endPoint y: 247, distance: 132.4
click at [402, 247] on div "Foundation Michelangelo creates and provides fine art in original sculptures fr…" at bounding box center [338, 195] width 269 height 114
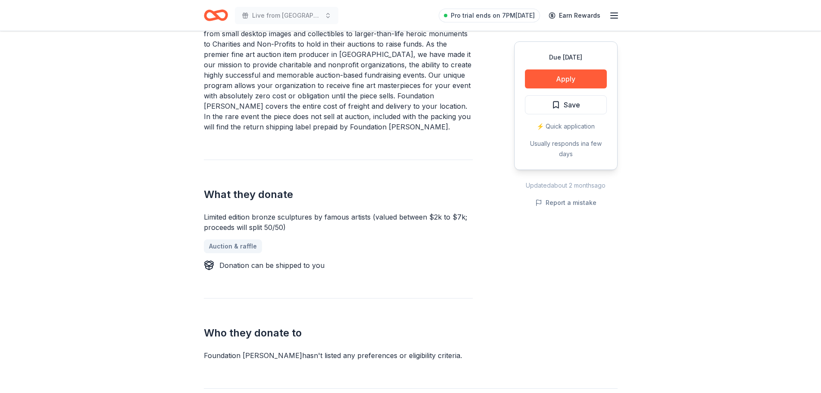
scroll to position [302, 0]
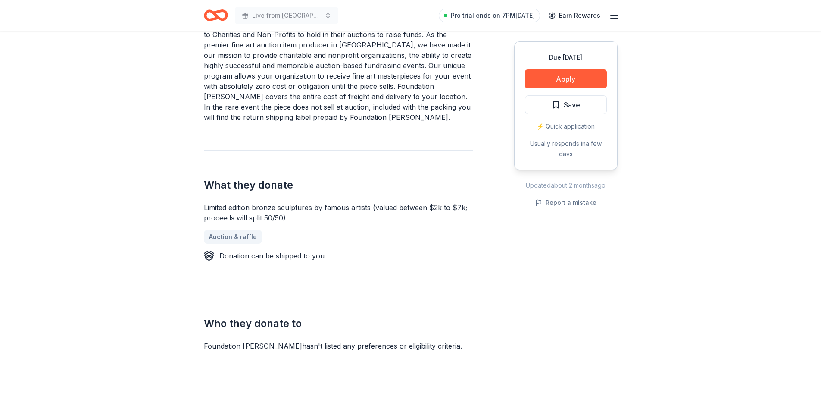
click at [331, 217] on div "Limited edition bronze sculptures by famous artists (valued between $2k to $7k;…" at bounding box center [338, 212] width 269 height 21
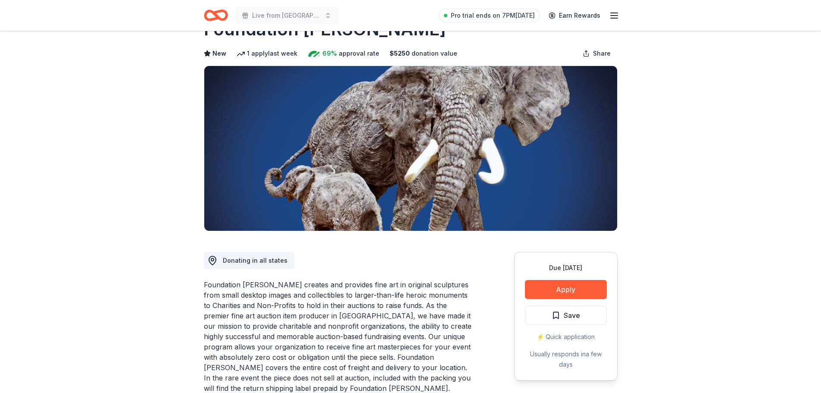
scroll to position [0, 0]
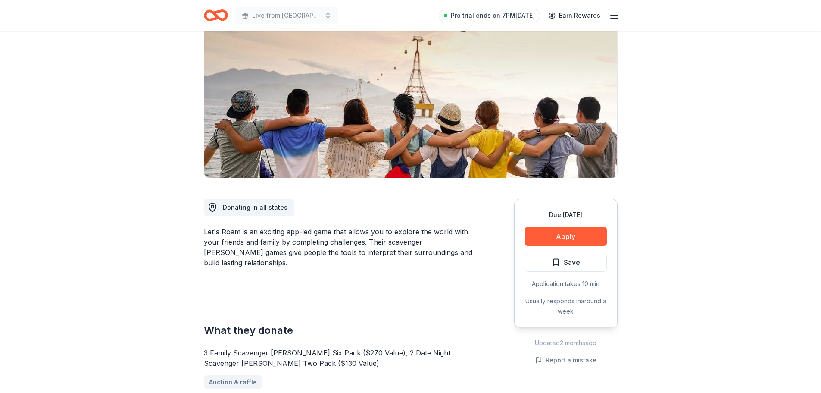
scroll to position [86, 0]
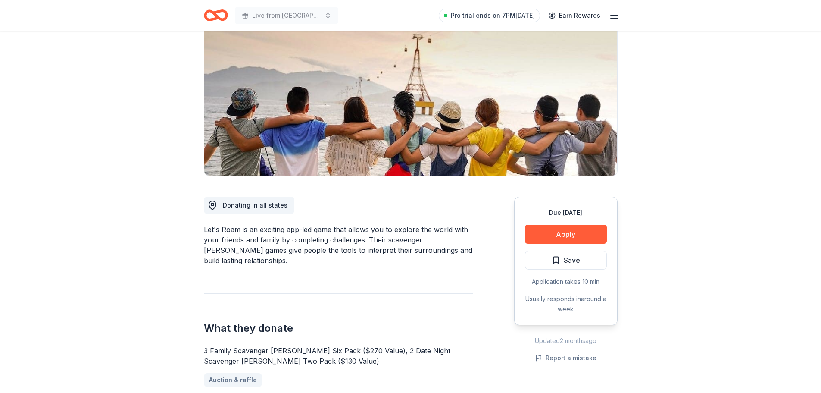
drag, startPoint x: 314, startPoint y: 227, endPoint x: 443, endPoint y: 254, distance: 131.7
click at [443, 254] on div "Let's Roam is an exciting app-led game that allows you to explore the world wit…" at bounding box center [338, 244] width 269 height 41
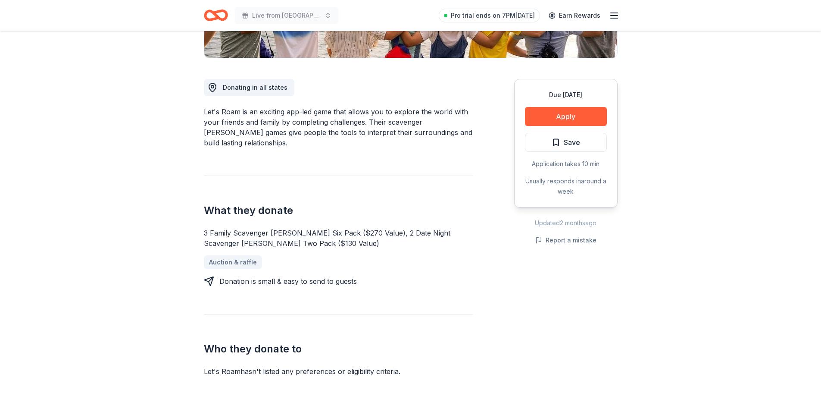
scroll to position [216, 0]
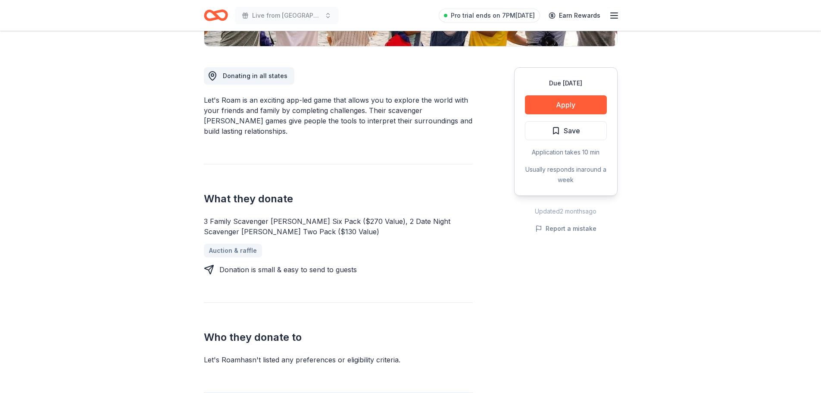
drag, startPoint x: 252, startPoint y: 209, endPoint x: 408, endPoint y: 221, distance: 156.5
click at [408, 221] on div "3 Family Scavenger [PERSON_NAME] Six Pack ($270 Value), 2 Date Night Scavenger …" at bounding box center [338, 226] width 269 height 21
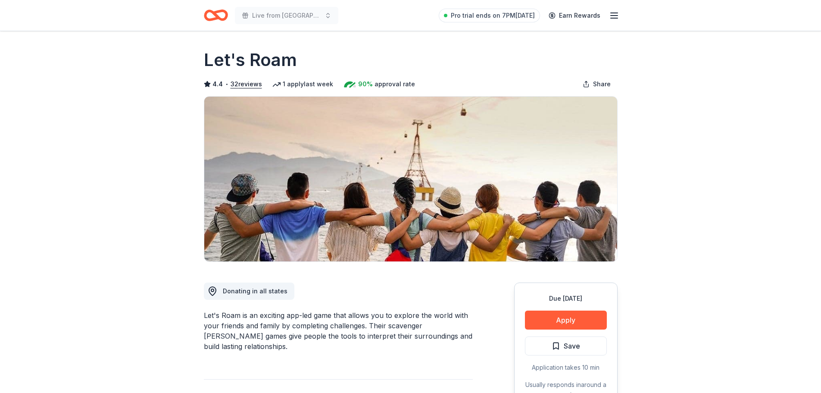
scroll to position [0, 0]
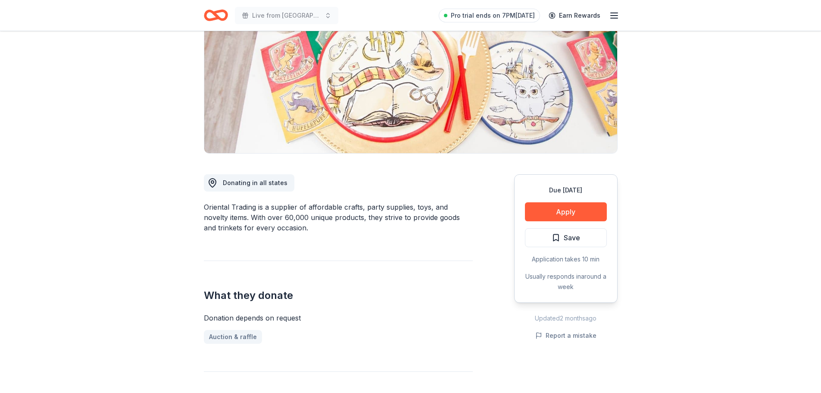
scroll to position [129, 0]
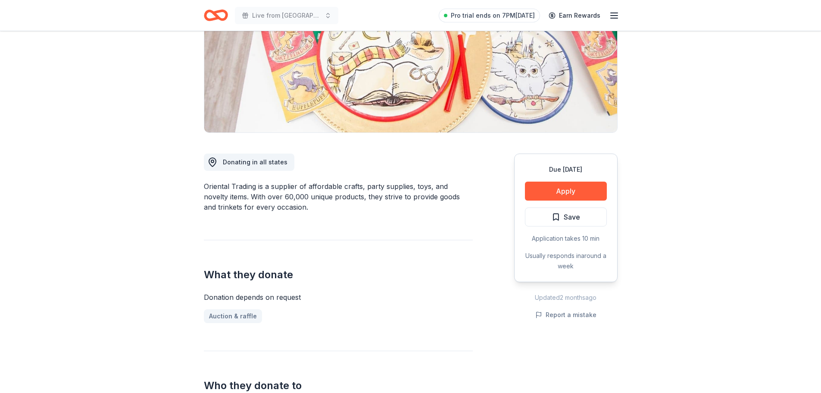
drag, startPoint x: 291, startPoint y: 184, endPoint x: 362, endPoint y: 209, distance: 75.1
click at [362, 209] on div "Oriental Trading is a supplier of affordable crafts, party supplies, toys, and …" at bounding box center [338, 196] width 269 height 31
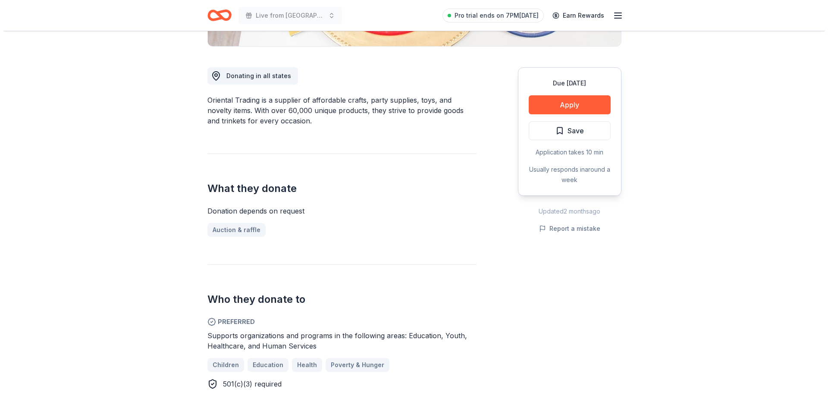
scroll to position [43, 0]
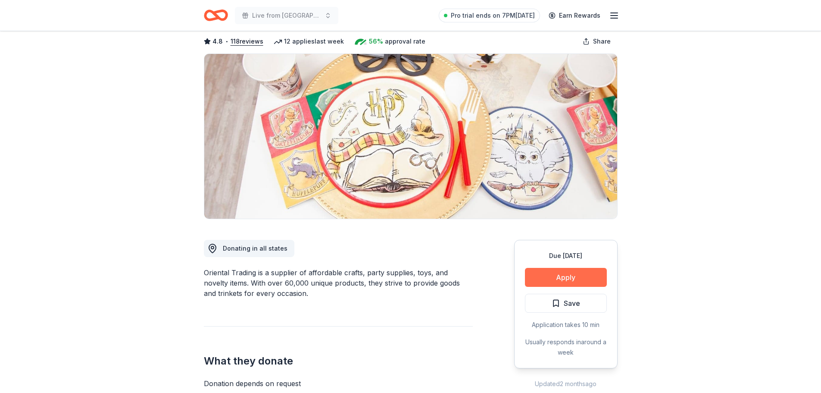
click at [561, 276] on button "Apply" at bounding box center [566, 277] width 82 height 19
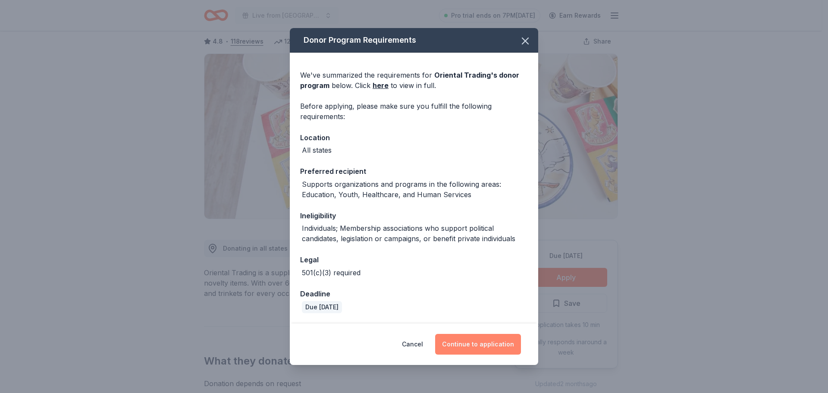
click at [484, 344] on button "Continue to application" at bounding box center [478, 344] width 86 height 21
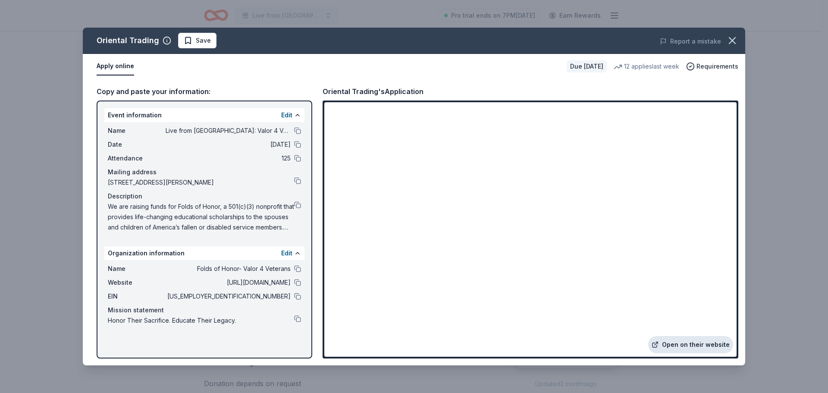
click at [694, 343] on link "Open on their website" at bounding box center [690, 344] width 85 height 17
click at [736, 41] on icon "button" at bounding box center [732, 40] width 12 height 12
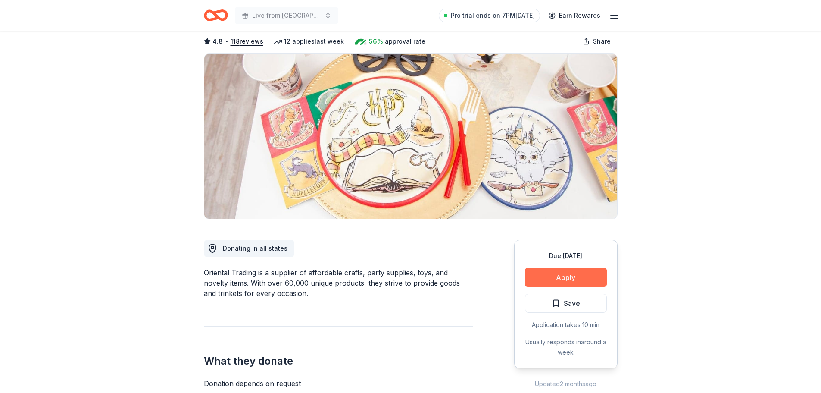
click at [584, 274] on button "Apply" at bounding box center [566, 277] width 82 height 19
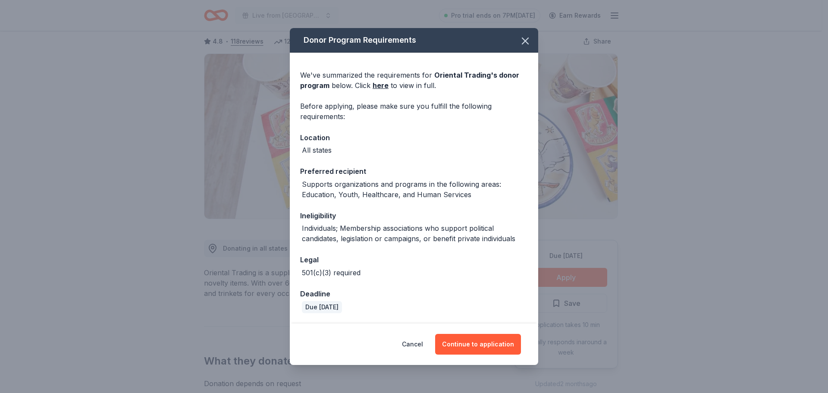
click at [584, 274] on div "Donor Program Requirements We've summarized the requirements for Oriental Tradi…" at bounding box center [414, 196] width 828 height 393
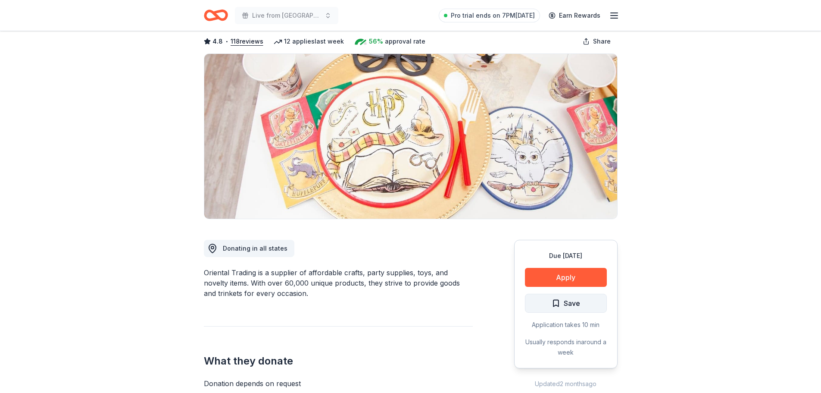
click at [591, 297] on button "Save" at bounding box center [566, 303] width 82 height 19
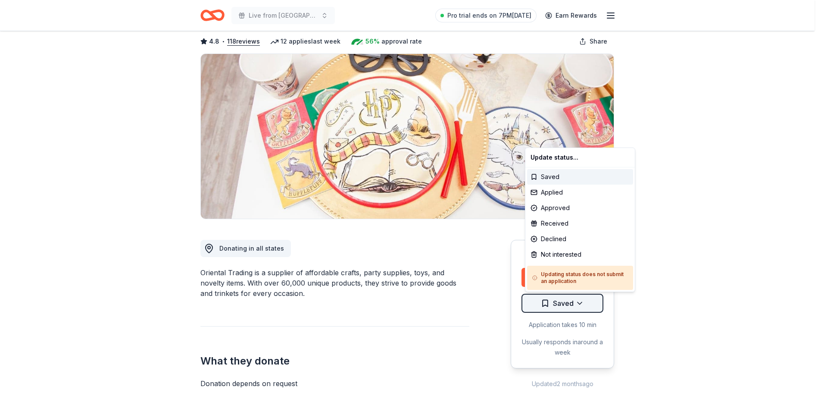
click at [584, 301] on html "Live from Nashville: Valor 4 Veterans Benefiting Folds of Honor Pro trial ends …" at bounding box center [410, 153] width 821 height 393
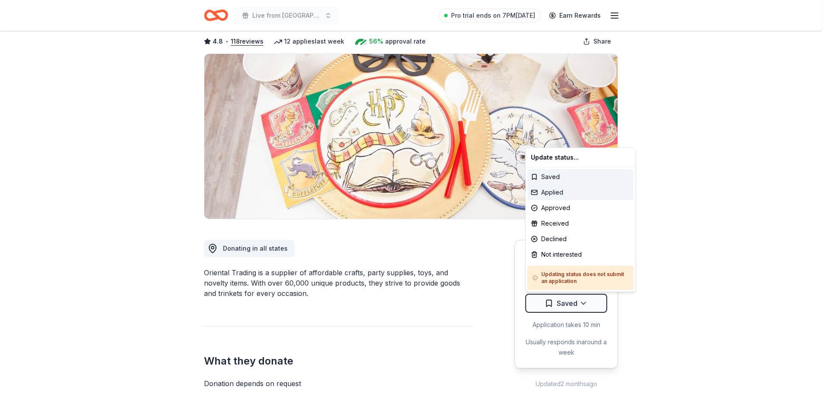
click at [561, 192] on div "Applied" at bounding box center [580, 192] width 106 height 16
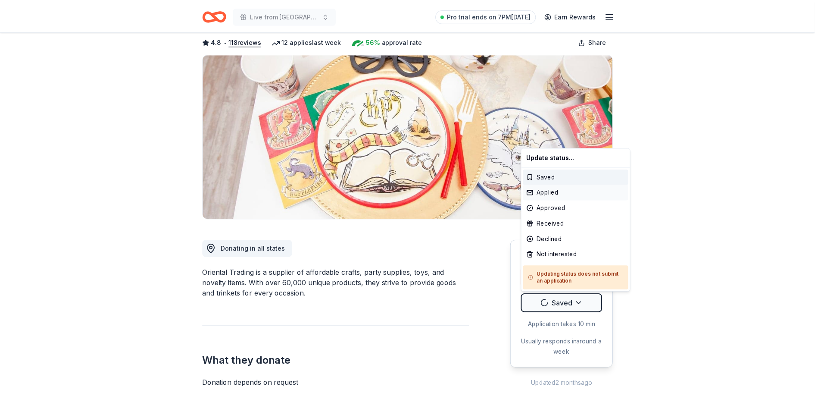
scroll to position [0, 0]
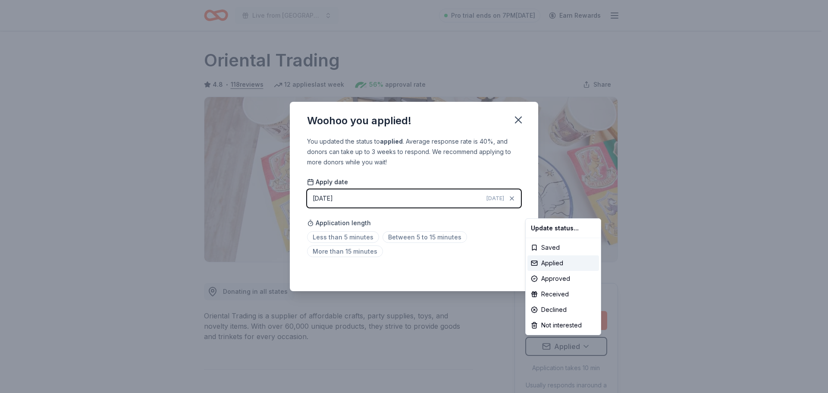
click at [348, 237] on html "Live from Nashville: Valor 4 Veterans Benefiting Folds of Honor Pro trial ends …" at bounding box center [414, 196] width 828 height 393
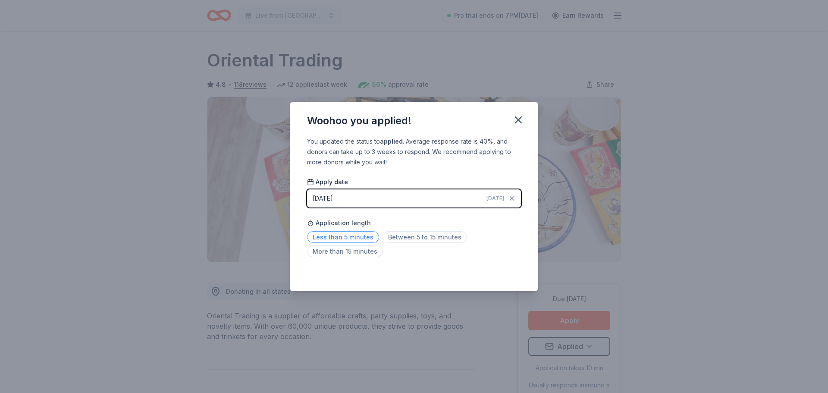
click at [357, 235] on span "Less than 5 minutes" at bounding box center [343, 237] width 72 height 12
click at [516, 126] on button "button" at bounding box center [518, 119] width 19 height 19
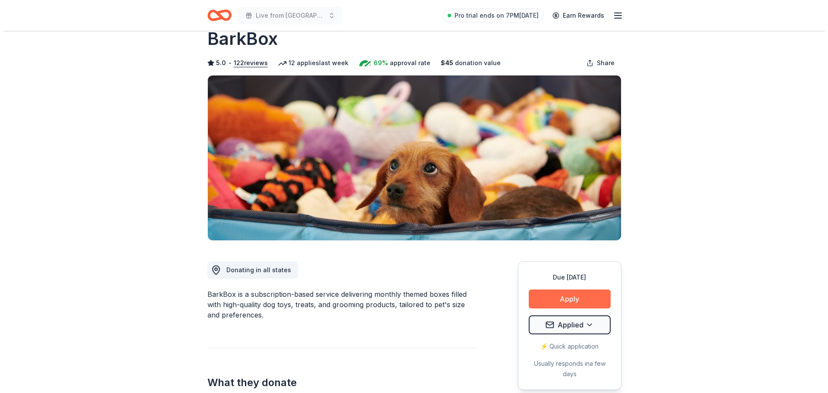
scroll to position [43, 0]
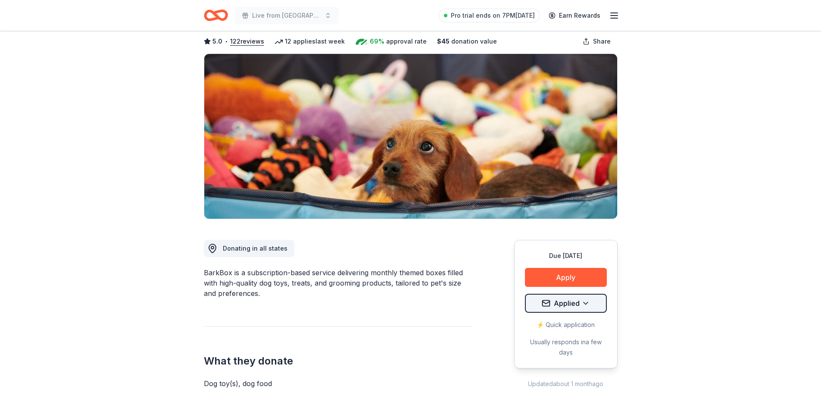
click at [589, 301] on html "Live from [GEOGRAPHIC_DATA]: Valor 4 Veterans Benefiting Folds of Honor Pro tri…" at bounding box center [410, 153] width 821 height 393
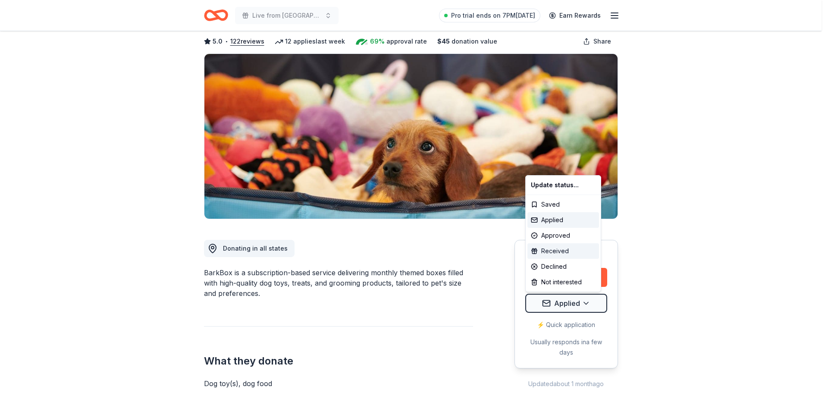
click at [556, 252] on div "Received" at bounding box center [563, 251] width 72 height 16
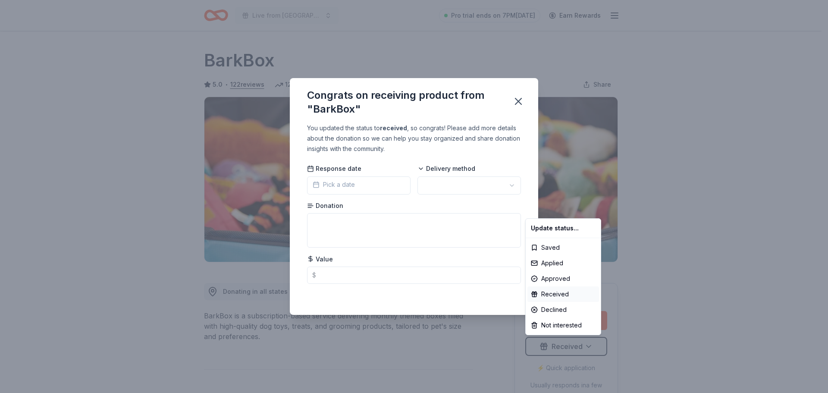
scroll to position [0, 0]
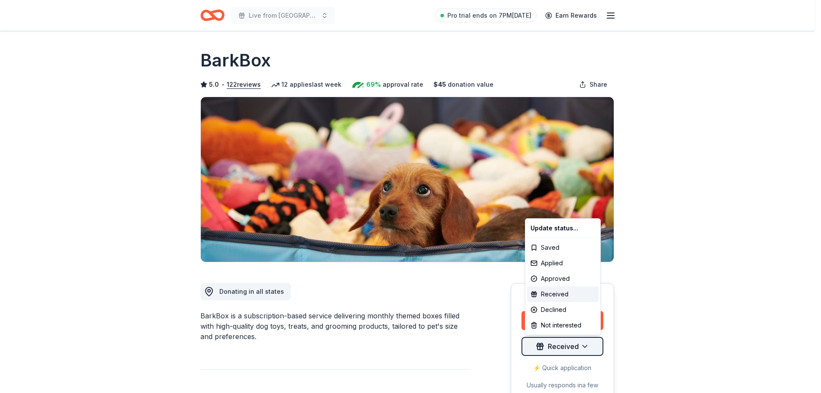
click at [592, 345] on html "Live from Nashville: Valor 4 Veterans Benefiting Folds of Honor Pro trial ends …" at bounding box center [410, 196] width 821 height 393
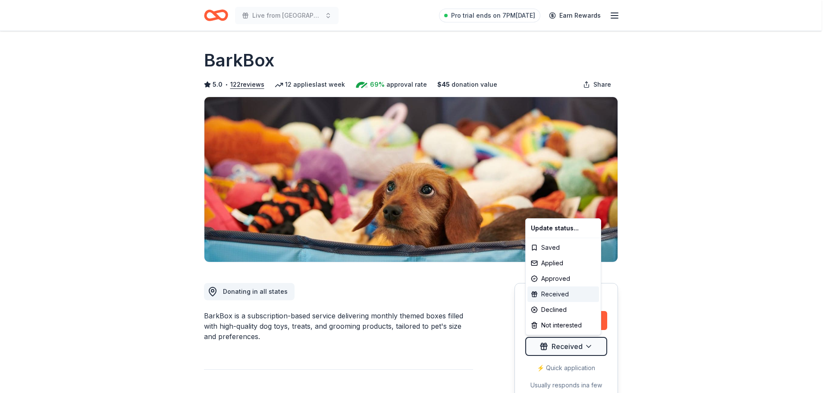
click at [568, 294] on div "Received" at bounding box center [563, 294] width 72 height 16
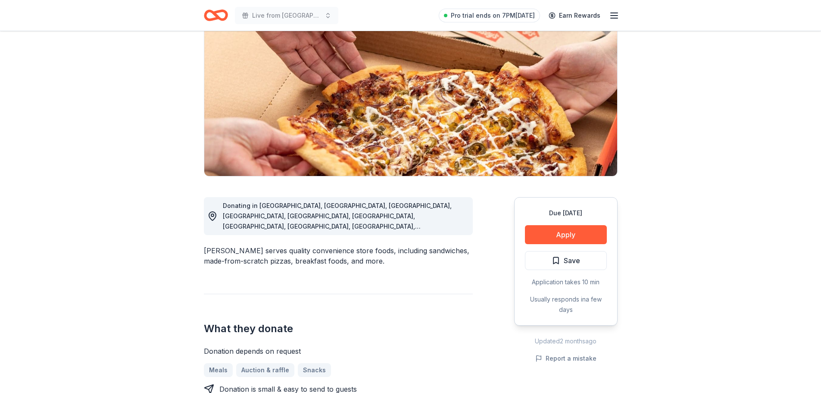
scroll to position [86, 0]
drag, startPoint x: 213, startPoint y: 231, endPoint x: 386, endPoint y: 250, distance: 173.6
click at [386, 250] on div "Donating in [GEOGRAPHIC_DATA], [GEOGRAPHIC_DATA], [GEOGRAPHIC_DATA], [GEOGRAPHI…" at bounding box center [338, 393] width 269 height 435
click at [386, 245] on div "[PERSON_NAME] serves quality convenience store foods, including sandwiches, mad…" at bounding box center [338, 255] width 269 height 21
drag, startPoint x: 222, startPoint y: 232, endPoint x: 430, endPoint y: 238, distance: 208.3
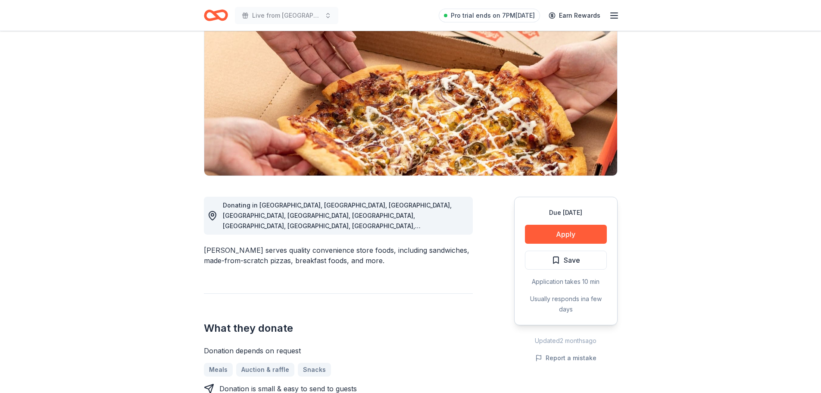
click at [430, 245] on div "[PERSON_NAME] serves quality convenience store foods, including sandwiches, mad…" at bounding box center [338, 255] width 269 height 21
click at [326, 245] on div "[PERSON_NAME] serves quality convenience store foods, including sandwiches, mad…" at bounding box center [338, 255] width 269 height 21
drag, startPoint x: 249, startPoint y: 231, endPoint x: 396, endPoint y: 244, distance: 147.6
click at [396, 245] on div "[PERSON_NAME] serves quality convenience store foods, including sandwiches, mad…" at bounding box center [338, 255] width 269 height 21
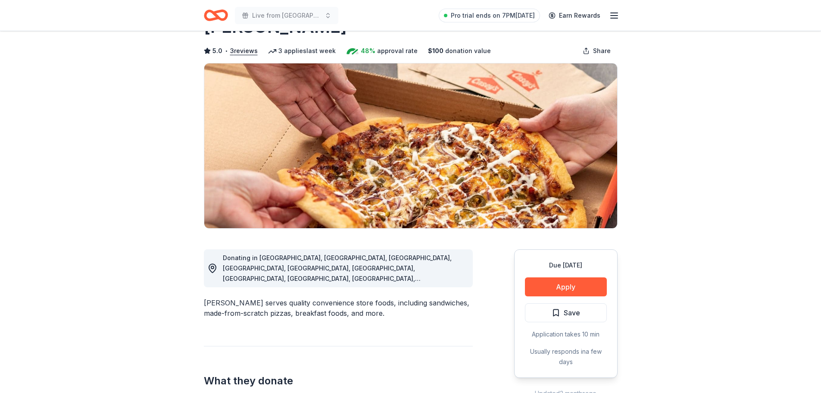
scroll to position [0, 0]
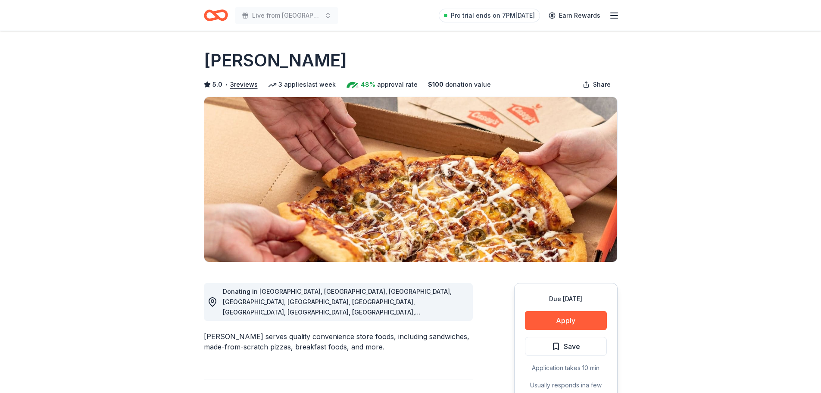
click at [247, 63] on h1 "[PERSON_NAME]" at bounding box center [275, 60] width 143 height 24
click at [240, 82] on button "3 reviews" at bounding box center [244, 84] width 28 height 10
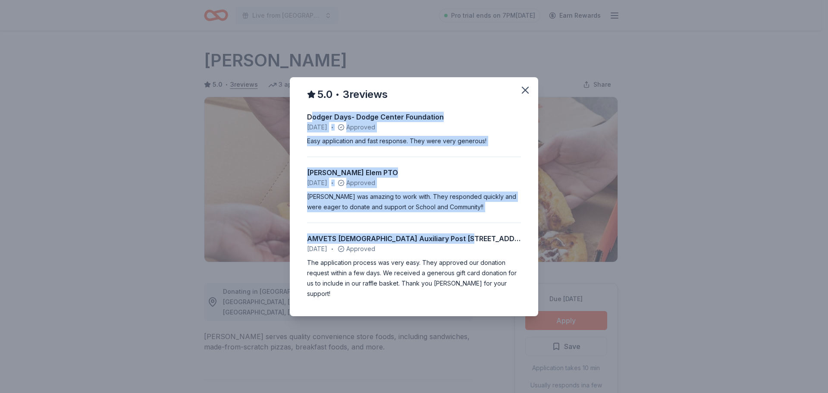
drag, startPoint x: 313, startPoint y: 123, endPoint x: 479, endPoint y: 233, distance: 199.4
click at [479, 233] on div "Dodger Days- Dodge Center Foundation [DATE] • Approved Easy application and fas…" at bounding box center [414, 199] width 214 height 197
click at [491, 227] on div "AMVETS [DEMOGRAPHIC_DATA] Auxiliary Post 99 Vandalia OH [DATE] • Approved The a…" at bounding box center [414, 260] width 214 height 76
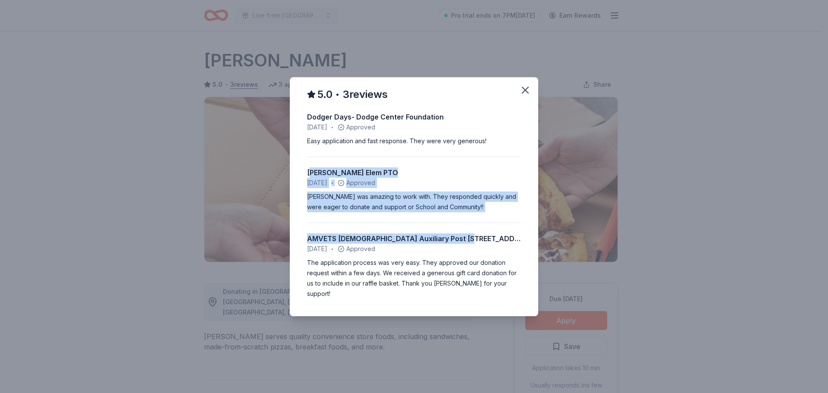
drag, startPoint x: 310, startPoint y: 178, endPoint x: 501, endPoint y: 245, distance: 202.3
click at [501, 245] on div "Dodger Days- Dodge Center Foundation [DATE] • Approved Easy application and fas…" at bounding box center [414, 199] width 214 height 197
click at [501, 244] on div "AMVETS [DEMOGRAPHIC_DATA] Auxiliary Post [STREET_ADDRESS]" at bounding box center [414, 238] width 214 height 10
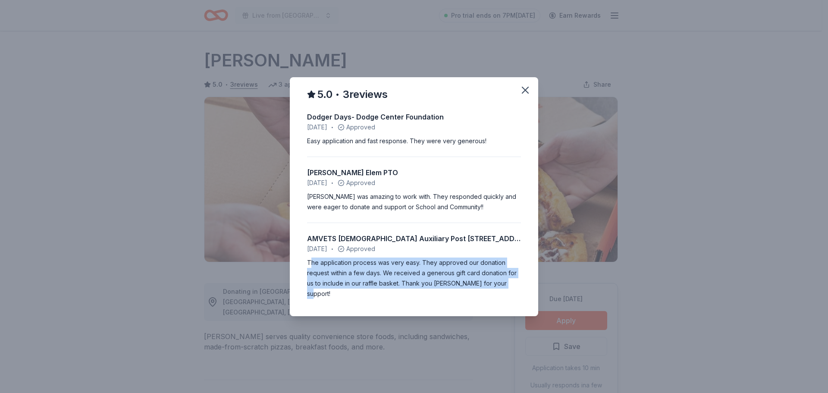
drag, startPoint x: 309, startPoint y: 272, endPoint x: 514, endPoint y: 291, distance: 205.6
click at [514, 291] on div "The application process was very easy. They approved our donation request withi…" at bounding box center [414, 277] width 214 height 41
drag, startPoint x: 365, startPoint y: 267, endPoint x: 516, endPoint y: 293, distance: 153.1
click at [509, 293] on div "The application process was very easy. They approved our donation request withi…" at bounding box center [414, 277] width 214 height 41
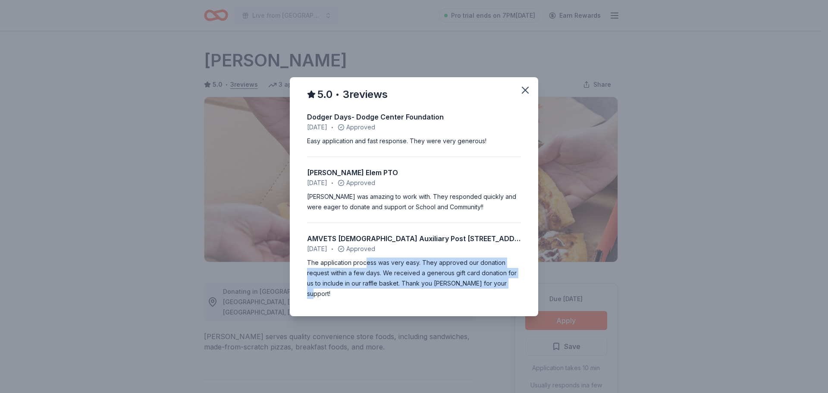
click at [516, 293] on div "The application process was very easy. They approved our donation request withi…" at bounding box center [414, 277] width 214 height 41
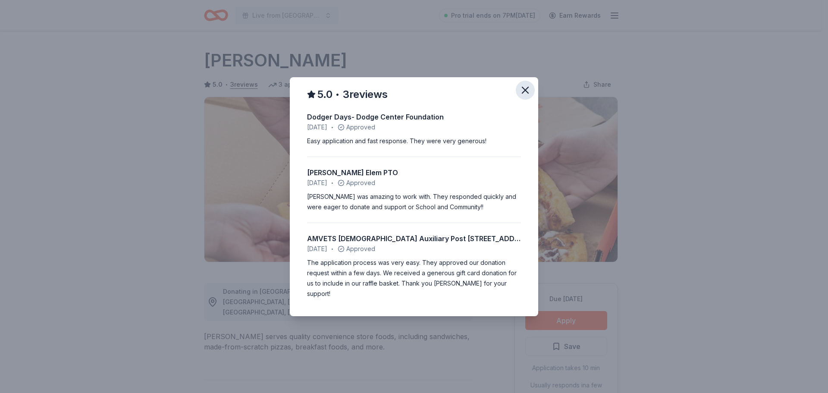
click at [525, 93] on icon "button" at bounding box center [525, 90] width 6 height 6
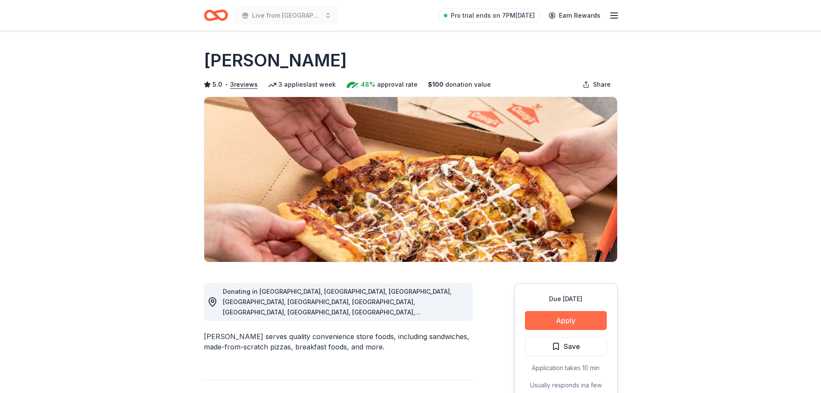
click at [585, 321] on button "Apply" at bounding box center [566, 320] width 82 height 19
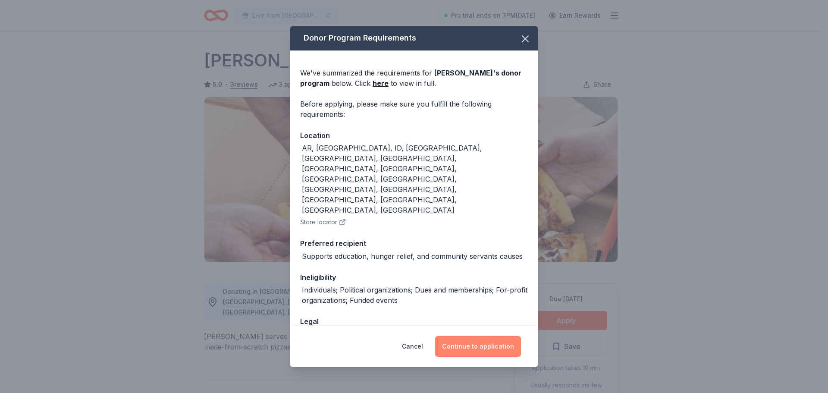
click at [483, 348] on button "Continue to application" at bounding box center [478, 346] width 86 height 21
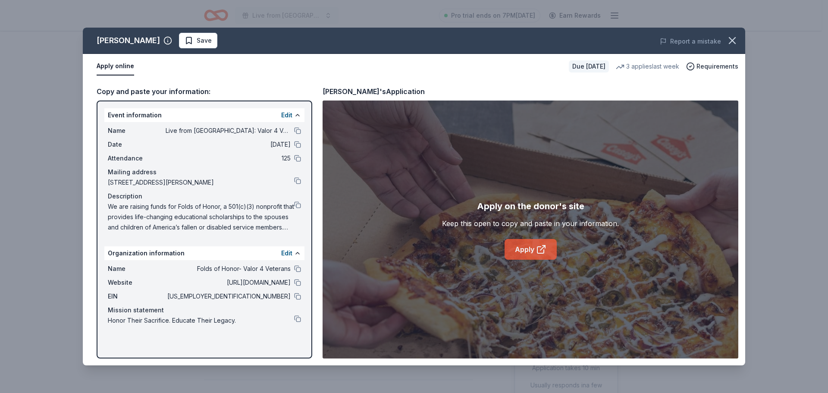
click at [538, 247] on icon at bounding box center [540, 250] width 6 height 6
click at [732, 42] on icon "button" at bounding box center [732, 40] width 12 height 12
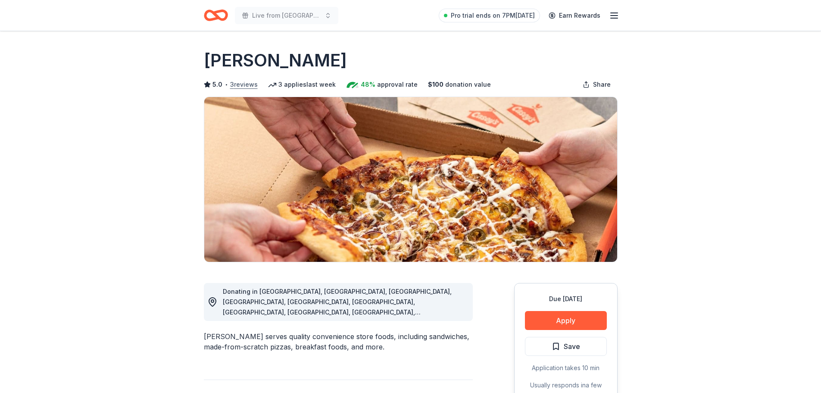
click at [239, 83] on button "3 reviews" at bounding box center [244, 84] width 28 height 10
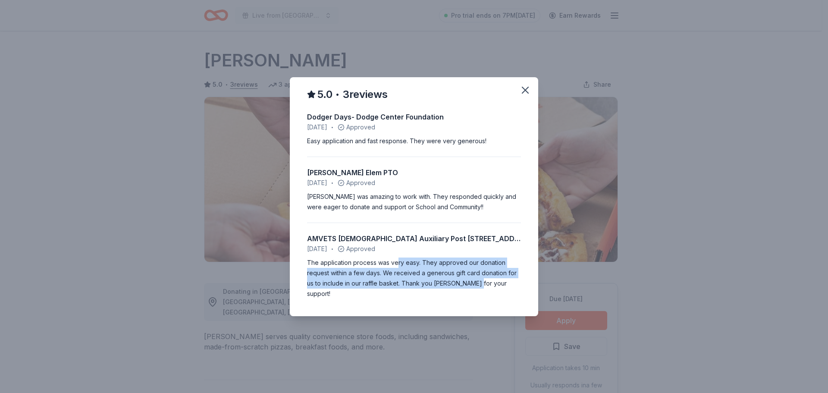
drag, startPoint x: 398, startPoint y: 268, endPoint x: 476, endPoint y: 292, distance: 81.7
click at [476, 292] on div "The application process was very easy. They approved our donation request withi…" at bounding box center [414, 277] width 214 height 41
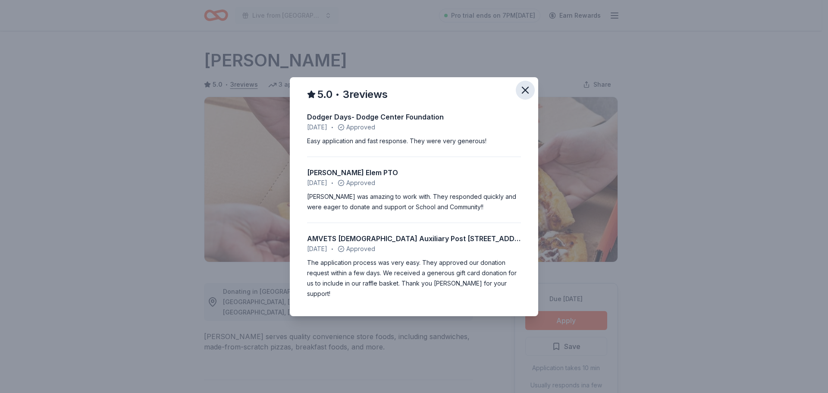
click at [526, 93] on icon "button" at bounding box center [525, 90] width 6 height 6
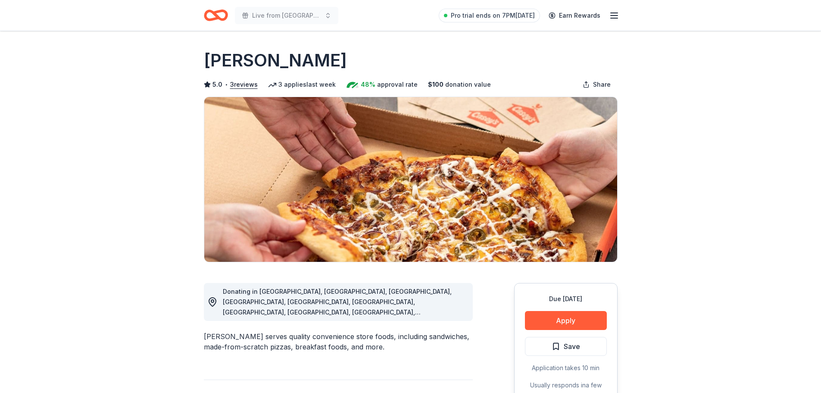
click at [570, 320] on button "Apply" at bounding box center [566, 320] width 82 height 19
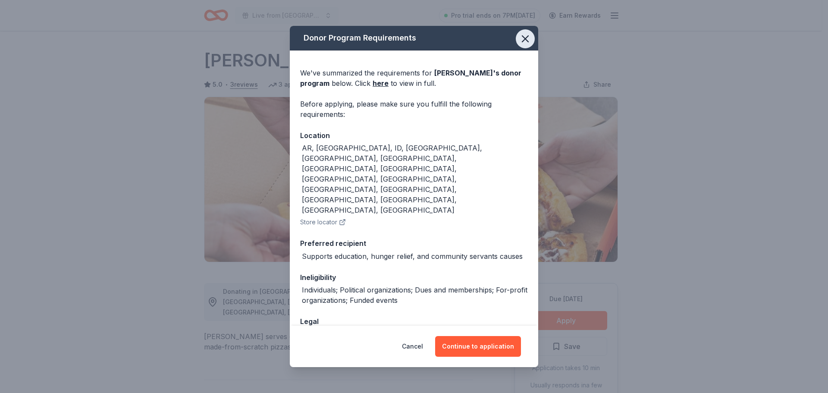
click at [522, 39] on icon "button" at bounding box center [525, 39] width 12 height 12
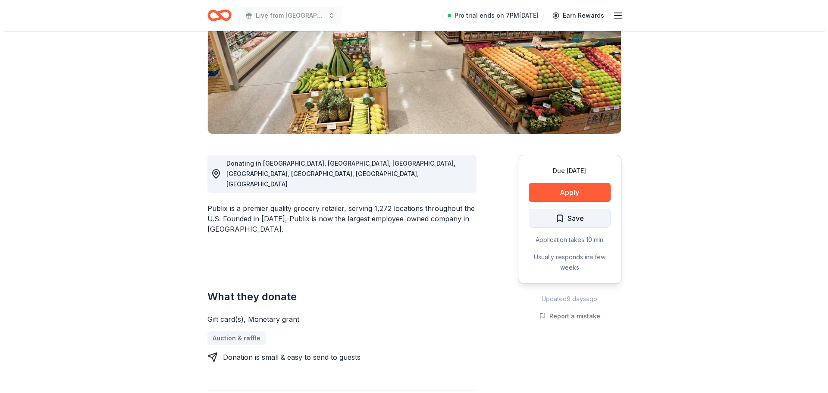
scroll to position [129, 0]
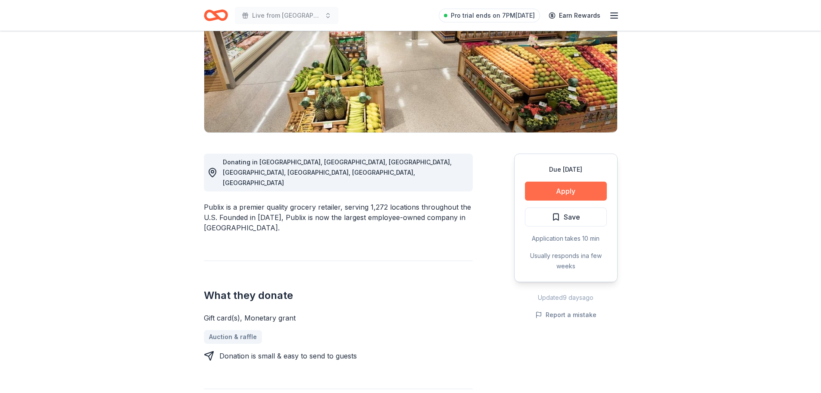
click at [557, 191] on button "Apply" at bounding box center [566, 190] width 82 height 19
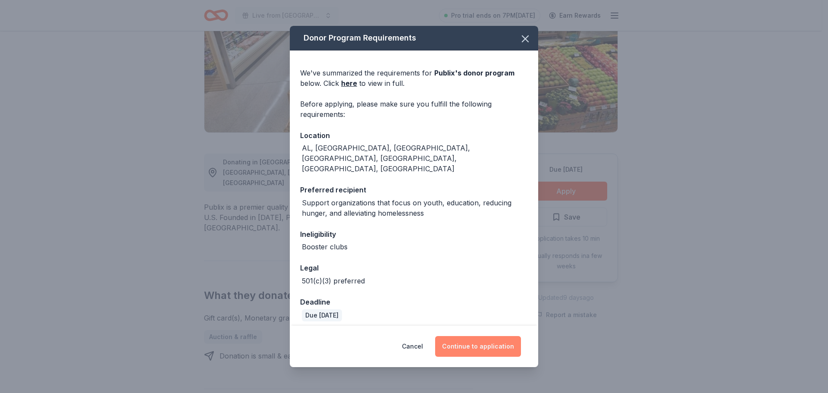
click at [479, 344] on button "Continue to application" at bounding box center [478, 346] width 86 height 21
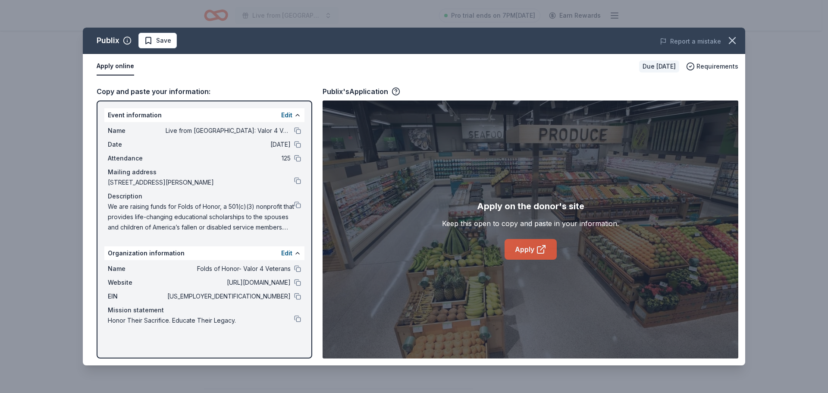
click at [522, 248] on link "Apply" at bounding box center [530, 249] width 52 height 21
click at [739, 36] on button "button" at bounding box center [731, 40] width 19 height 19
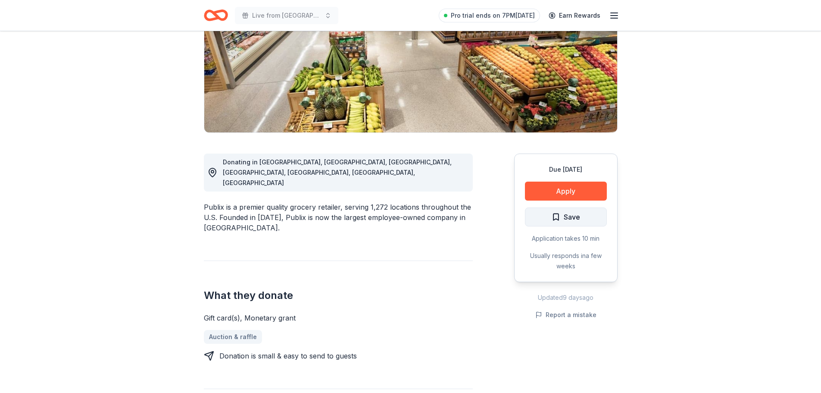
click at [574, 217] on span "Save" at bounding box center [572, 216] width 16 height 11
click at [582, 216] on html "Live from Nashville: Valor 4 Veterans Benefiting Folds of Honor Pro trial ends …" at bounding box center [410, 67] width 821 height 393
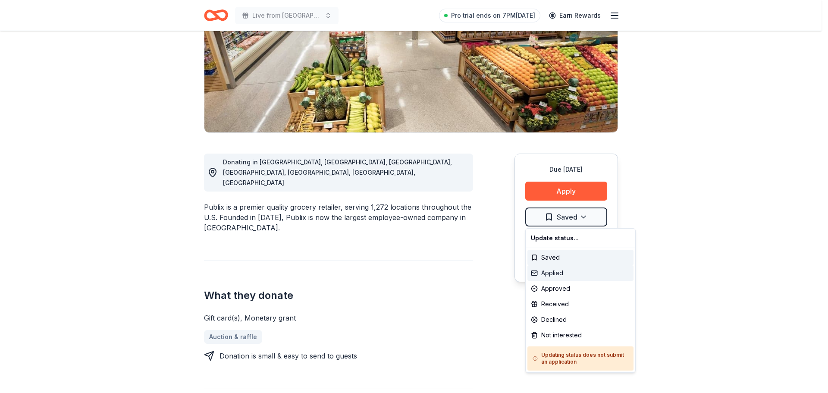
click at [549, 278] on div "Applied" at bounding box center [580, 273] width 106 height 16
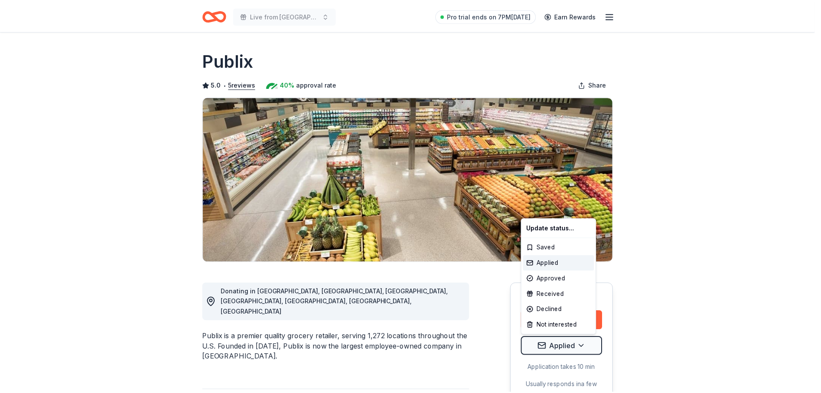
scroll to position [0, 0]
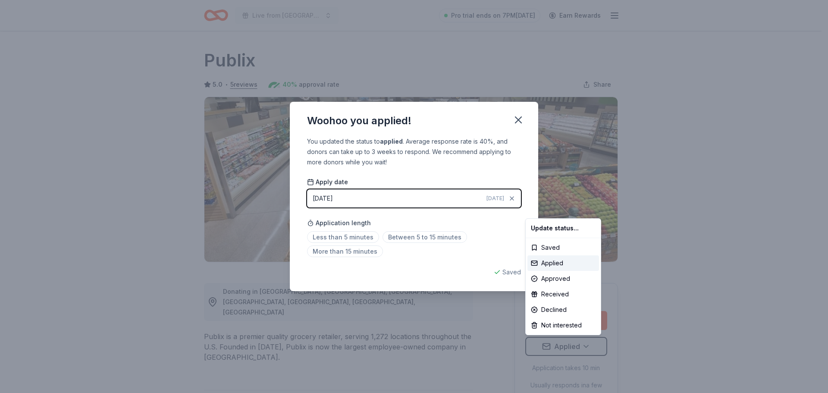
click at [409, 241] on html "Live from Nashville: Valor 4 Veterans Benefiting Folds of Honor Pro trial ends …" at bounding box center [414, 196] width 828 height 393
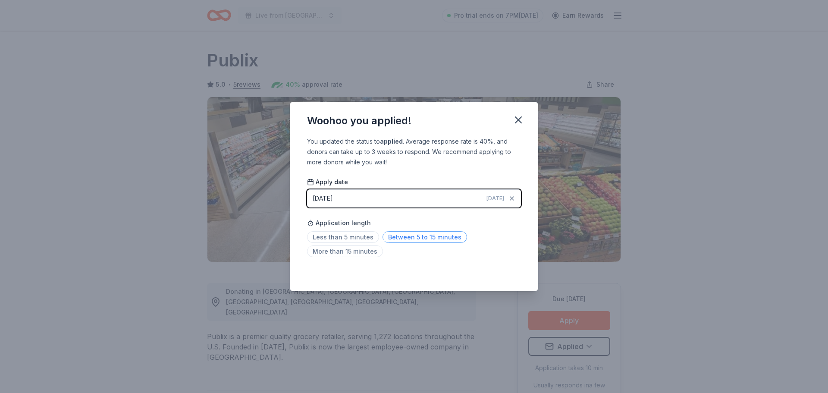
click at [413, 239] on span "Between 5 to 15 minutes" at bounding box center [424, 237] width 84 height 12
click at [515, 119] on icon "button" at bounding box center [518, 120] width 12 height 12
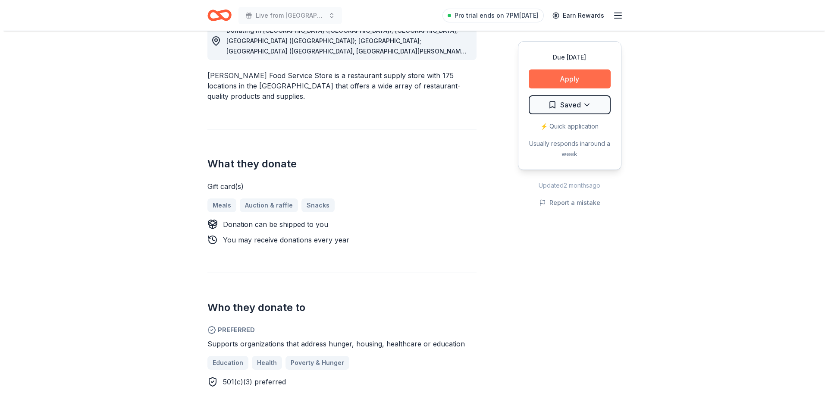
scroll to position [172, 0]
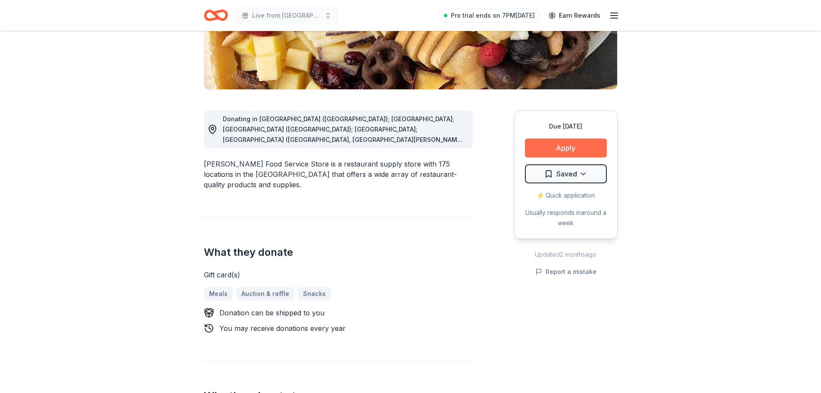
click at [572, 151] on button "Apply" at bounding box center [566, 147] width 82 height 19
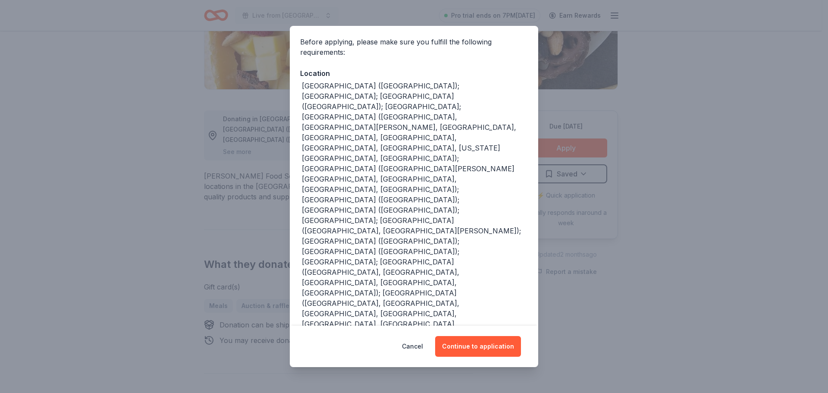
scroll to position [101, 0]
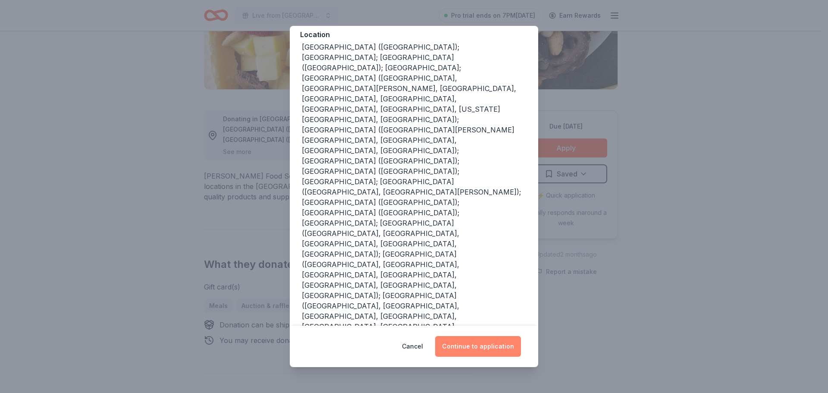
click at [487, 345] on button "Continue to application" at bounding box center [478, 346] width 86 height 21
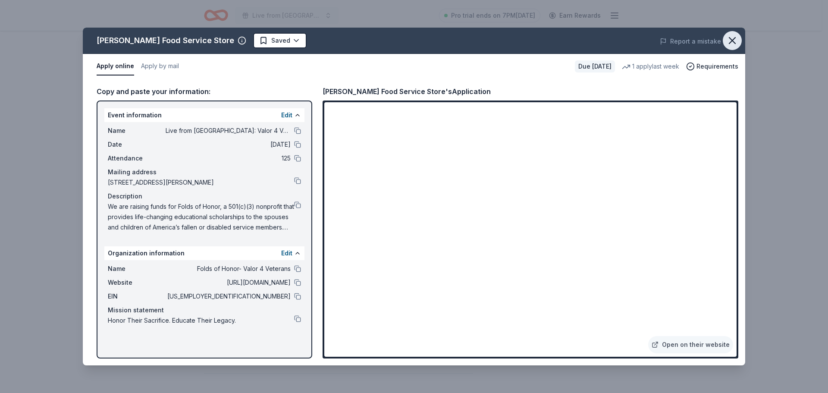
click at [730, 42] on icon "button" at bounding box center [732, 41] width 6 height 6
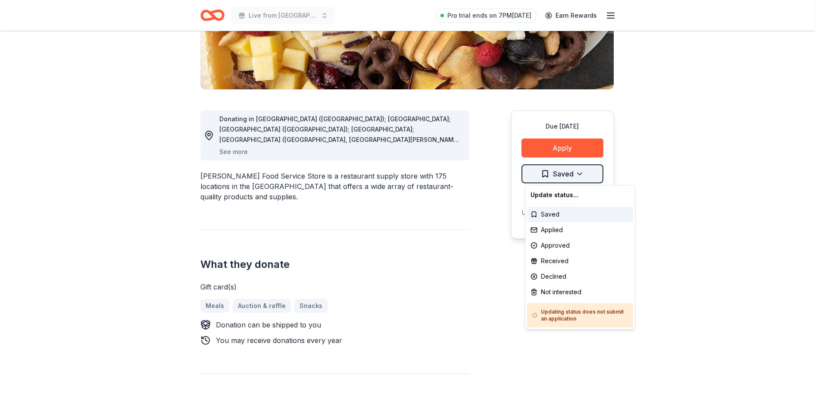
click at [583, 172] on html "Live from Nashville: Valor 4 Veterans Benefiting Folds of Honor Pro trial ends …" at bounding box center [410, 24] width 821 height 393
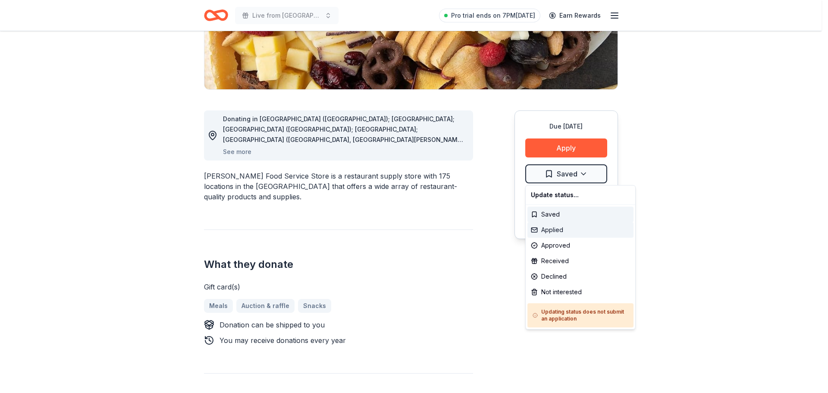
click at [557, 231] on div "Applied" at bounding box center [580, 230] width 106 height 16
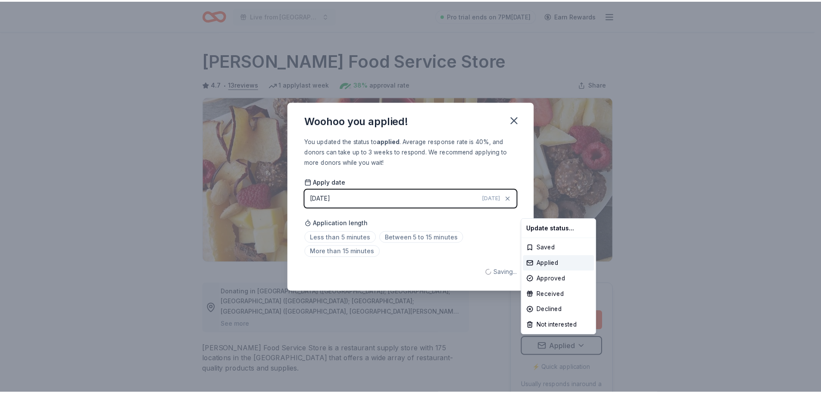
scroll to position [0, 0]
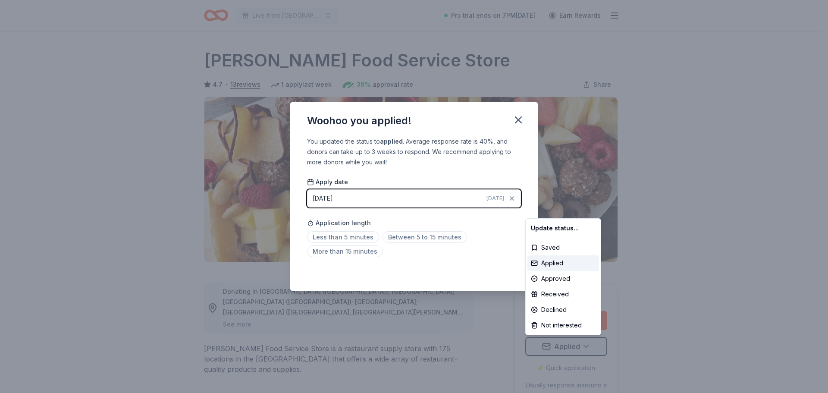
click at [363, 238] on html "Live from Nashville: Valor 4 Veterans Benefiting Folds of Honor Pro trial ends …" at bounding box center [414, 196] width 828 height 393
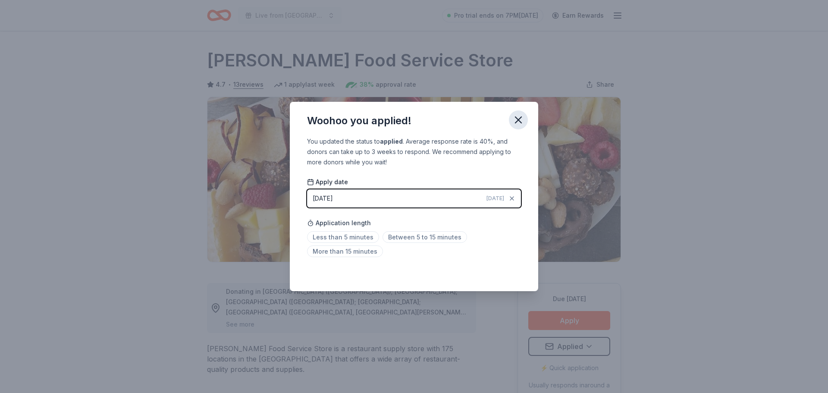
click at [519, 119] on icon "button" at bounding box center [518, 120] width 6 height 6
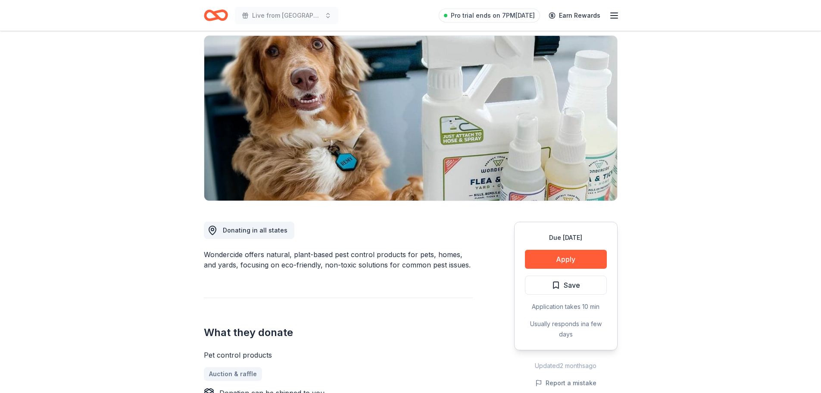
scroll to position [86, 0]
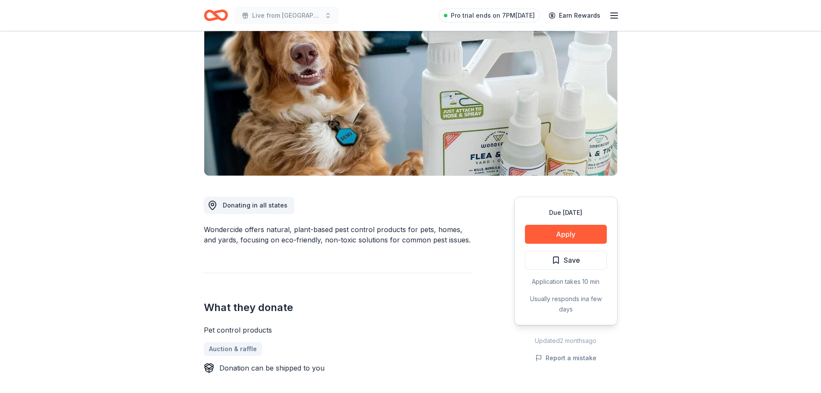
drag, startPoint x: 279, startPoint y: 229, endPoint x: 457, endPoint y: 242, distance: 178.0
click at [457, 242] on div "Wondercide offers natural, plant-based pest control products for pets, homes, a…" at bounding box center [338, 234] width 269 height 21
drag, startPoint x: 327, startPoint y: 231, endPoint x: 439, endPoint y: 245, distance: 113.4
click at [439, 245] on div "Donating in all states Wondercide offers natural, plant-based pest control prod…" at bounding box center [338, 319] width 269 height 287
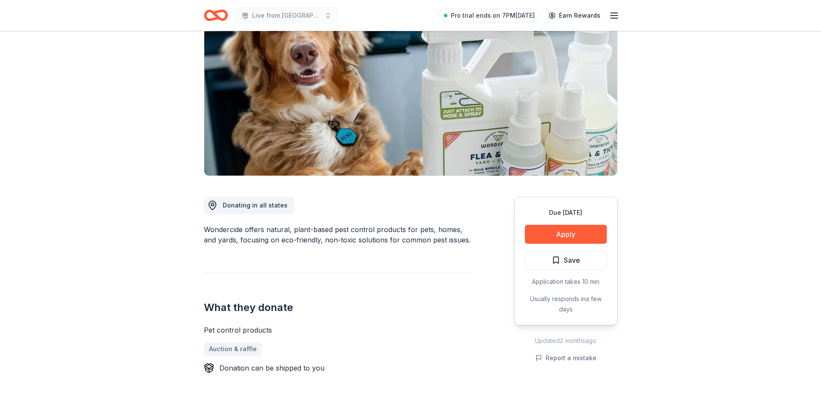
click at [439, 245] on div "Donating in all states Wondercide offers natural, plant-based pest control prod…" at bounding box center [338, 319] width 269 height 287
click at [345, 228] on div "Wondercide offers natural, plant-based pest control products for pets, homes, a…" at bounding box center [338, 234] width 269 height 21
click at [428, 235] on div "Wondercide offers natural, plant-based pest control products for pets, homes, a…" at bounding box center [338, 234] width 269 height 21
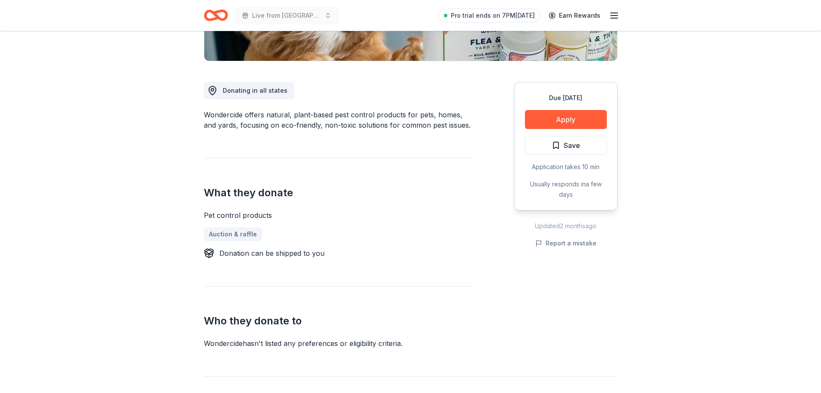
scroll to position [216, 0]
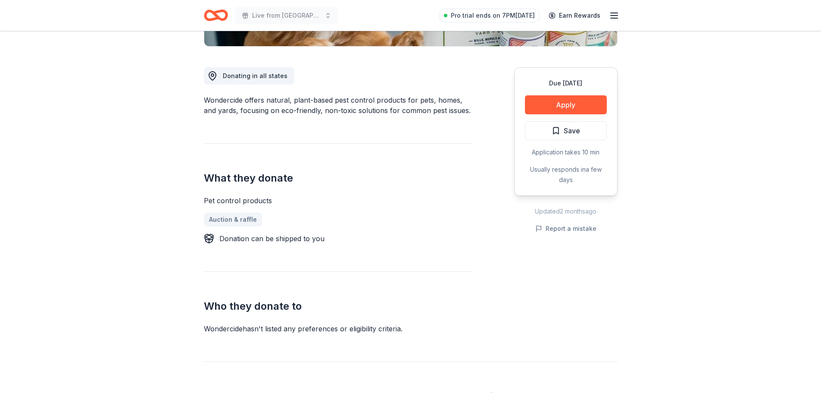
drag, startPoint x: 282, startPoint y: 239, endPoint x: 383, endPoint y: 239, distance: 100.9
click at [383, 239] on div "Donation can be shipped to you" at bounding box center [338, 238] width 269 height 10
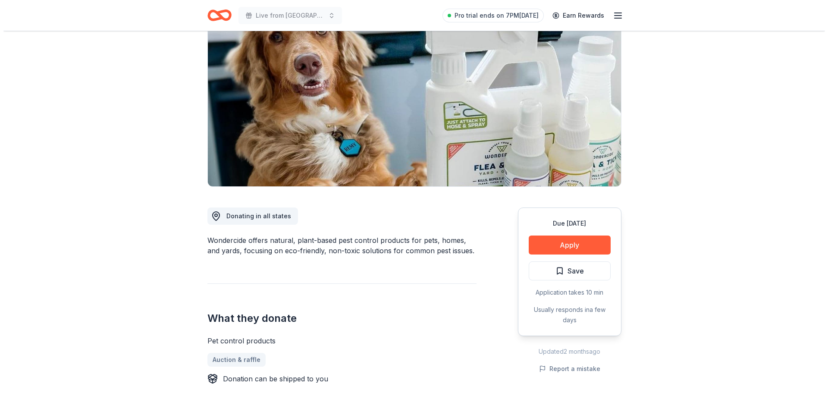
scroll to position [86, 0]
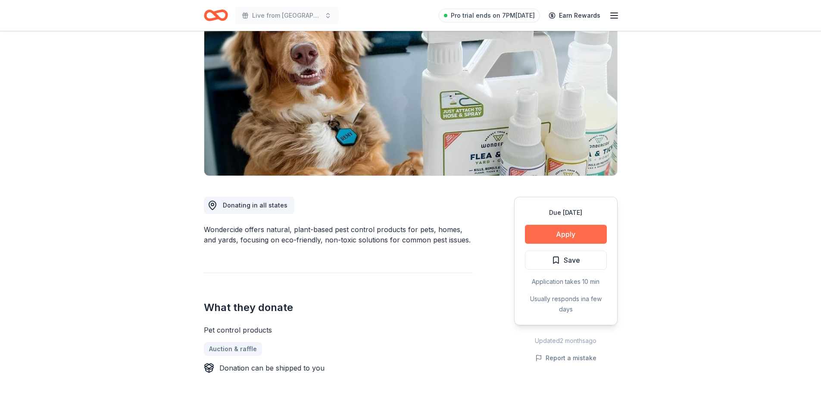
click at [565, 227] on button "Apply" at bounding box center [566, 234] width 82 height 19
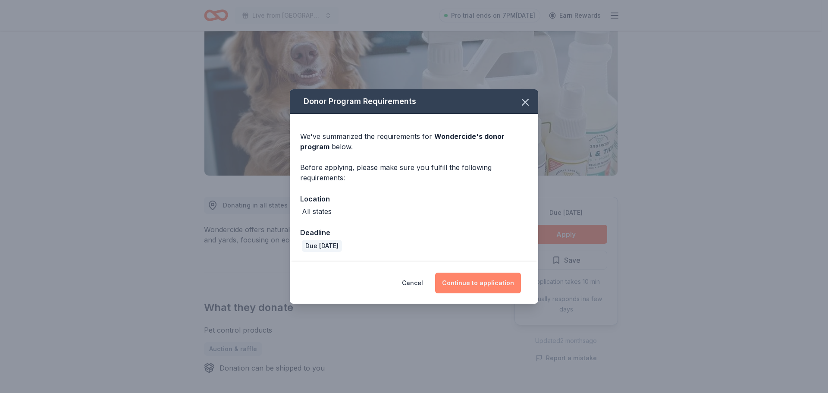
click at [496, 287] on button "Continue to application" at bounding box center [478, 282] width 86 height 21
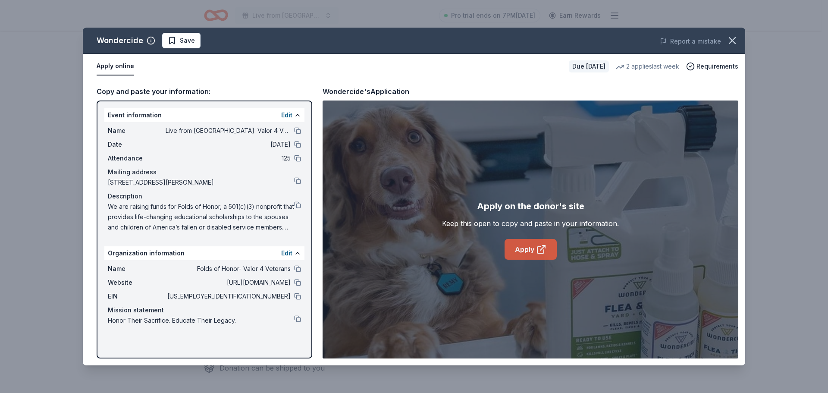
click at [530, 251] on link "Apply" at bounding box center [530, 249] width 52 height 21
click at [731, 39] on icon "button" at bounding box center [732, 40] width 12 height 12
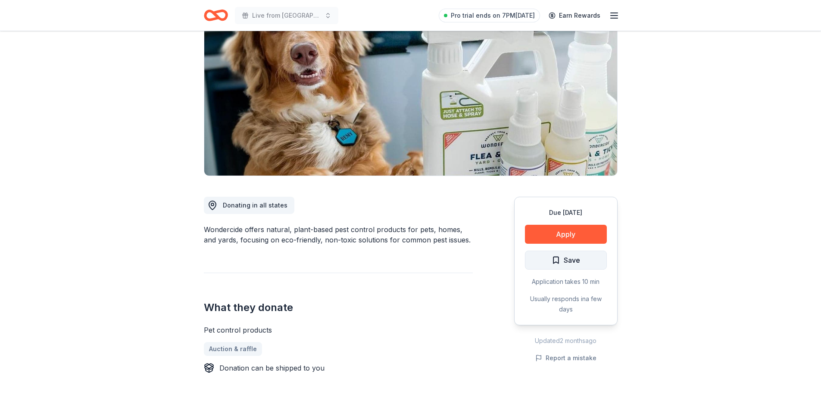
click at [583, 261] on button "Save" at bounding box center [566, 259] width 82 height 19
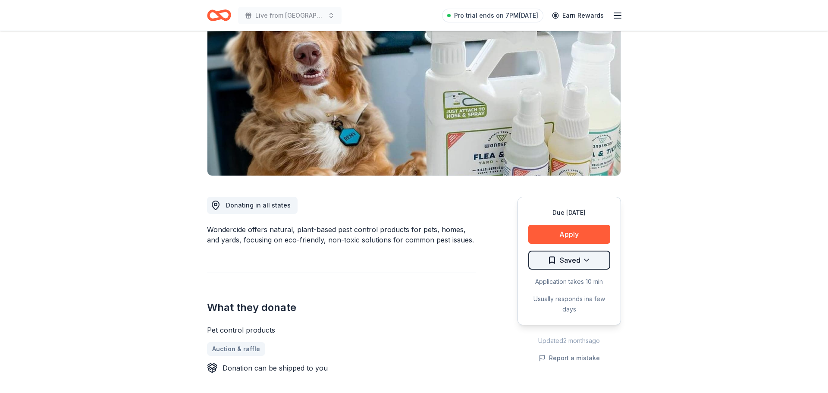
click at [584, 257] on html "Live from [GEOGRAPHIC_DATA]: Valor 4 Veterans Benefiting Folds of Honor Pro tri…" at bounding box center [414, 110] width 828 height 393
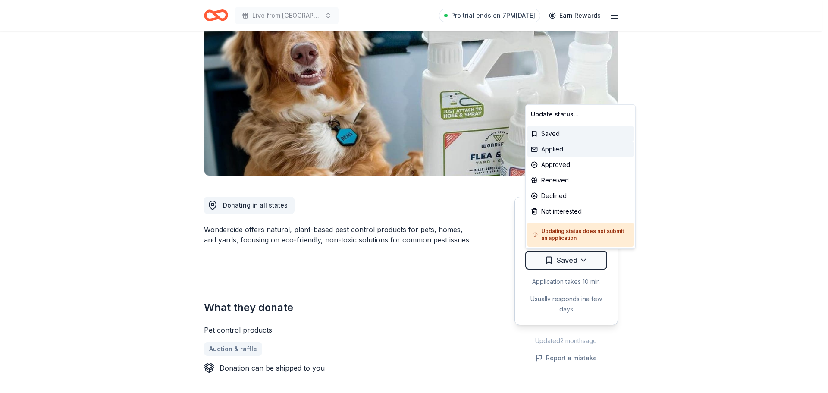
click at [553, 150] on div "Applied" at bounding box center [580, 149] width 106 height 16
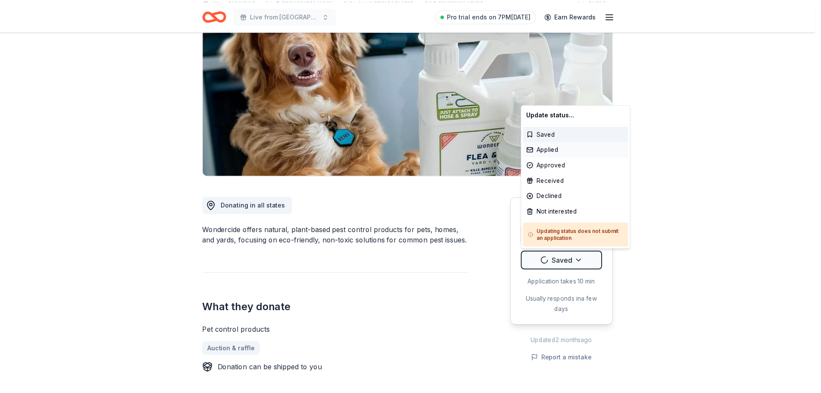
scroll to position [0, 0]
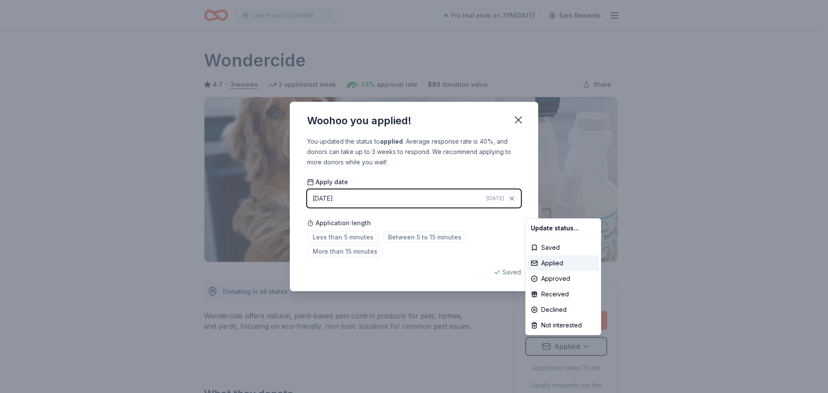
click at [409, 234] on html "Live from [GEOGRAPHIC_DATA]: Valor 4 Veterans Benefiting Folds of Honor Pro tri…" at bounding box center [414, 196] width 828 height 393
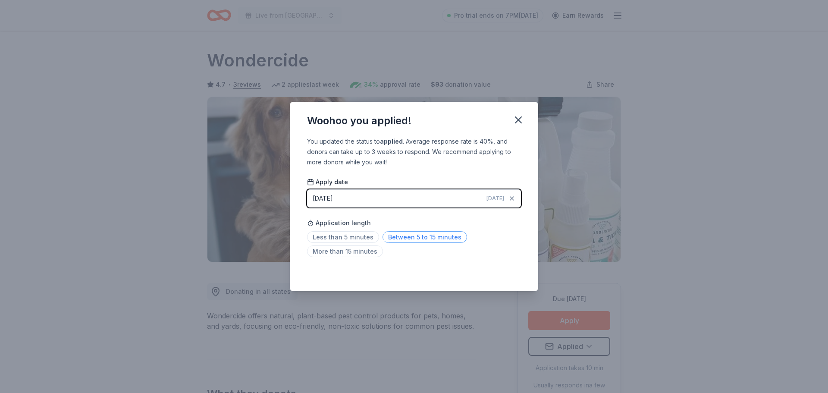
click at [431, 238] on span "Between 5 to 15 minutes" at bounding box center [424, 237] width 84 height 12
click at [517, 118] on icon "button" at bounding box center [518, 120] width 6 height 6
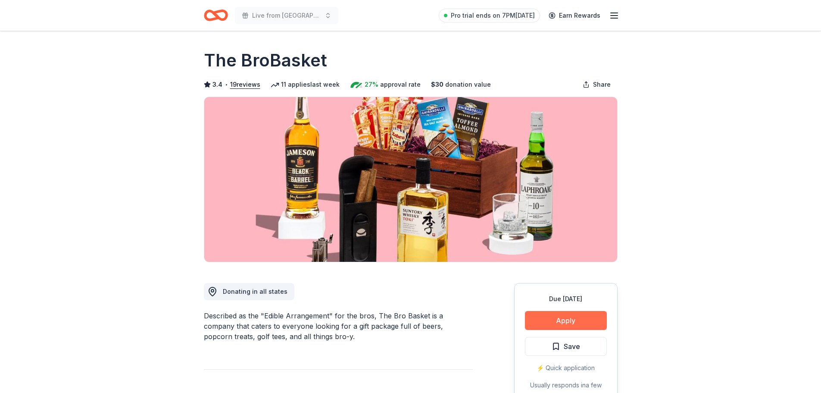
click at [574, 319] on button "Apply" at bounding box center [566, 320] width 82 height 19
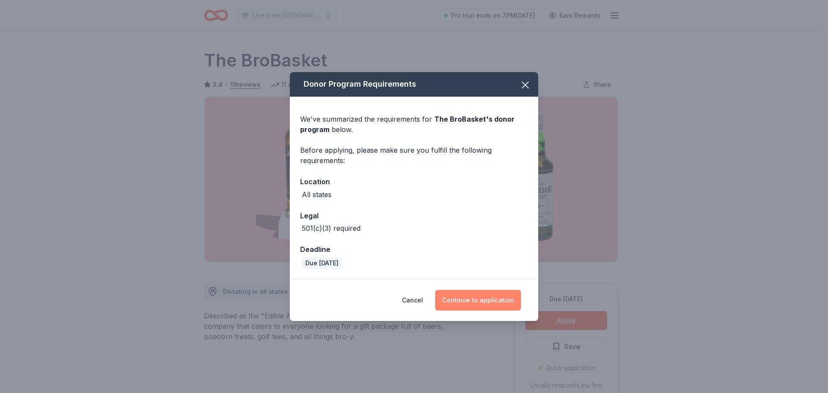
click at [475, 299] on button "Continue to application" at bounding box center [478, 300] width 86 height 21
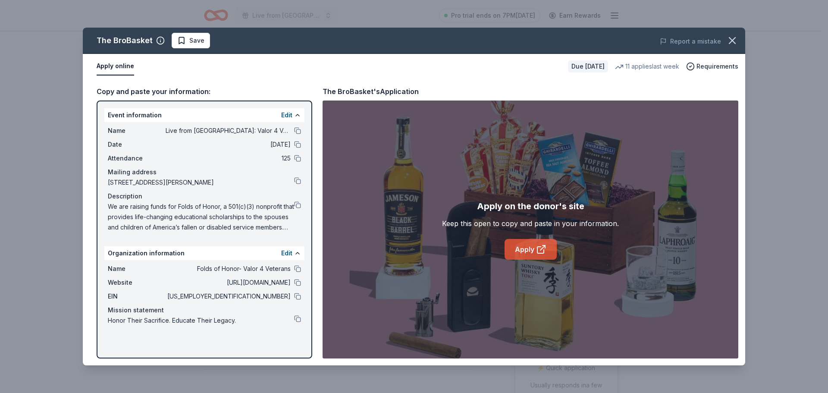
click at [529, 241] on link "Apply" at bounding box center [530, 249] width 52 height 21
click at [732, 38] on icon "button" at bounding box center [732, 40] width 12 height 12
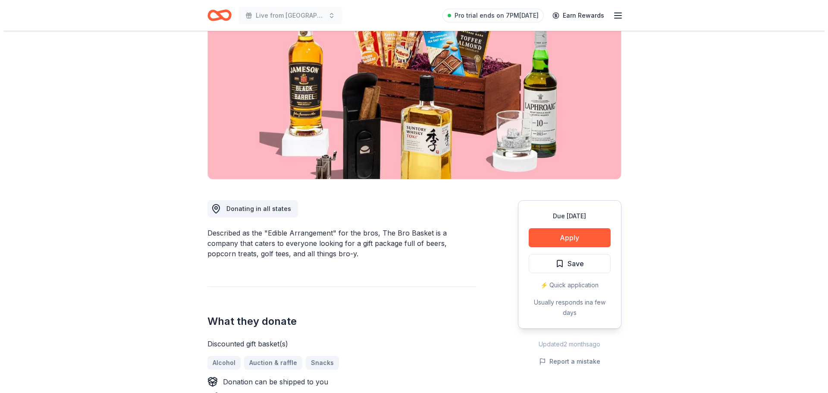
scroll to position [86, 0]
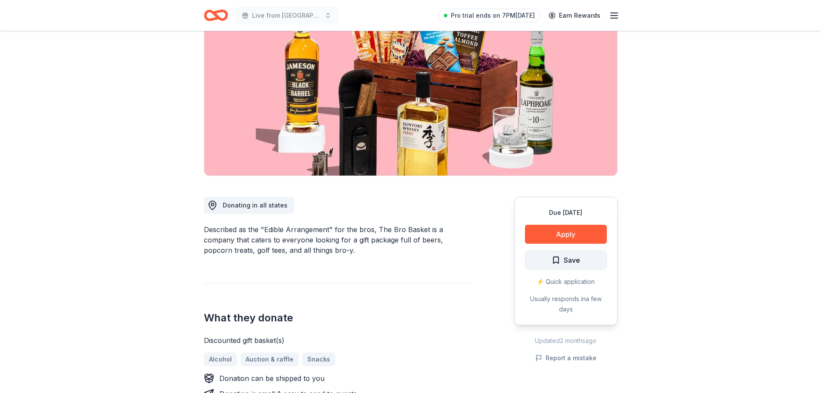
click at [581, 259] on button "Save" at bounding box center [566, 259] width 82 height 19
click at [585, 256] on html "Live from Nashville: Valor 4 Veterans Benefiting Folds of Honor Pro trial ends …" at bounding box center [410, 110] width 821 height 393
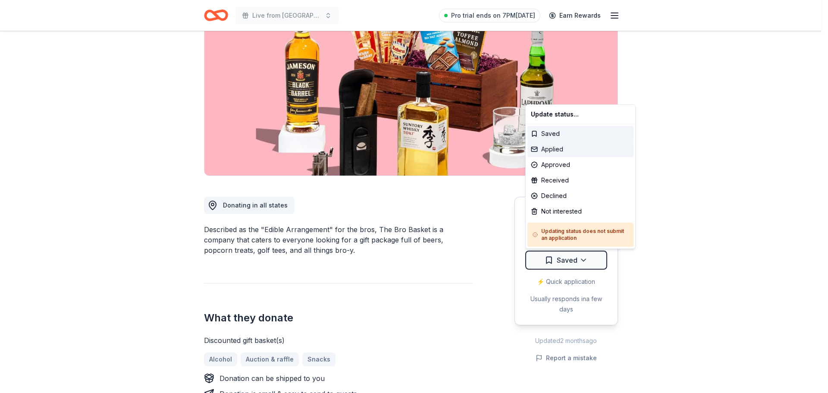
click at [560, 150] on div "Applied" at bounding box center [580, 149] width 106 height 16
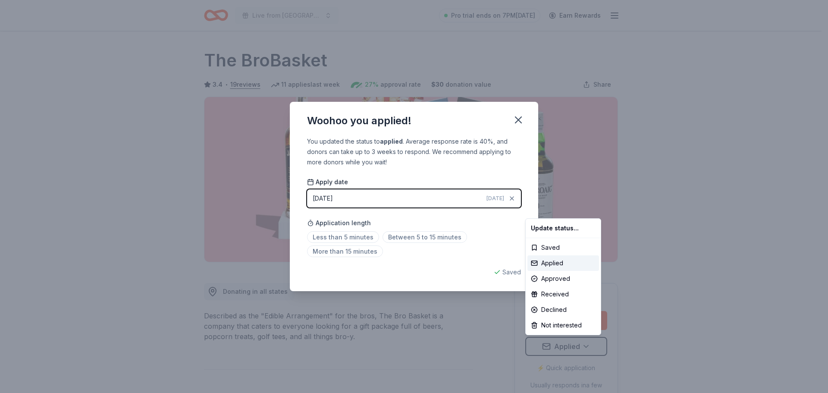
click at [353, 236] on html "Live from Nashville: Valor 4 Veterans Benefiting Folds of Honor Pro trial ends …" at bounding box center [414, 196] width 828 height 393
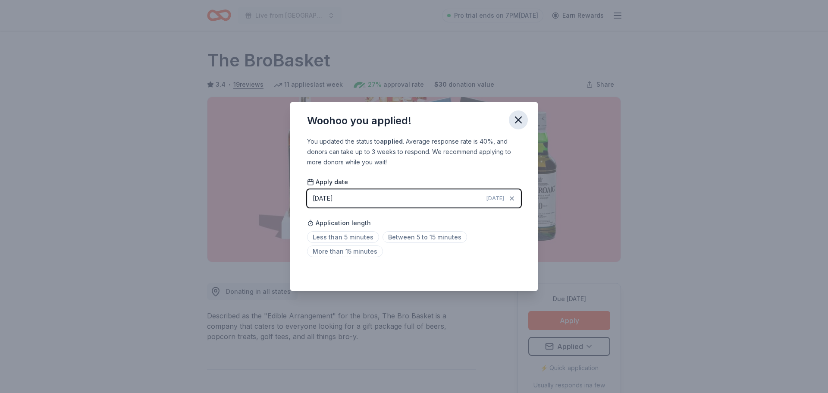
click at [520, 119] on icon "button" at bounding box center [518, 120] width 12 height 12
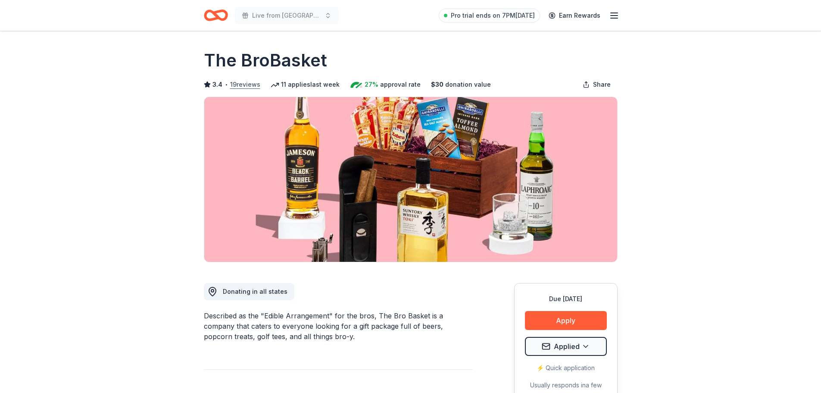
click at [240, 86] on button "19 reviews" at bounding box center [245, 84] width 30 height 10
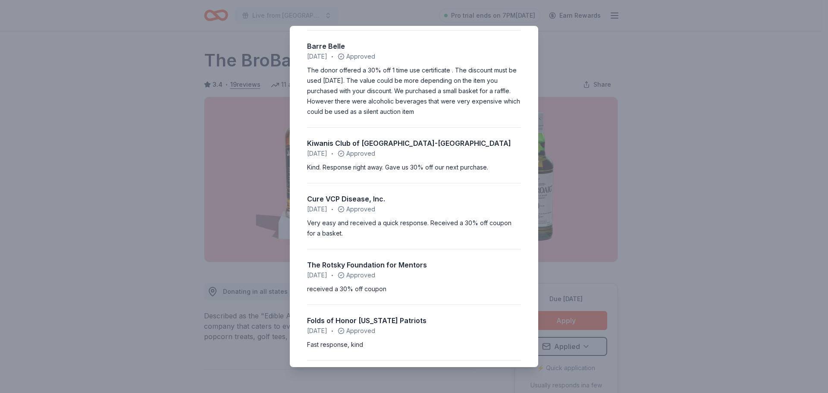
scroll to position [86, 0]
drag, startPoint x: 348, startPoint y: 166, endPoint x: 472, endPoint y: 169, distance: 124.2
click at [472, 169] on div "Kind. Response right away. Gave us 30% off our next purchase." at bounding box center [414, 166] width 214 height 10
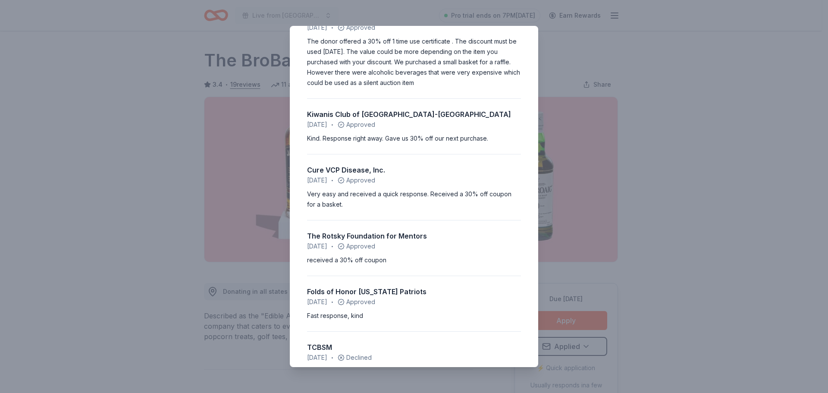
scroll to position [129, 0]
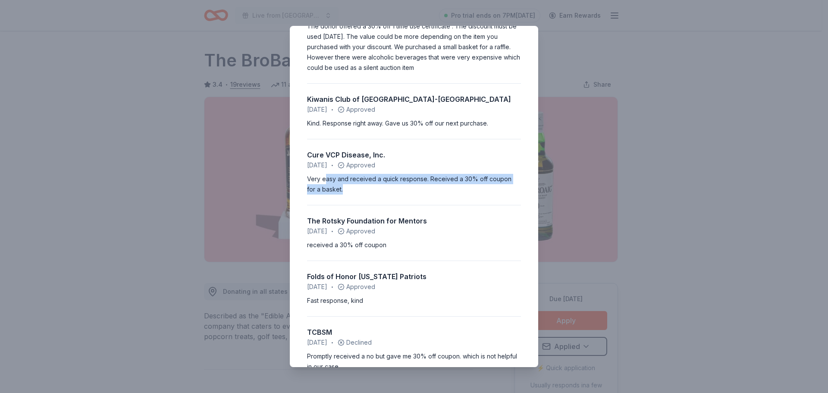
drag, startPoint x: 326, startPoint y: 181, endPoint x: 390, endPoint y: 189, distance: 63.8
click at [390, 189] on div "Very easy and received a quick response. Received a 30% off coupon for a basket." at bounding box center [414, 184] width 214 height 21
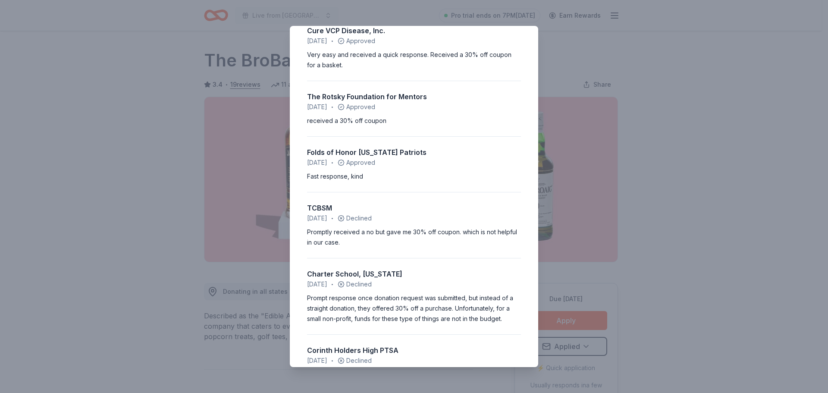
scroll to position [259, 0]
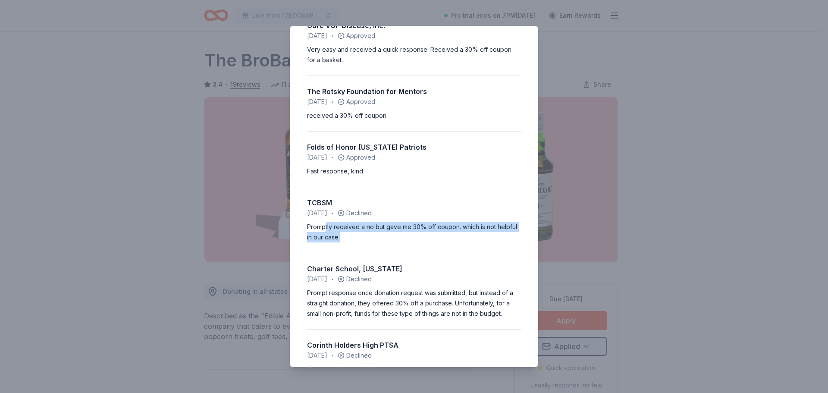
drag, startPoint x: 325, startPoint y: 226, endPoint x: 389, endPoint y: 239, distance: 65.0
click at [389, 239] on div "Promptly received a no but gave me 30% off coupon. which is not helpful in our …" at bounding box center [414, 232] width 214 height 21
drag, startPoint x: 338, startPoint y: 228, endPoint x: 403, endPoint y: 241, distance: 66.4
click at [403, 241] on div "Promptly received a no but gave me 30% off coupon. which is not helpful in our …" at bounding box center [414, 232] width 214 height 21
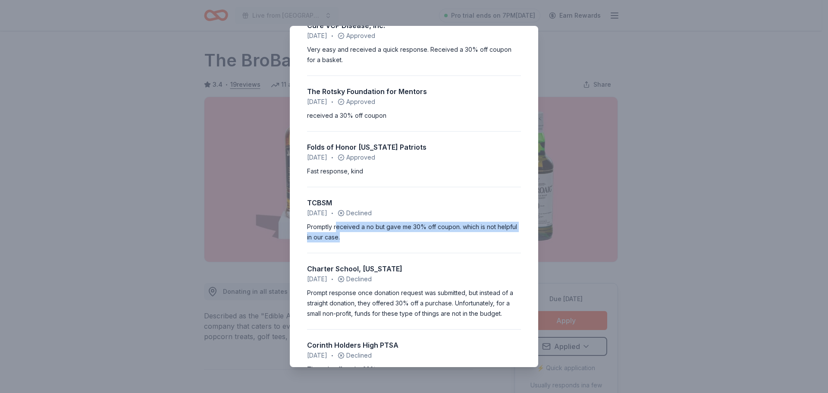
click at [403, 241] on div "Promptly received a no but gave me 30% off coupon. which is not helpful in our …" at bounding box center [414, 232] width 214 height 21
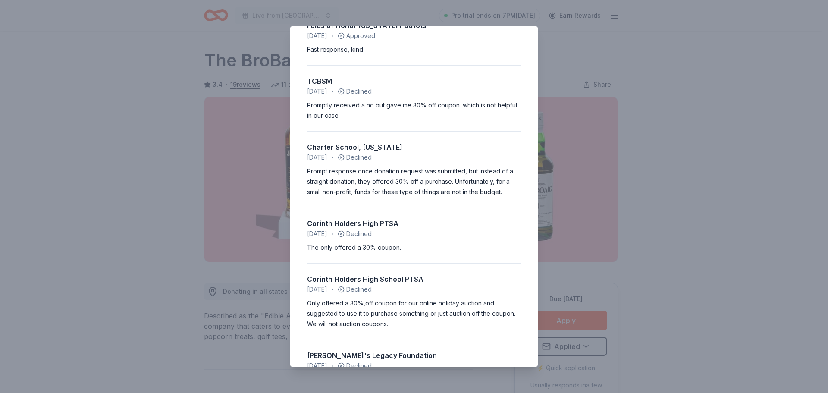
scroll to position [388, 0]
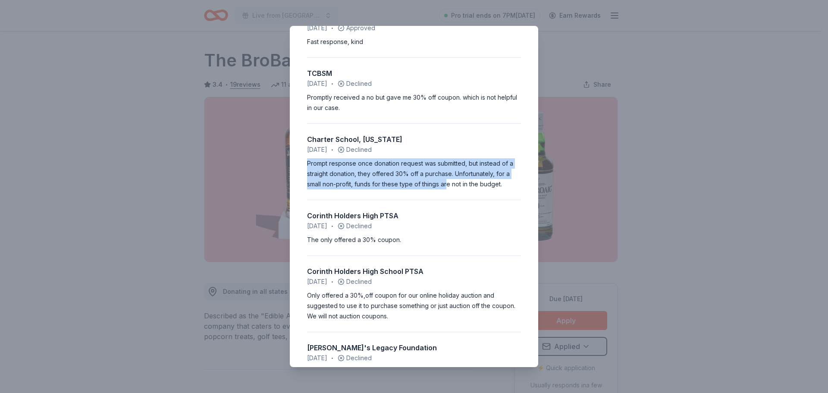
drag, startPoint x: 306, startPoint y: 163, endPoint x: 447, endPoint y: 188, distance: 142.2
click at [447, 188] on div "3.4 • 19 reviews Pilgrim Lutheran School February 2024 • Approved Easy applicat…" at bounding box center [414, 196] width 248 height 341
click at [447, 188] on div "Prompt response once donation request was submitted, but instead of a straight …" at bounding box center [414, 173] width 214 height 31
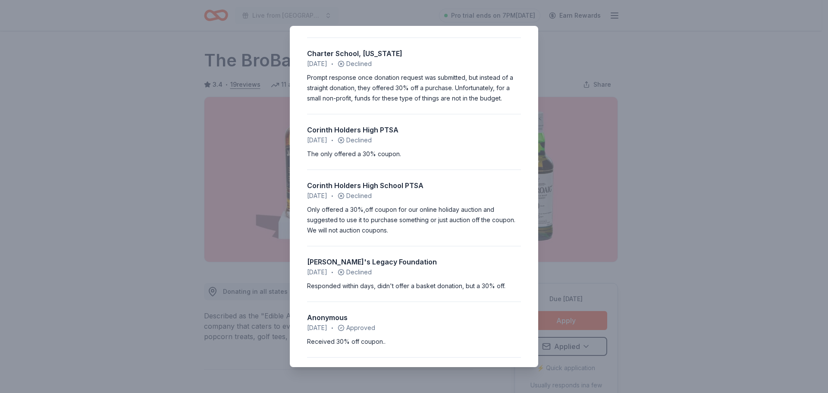
scroll to position [474, 0]
drag, startPoint x: 312, startPoint y: 157, endPoint x: 431, endPoint y: 162, distance: 119.0
click at [431, 162] on div "Pilgrim Lutheran School February 2024 • Approved Easy application, quick respon…" at bounding box center [414, 176] width 214 height 1201
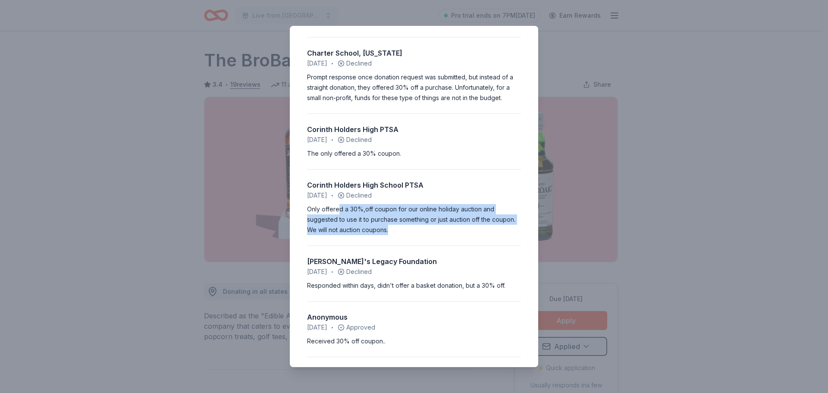
drag, startPoint x: 339, startPoint y: 211, endPoint x: 441, endPoint y: 230, distance: 104.3
click at [441, 230] on div "Only offered a 30%,off coupon for our online holiday auction and suggested to u…" at bounding box center [414, 219] width 214 height 31
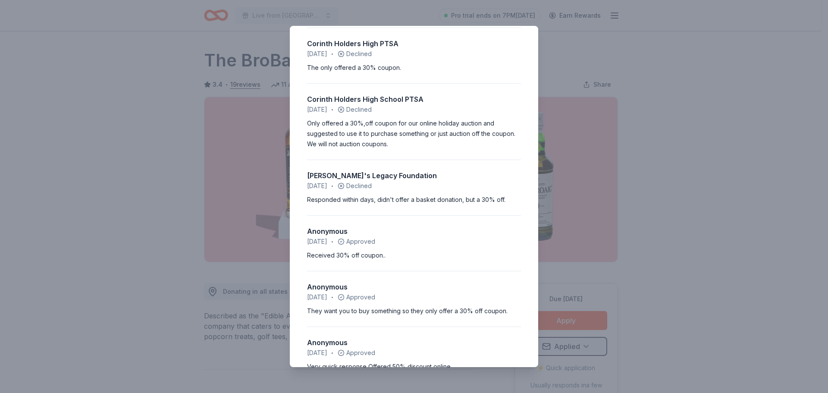
scroll to position [560, 0]
drag, startPoint x: 329, startPoint y: 197, endPoint x: 460, endPoint y: 200, distance: 131.1
click at [460, 200] on div "Responded within days, didn't offer a basket donation, but a 30% off." at bounding box center [414, 199] width 214 height 10
drag, startPoint x: 337, startPoint y: 195, endPoint x: 452, endPoint y: 203, distance: 115.3
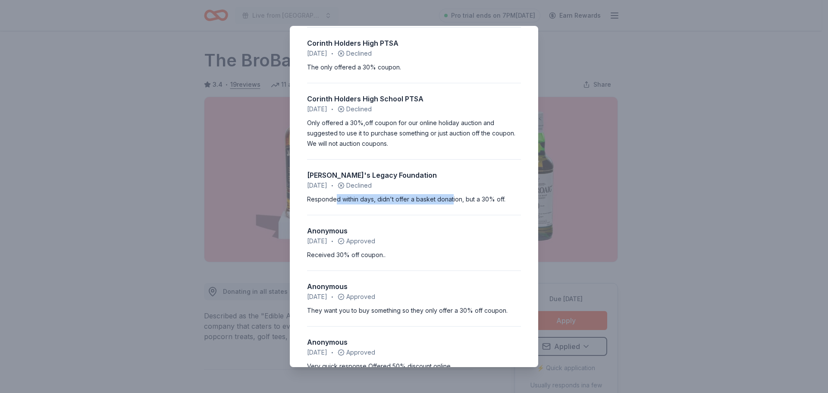
click at [452, 203] on div "Responded within days, didn't offer a basket donation, but a 30% off." at bounding box center [414, 199] width 214 height 10
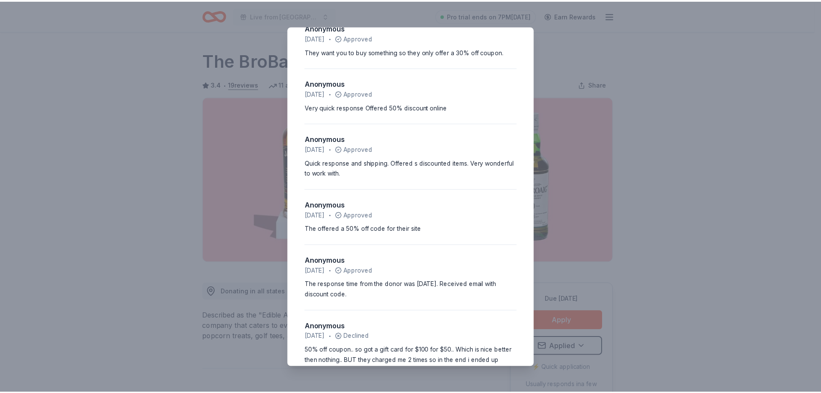
scroll to position [901, 0]
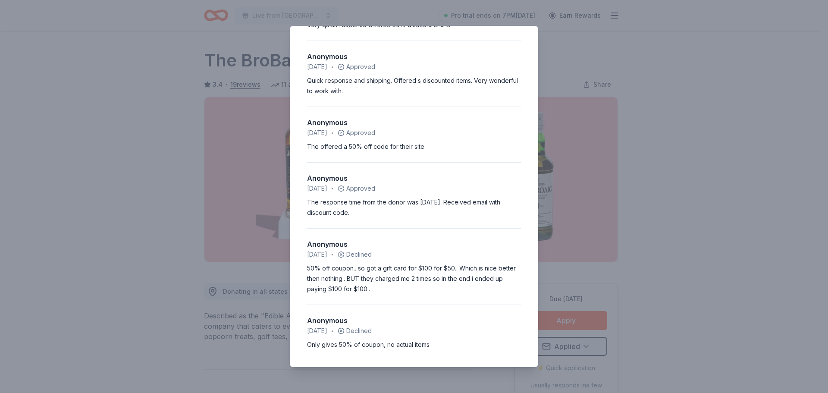
click at [569, 61] on div "3.4 • 19 reviews Pilgrim Lutheran School February 2024 • Approved Easy applicat…" at bounding box center [414, 196] width 828 height 393
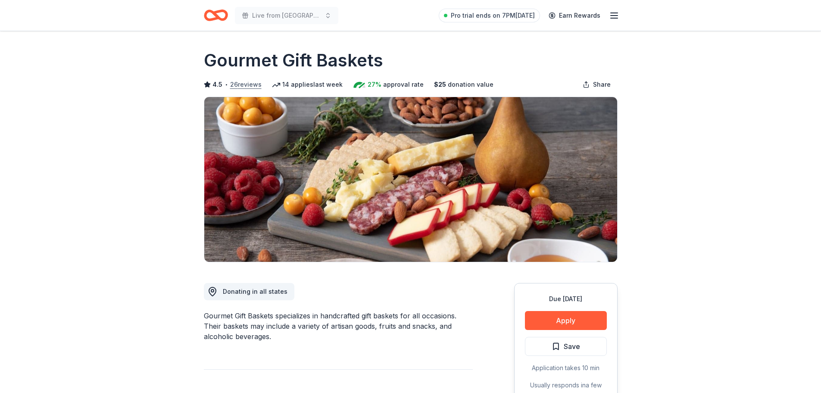
click at [242, 82] on button "26 reviews" at bounding box center [245, 84] width 31 height 10
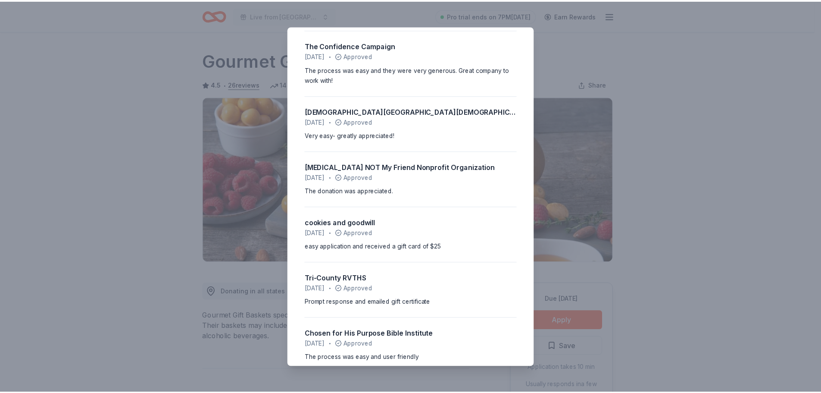
scroll to position [302, 0]
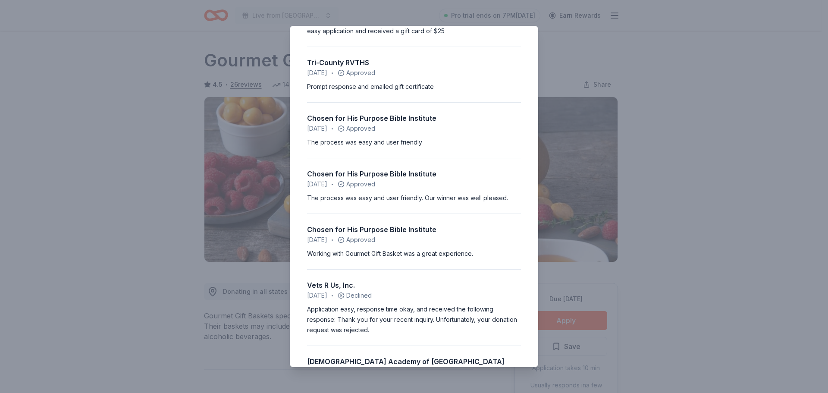
click at [561, 53] on div "4.5 • 26 reviews Donors for [PERSON_NAME] [DATE] • Approved Very pleasant and r…" at bounding box center [414, 196] width 828 height 393
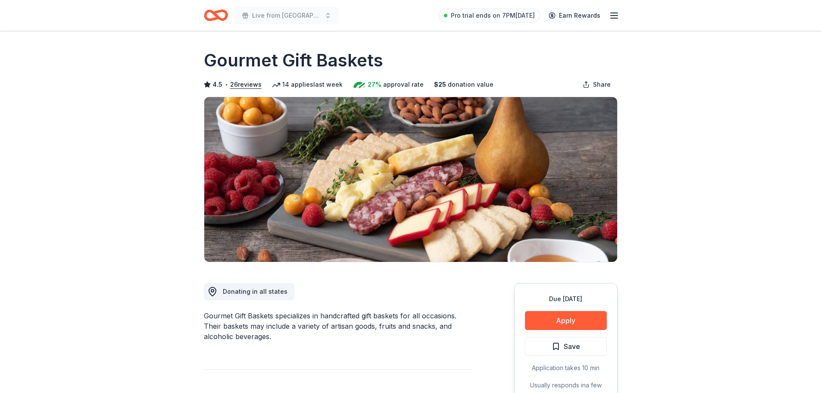
click at [576, 317] on button "Apply" at bounding box center [566, 320] width 82 height 19
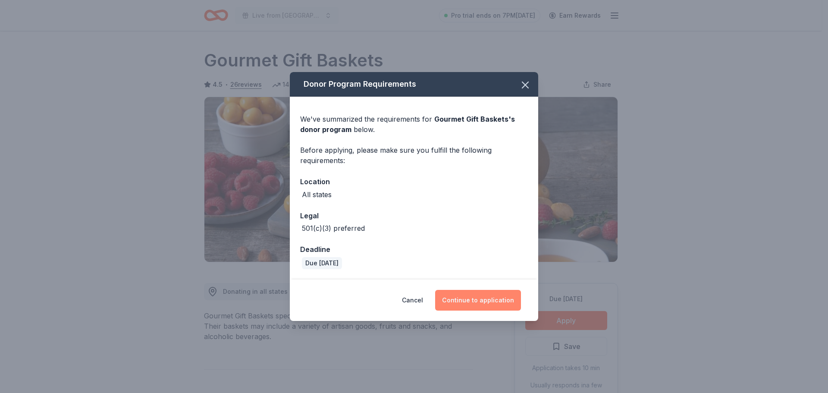
click at [477, 302] on button "Continue to application" at bounding box center [478, 300] width 86 height 21
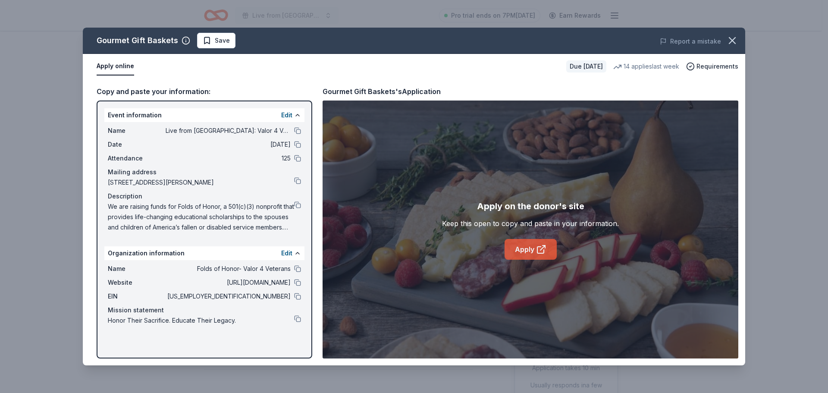
click at [525, 250] on link "Apply" at bounding box center [530, 249] width 52 height 21
click at [730, 40] on icon "button" at bounding box center [732, 40] width 12 height 12
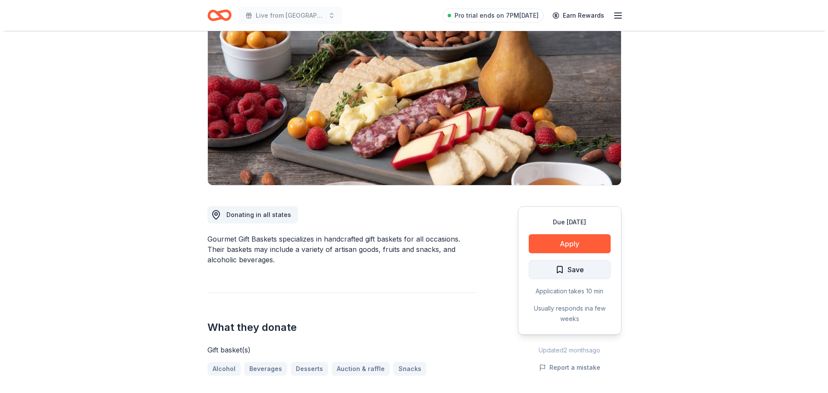
scroll to position [86, 0]
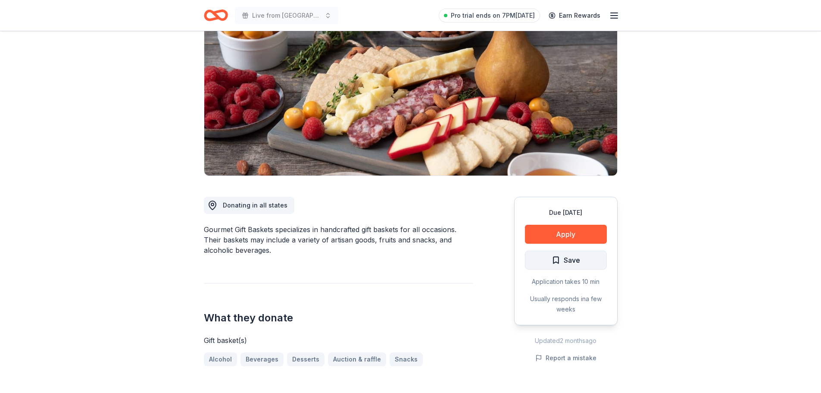
click at [583, 260] on button "Save" at bounding box center [566, 259] width 82 height 19
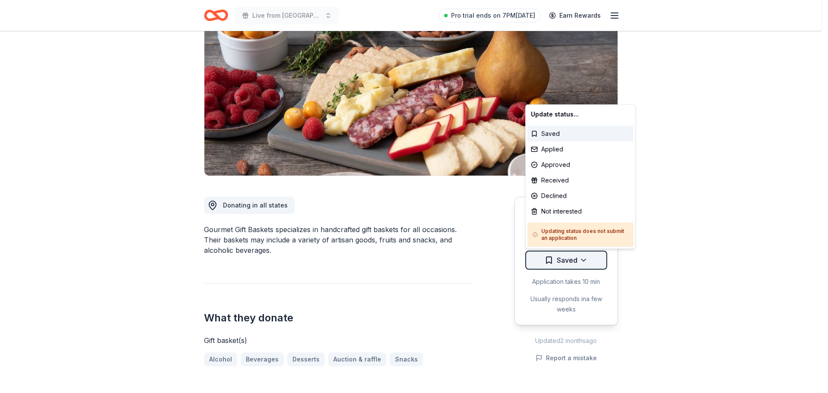
click at [583, 258] on html "Live from [GEOGRAPHIC_DATA]: Valor 4 Veterans Benefiting Folds of Honor Pro tri…" at bounding box center [414, 110] width 828 height 393
click at [544, 150] on div "Applied" at bounding box center [580, 149] width 106 height 16
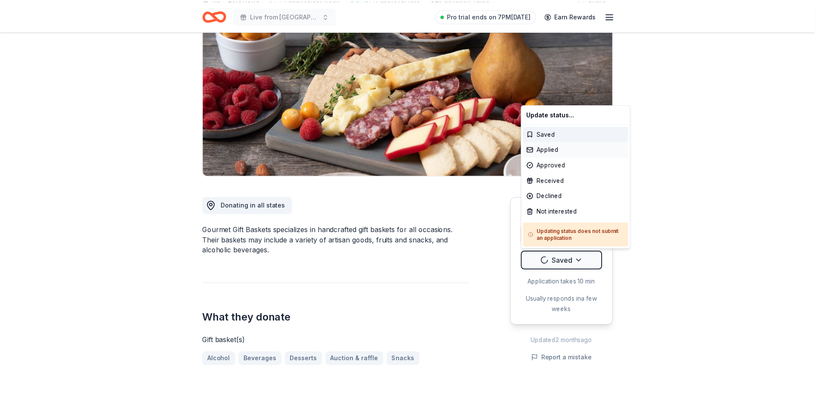
scroll to position [0, 0]
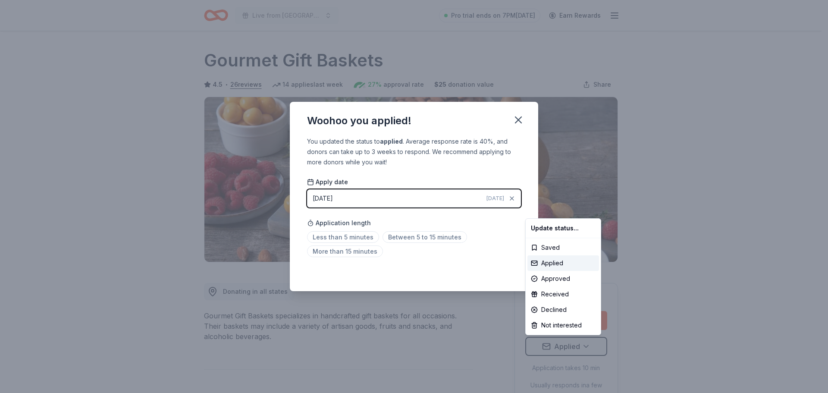
click at [406, 236] on html "Live from [GEOGRAPHIC_DATA]: Valor 4 Veterans Benefiting Folds of Honor Pro tri…" at bounding box center [414, 196] width 828 height 393
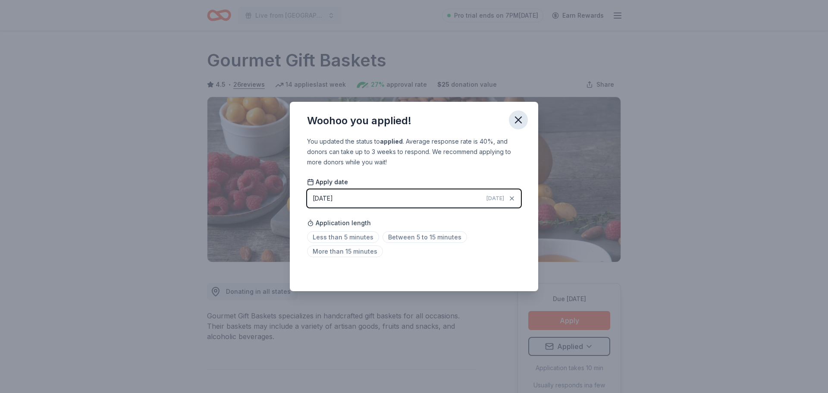
click at [511, 121] on button "button" at bounding box center [518, 119] width 19 height 19
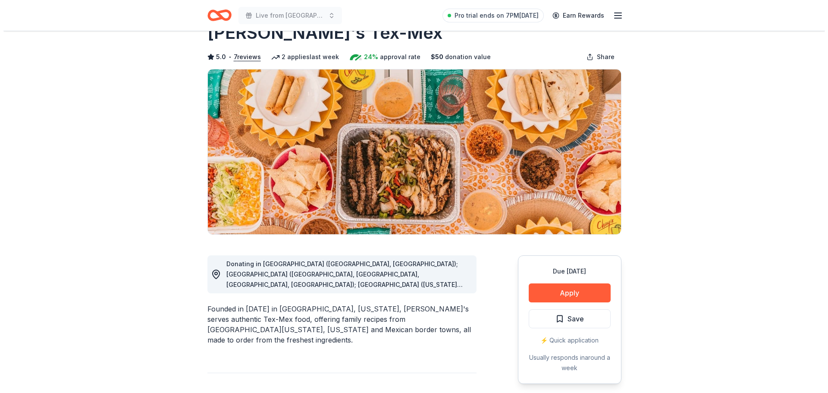
scroll to position [43, 0]
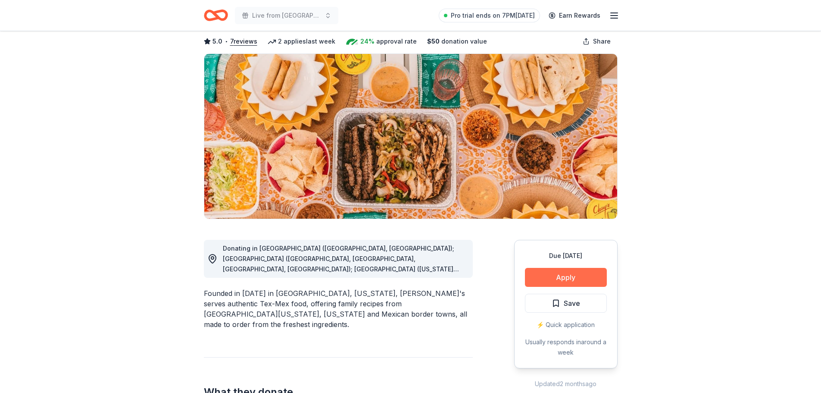
click at [581, 275] on button "Apply" at bounding box center [566, 277] width 82 height 19
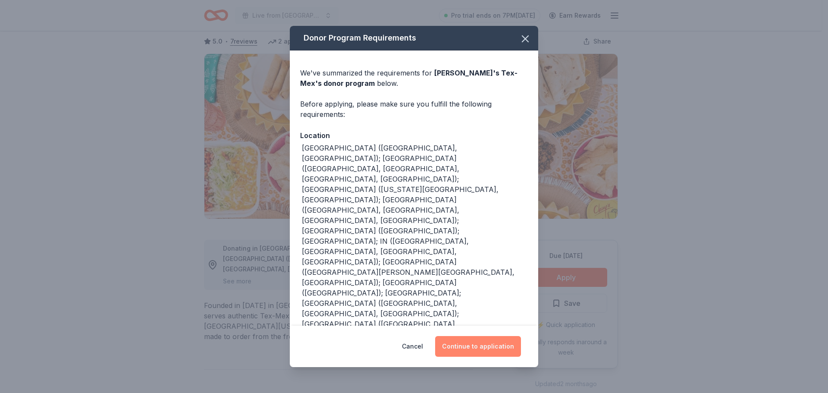
click at [479, 336] on button "Continue to application" at bounding box center [478, 346] width 86 height 21
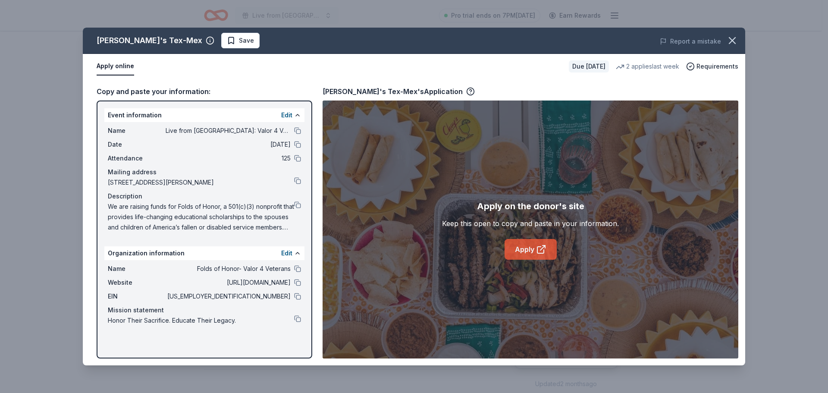
click at [539, 250] on icon at bounding box center [541, 249] width 10 height 10
click at [729, 41] on icon "button" at bounding box center [732, 40] width 12 height 12
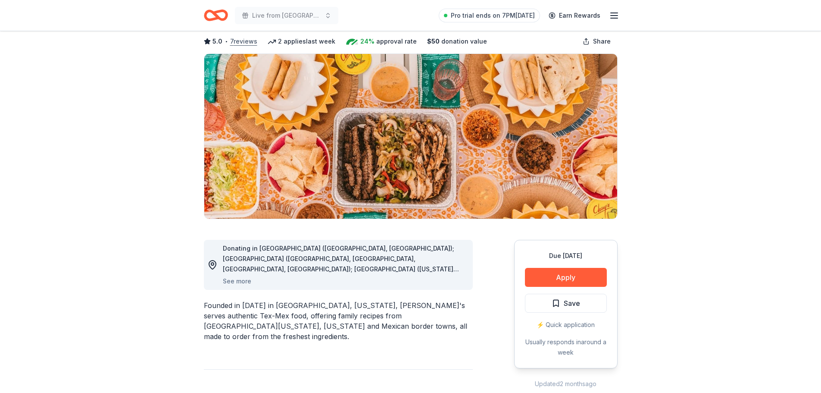
click at [241, 38] on button "7 reviews" at bounding box center [243, 41] width 27 height 10
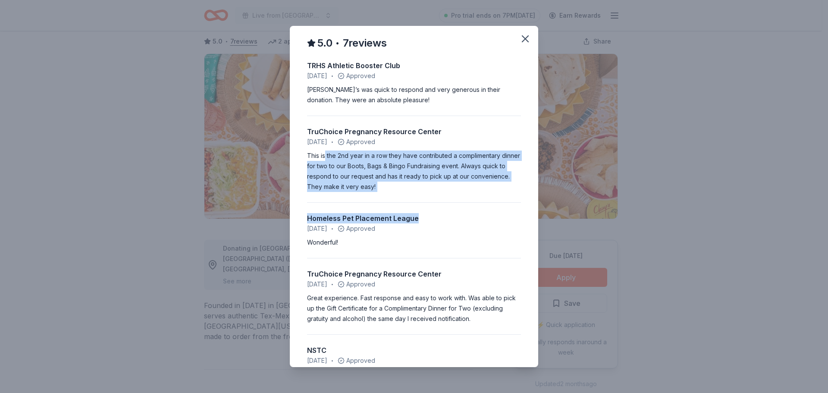
drag, startPoint x: 326, startPoint y: 156, endPoint x: 460, endPoint y: 204, distance: 142.7
click at [460, 204] on div "TRHS Athletic Booster Club February 2025 • Approved Chuy’s was quick to respond…" at bounding box center [414, 286] width 214 height 472
click at [435, 190] on div "This is the 2nd year in a row they have contributed a complimentary dinner for …" at bounding box center [414, 170] width 214 height 41
drag, startPoint x: 363, startPoint y: 156, endPoint x: 442, endPoint y: 184, distance: 84.0
click at [442, 184] on div "This is the 2nd year in a row they have contributed a complimentary dinner for …" at bounding box center [414, 170] width 214 height 41
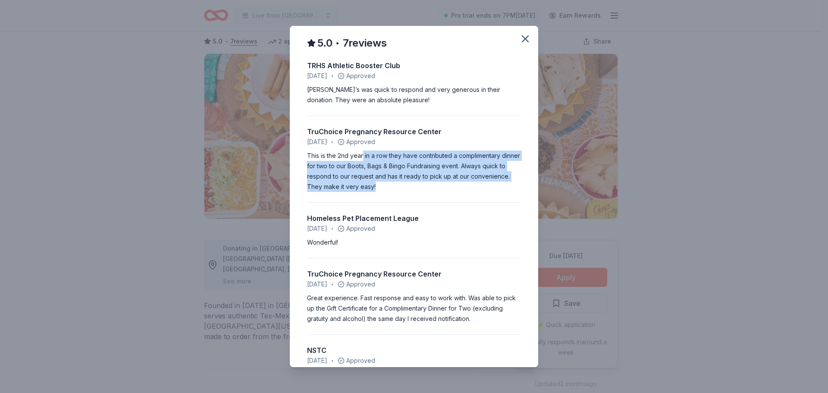
click at [442, 184] on div "This is the 2nd year in a row they have contributed a complimentary dinner for …" at bounding box center [414, 170] width 214 height 41
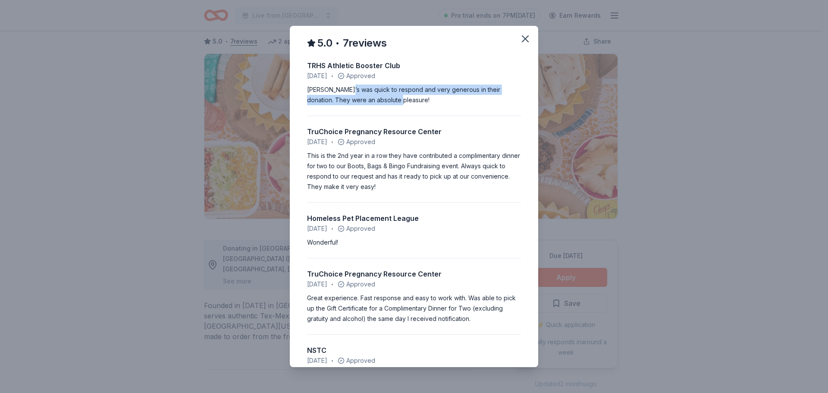
drag, startPoint x: 349, startPoint y: 89, endPoint x: 426, endPoint y: 101, distance: 78.1
click at [426, 101] on div "Chuy’s was quick to respond and very generous in their donation. They were an a…" at bounding box center [414, 94] width 214 height 21
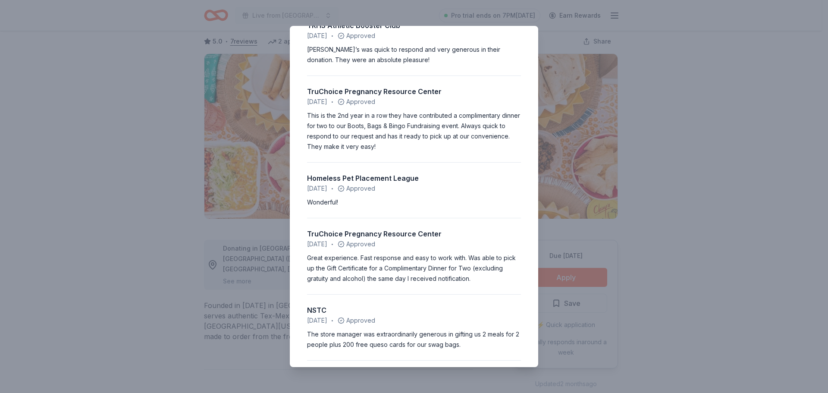
scroll to position [129, 0]
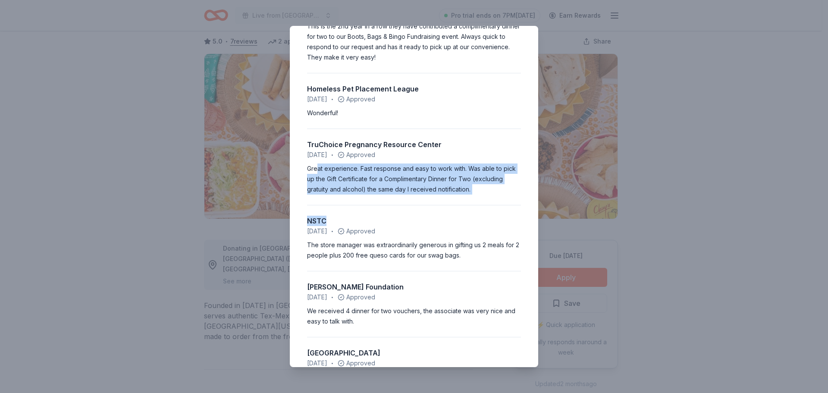
drag, startPoint x: 316, startPoint y: 167, endPoint x: 481, endPoint y: 195, distance: 167.4
click at [481, 195] on div "TRHS Athletic Booster Club February 2025 • Approved Chuy’s was quick to respond…" at bounding box center [414, 157] width 214 height 472
drag, startPoint x: 374, startPoint y: 167, endPoint x: 469, endPoint y: 202, distance: 100.9
click at [469, 202] on div "TRHS Athletic Booster Club February 2025 • Approved Chuy’s was quick to respond…" at bounding box center [414, 157] width 214 height 472
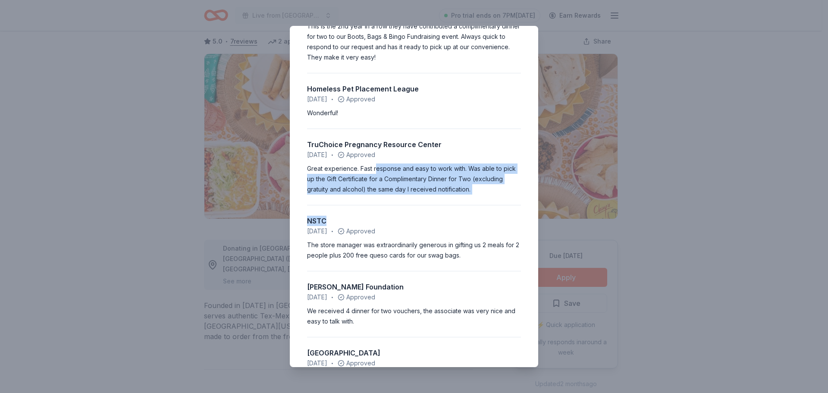
click at [469, 202] on div "TRHS Athletic Booster Club February 2025 • Approved Chuy’s was quick to respond…" at bounding box center [414, 157] width 214 height 472
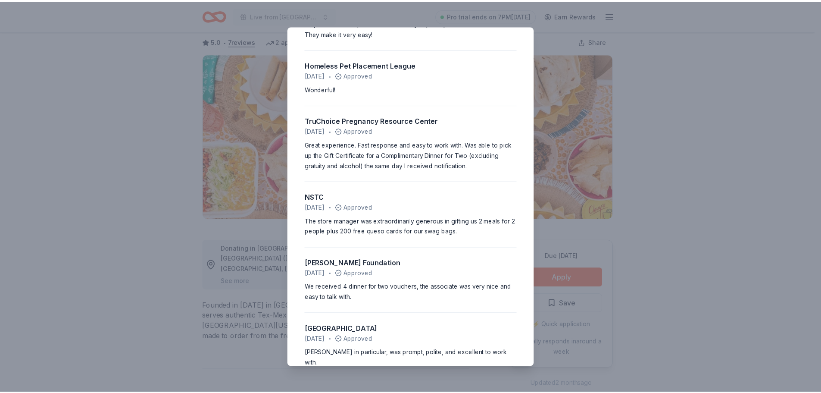
scroll to position [162, 0]
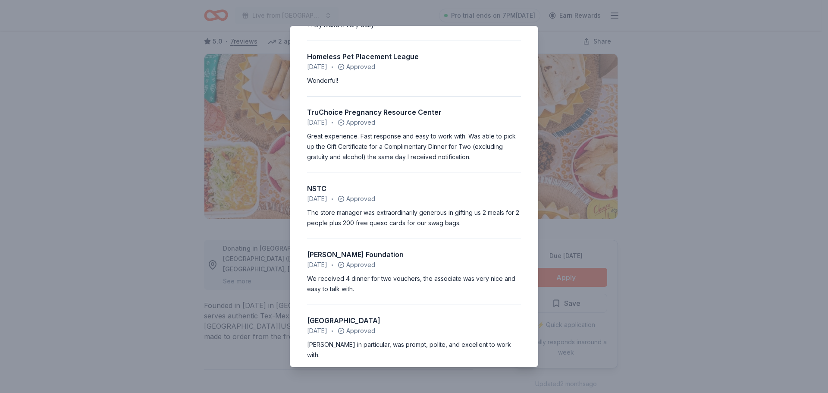
click at [661, 184] on div "5.0 • 7 reviews TRHS Athletic Booster Club February 2025 • Approved Chuy’s was …" at bounding box center [414, 196] width 828 height 393
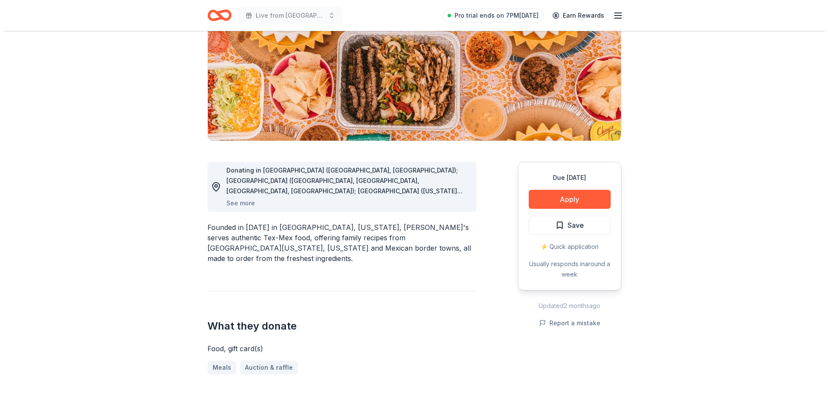
scroll to position [129, 0]
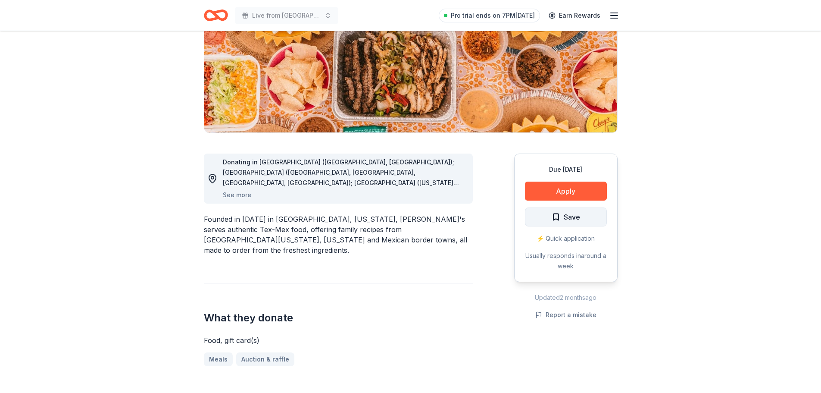
click at [577, 220] on span "Save" at bounding box center [572, 216] width 16 height 11
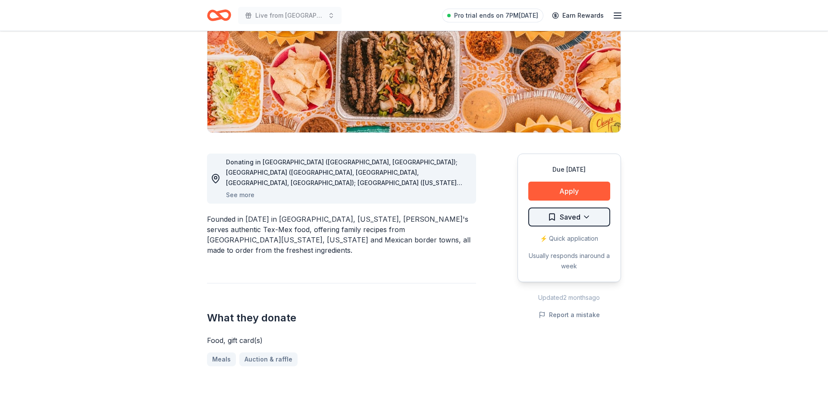
click at [588, 218] on html "Live from Nashville: Valor 4 Veterans Benefiting Folds of Honor Pro trial ends …" at bounding box center [414, 67] width 828 height 393
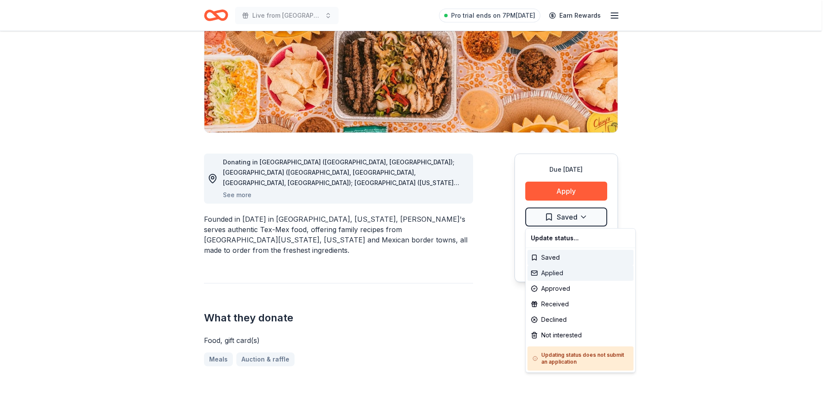
click at [553, 272] on div "Applied" at bounding box center [580, 273] width 106 height 16
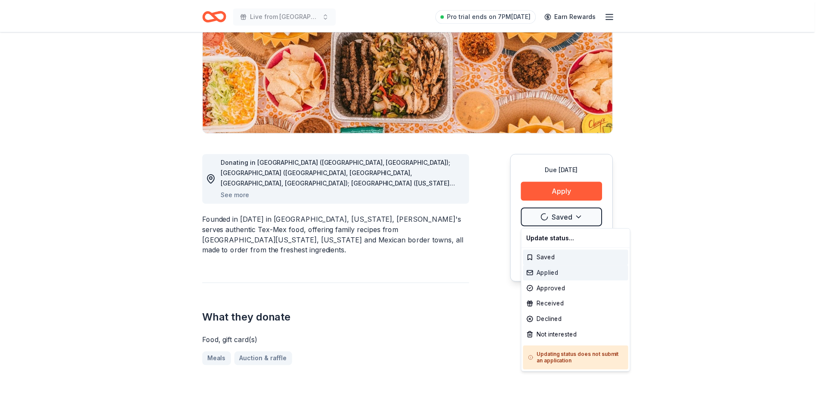
scroll to position [0, 0]
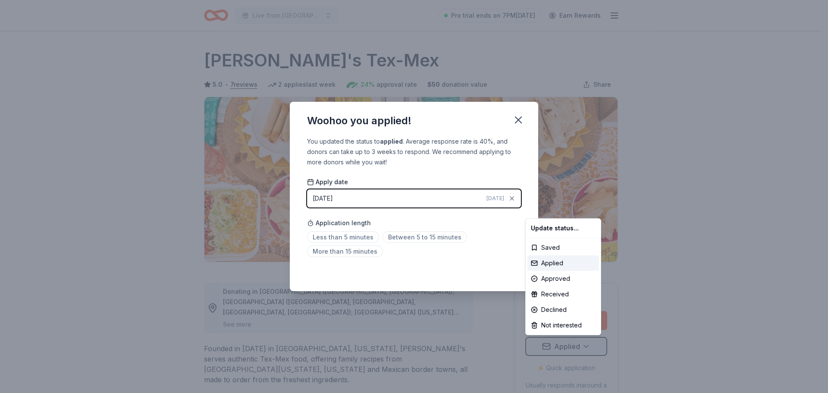
click at [359, 238] on html "Live from Nashville: Valor 4 Veterans Benefiting Folds of Honor Pro trial ends …" at bounding box center [414, 196] width 828 height 393
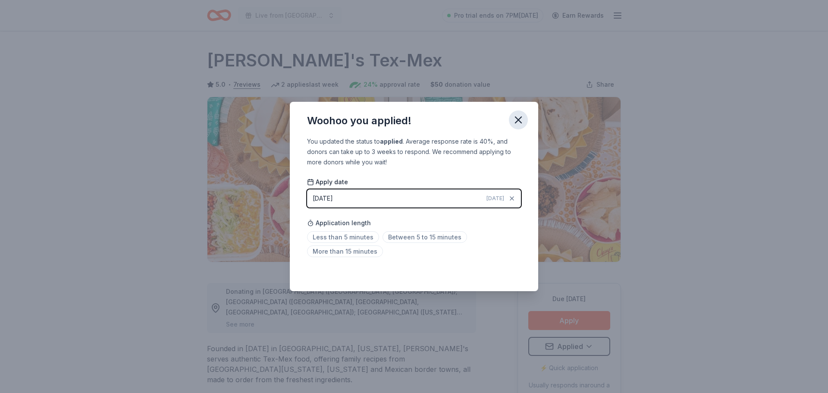
click at [517, 123] on icon "button" at bounding box center [518, 120] width 12 height 12
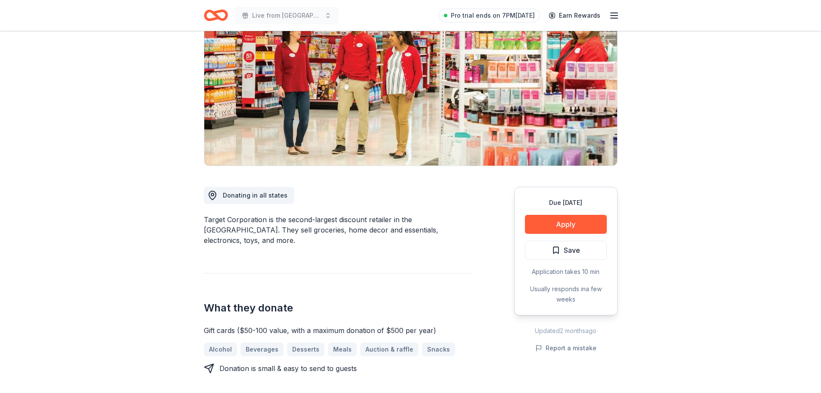
scroll to position [129, 0]
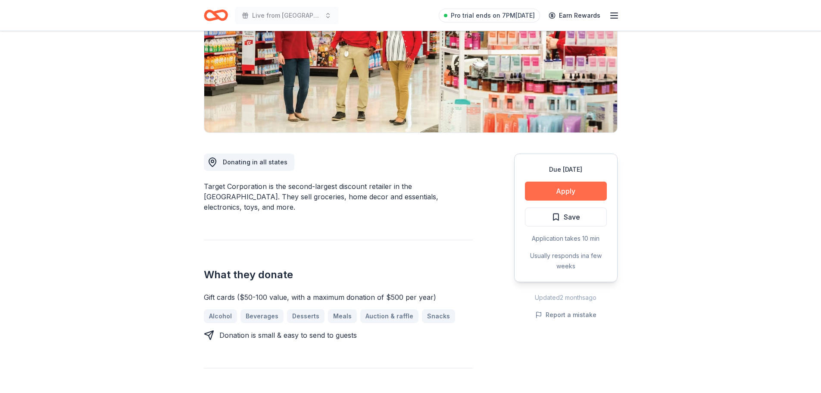
click at [570, 186] on button "Apply" at bounding box center [566, 190] width 82 height 19
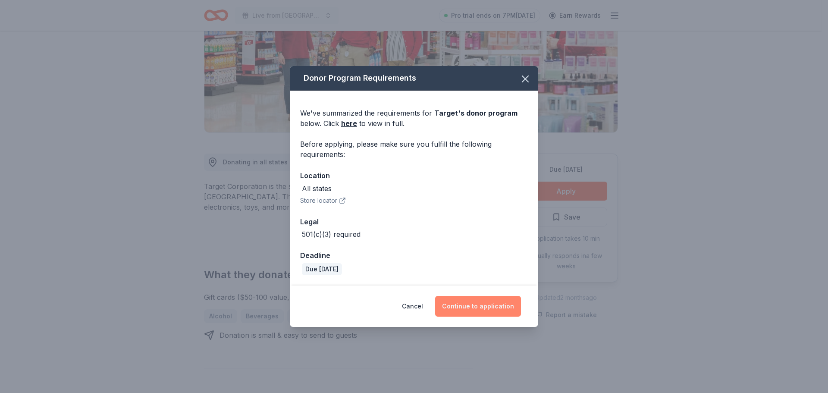
click at [475, 304] on button "Continue to application" at bounding box center [478, 306] width 86 height 21
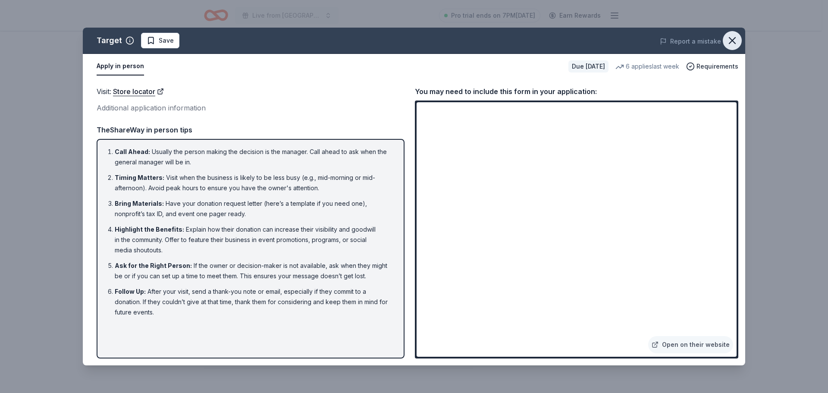
click at [733, 40] on icon "button" at bounding box center [732, 40] width 12 height 12
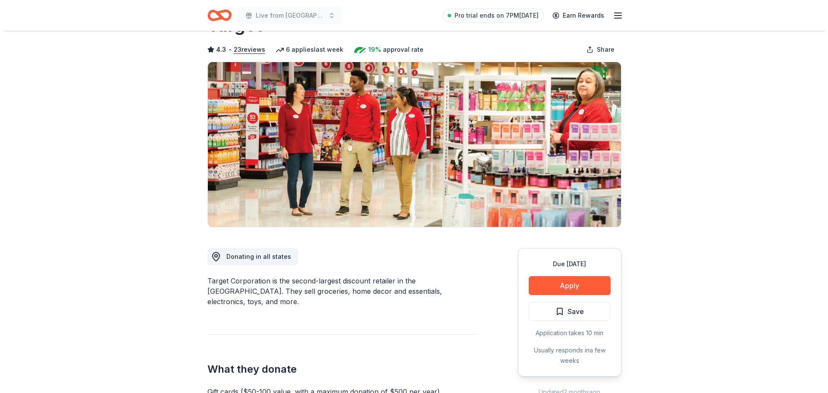
scroll to position [0, 0]
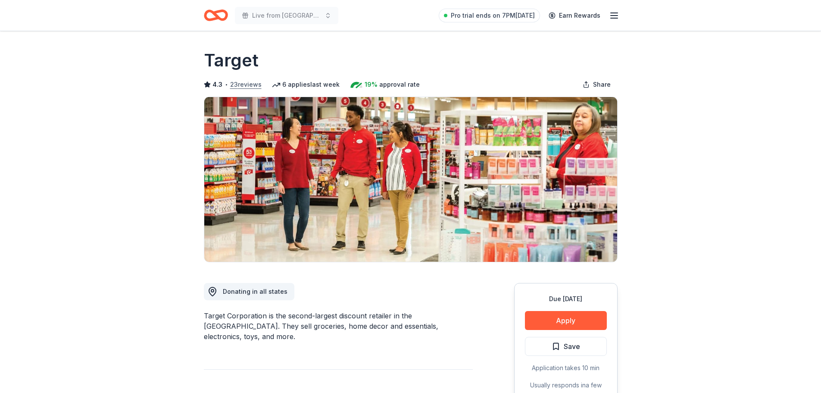
click at [239, 84] on button "23 reviews" at bounding box center [245, 84] width 31 height 10
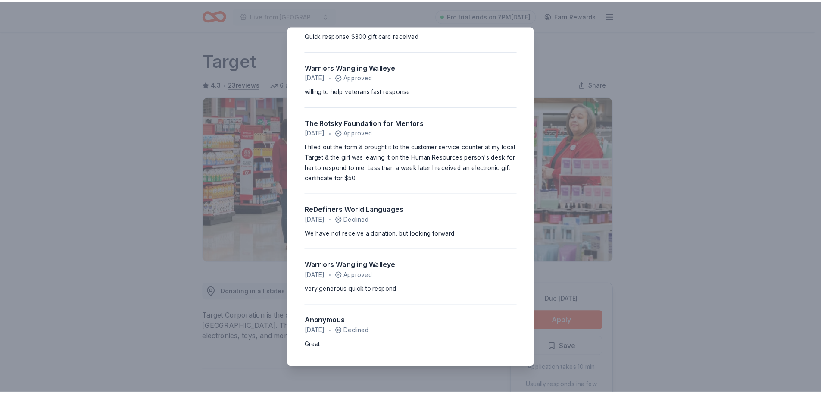
scroll to position [1269, 0]
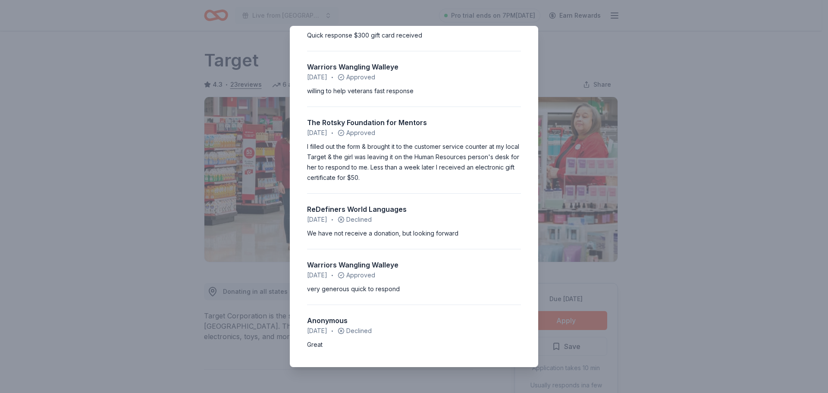
click at [563, 53] on div "4.3 • 23 reviews JC Youth Foundation [DATE] • Declined Each year that we apply …" at bounding box center [414, 196] width 828 height 393
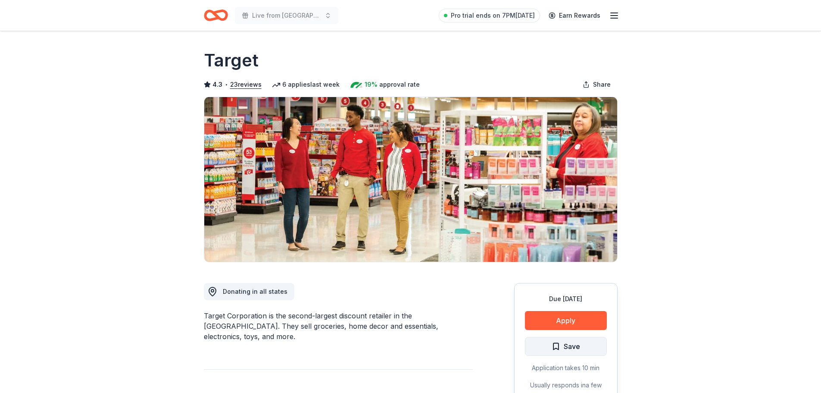
click at [575, 344] on span "Save" at bounding box center [572, 346] width 16 height 11
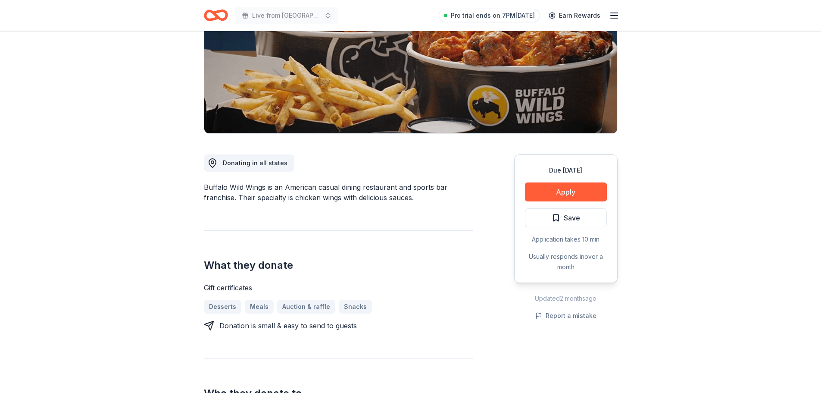
scroll to position [129, 0]
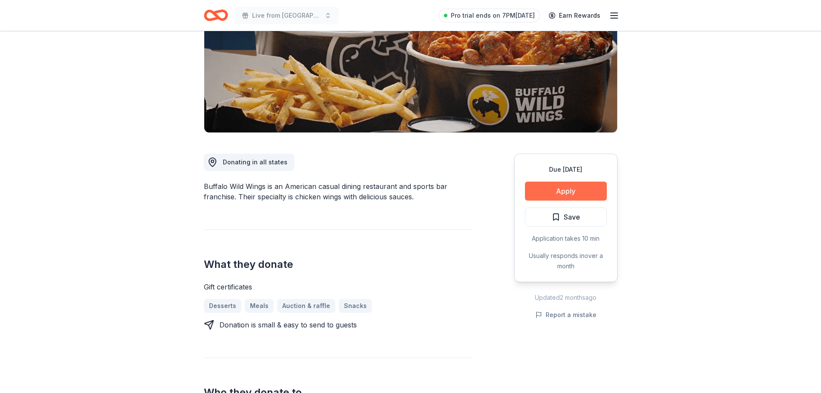
click at [583, 191] on button "Apply" at bounding box center [566, 190] width 82 height 19
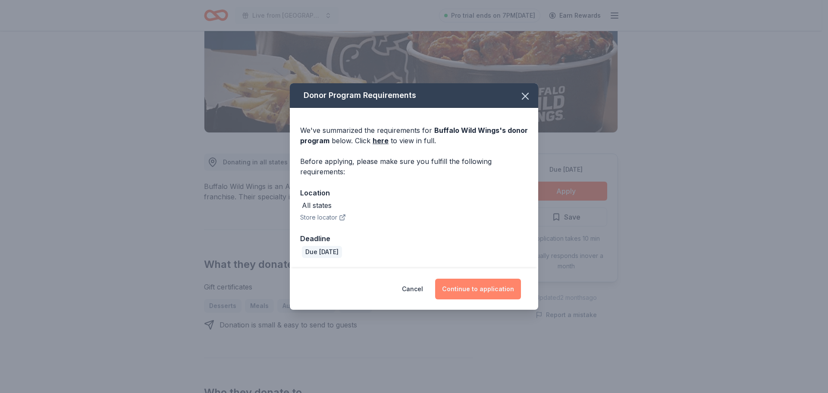
click at [481, 285] on button "Continue to application" at bounding box center [478, 288] width 86 height 21
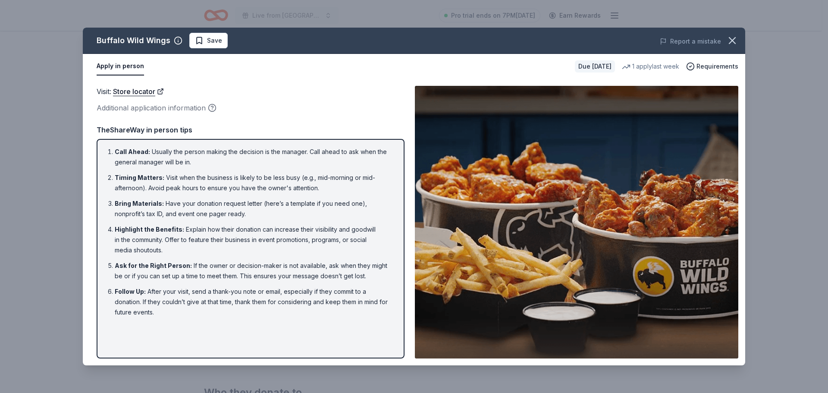
drag, startPoint x: 166, startPoint y: 153, endPoint x: 238, endPoint y: 268, distance: 136.0
click at [237, 262] on ol "Call Ahead : Usually the person making the decision is the manager. Call ahead …" at bounding box center [250, 232] width 292 height 171
click at [244, 282] on ol "Call Ahead : Usually the person making the decision is the manager. Call ahead …" at bounding box center [250, 232] width 292 height 171
drag, startPoint x: 194, startPoint y: 173, endPoint x: 220, endPoint y: 211, distance: 45.8
click at [220, 211] on ol "Call Ahead : Usually the person making the decision is the manager. Call ahead …" at bounding box center [250, 232] width 292 height 171
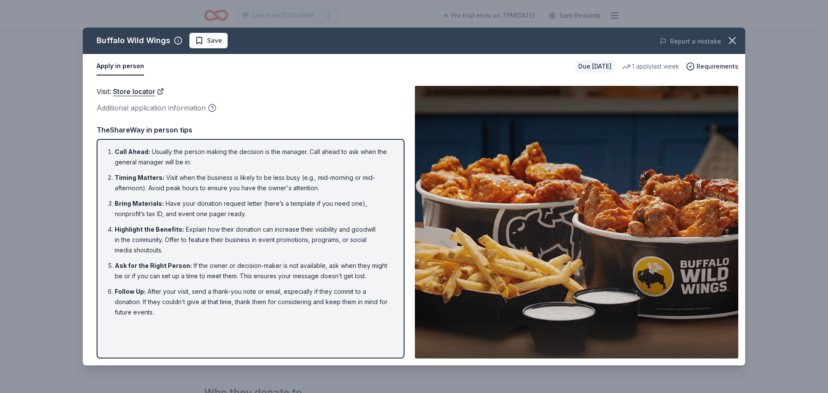
click at [220, 211] on li "Bring Materials : Have your donation request letter (here’s a template if you n…" at bounding box center [253, 208] width 277 height 21
drag, startPoint x: 200, startPoint y: 204, endPoint x: 271, endPoint y: 223, distance: 72.9
click at [271, 223] on ol "Call Ahead : Usually the person making the decision is the manager. Call ahead …" at bounding box center [250, 232] width 292 height 171
drag, startPoint x: 179, startPoint y: 226, endPoint x: 216, endPoint y: 245, distance: 41.1
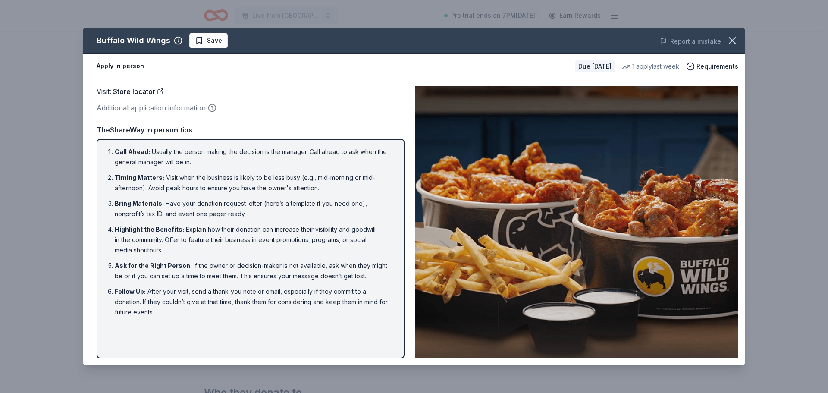
click at [216, 245] on li "Highlight the Benefits : Explain how their donation can increase their visibili…" at bounding box center [253, 239] width 277 height 31
drag, startPoint x: 193, startPoint y: 226, endPoint x: 228, endPoint y: 247, distance: 41.0
click at [228, 247] on li "Highlight the Benefits : Explain how their donation can increase their visibili…" at bounding box center [253, 239] width 277 height 31
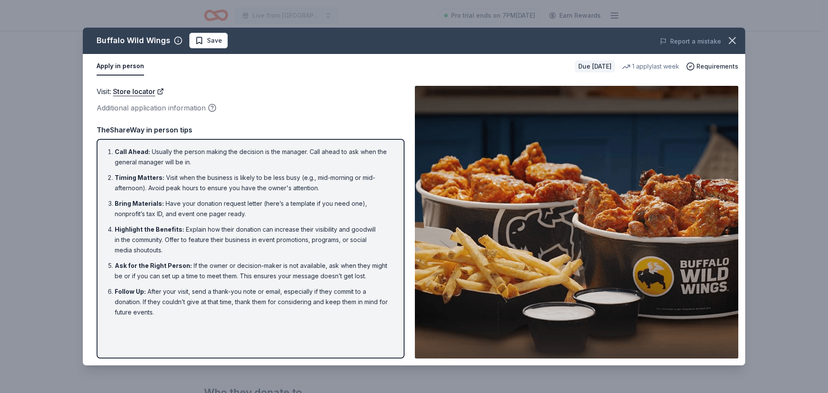
drag, startPoint x: 198, startPoint y: 265, endPoint x: 264, endPoint y: 315, distance: 82.2
click at [263, 313] on ol "Call Ahead : Usually the person making the decision is the manager. Call ahead …" at bounding box center [250, 232] width 292 height 171
click at [264, 315] on li "Follow Up : After your visit, send a thank-you note or email, especially if the…" at bounding box center [253, 301] width 277 height 31
drag, startPoint x: 209, startPoint y: 266, endPoint x: 247, endPoint y: 308, distance: 57.4
click at [247, 308] on ol "Call Ahead : Usually the person making the decision is the manager. Call ahead …" at bounding box center [250, 232] width 292 height 171
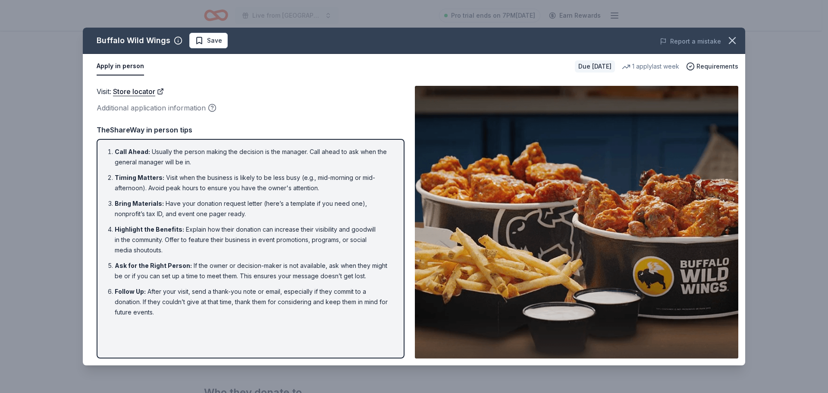
click at [247, 308] on li "Follow Up : After your visit, send a thank-you note or email, especially if the…" at bounding box center [253, 301] width 277 height 31
drag, startPoint x: 170, startPoint y: 287, endPoint x: 240, endPoint y: 319, distance: 76.4
click at [240, 319] on div "Call Ahead : Usually the person making the decision is the manager. Call ahead …" at bounding box center [251, 248] width 308 height 219
click at [233, 94] on div "Visit : Store locator" at bounding box center [251, 91] width 308 height 11
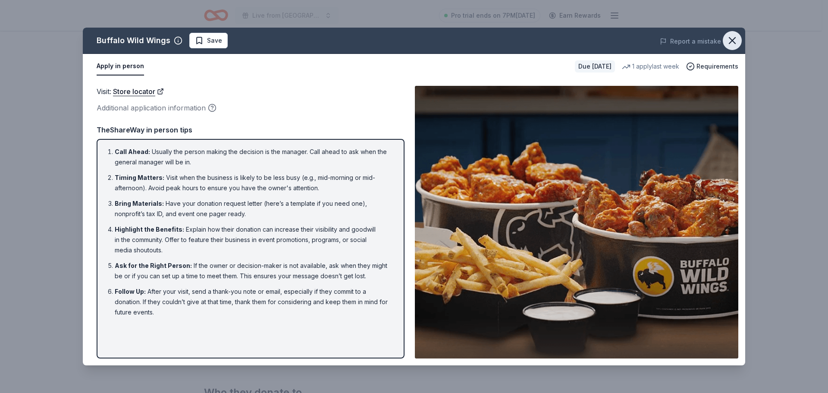
click at [734, 40] on icon "button" at bounding box center [732, 40] width 12 height 12
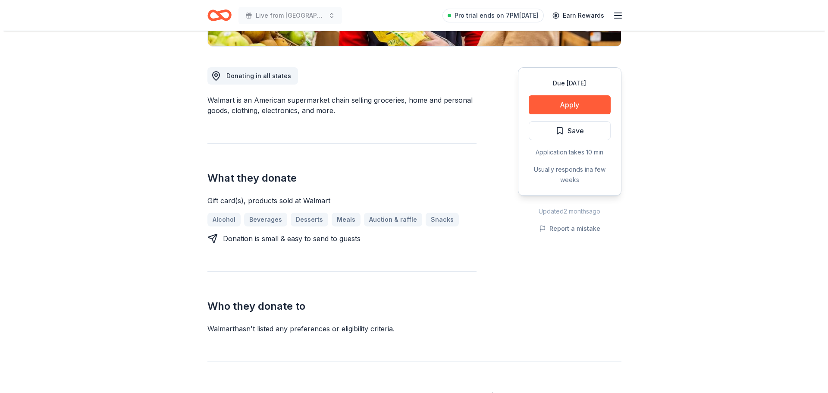
scroll to position [86, 0]
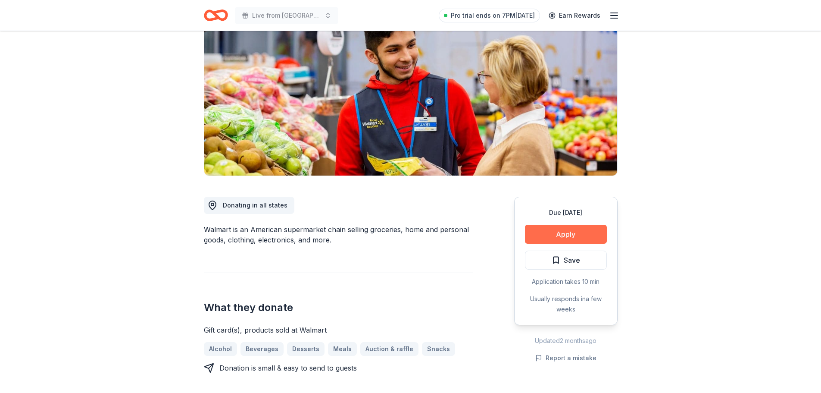
click at [566, 234] on button "Apply" at bounding box center [566, 234] width 82 height 19
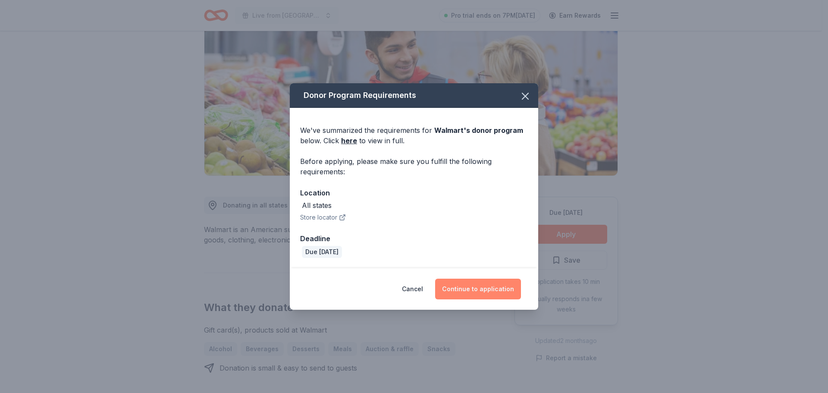
click at [501, 288] on button "Continue to application" at bounding box center [478, 288] width 86 height 21
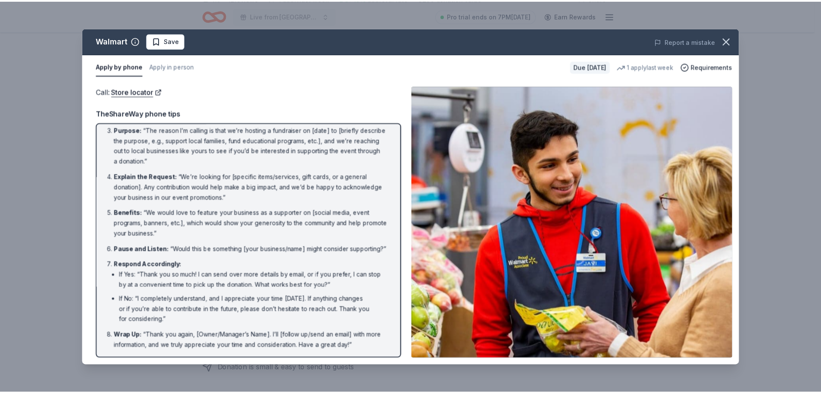
scroll to position [0, 0]
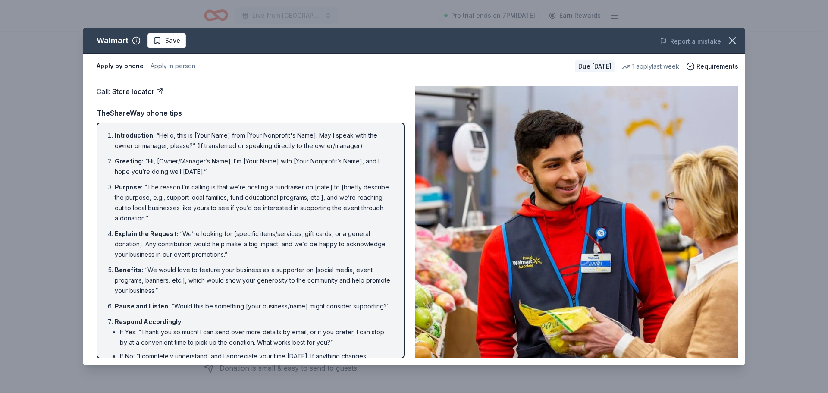
click at [181, 161] on li "Greeting : “Hi, [Owner/Manager’s Name]. I’m [Your Name] with [Your Nonprofit’s …" at bounding box center [253, 166] width 277 height 21
drag, startPoint x: 156, startPoint y: 161, endPoint x: 218, endPoint y: 172, distance: 63.0
click at [218, 172] on li "Greeting : “Hi, [Owner/Manager’s Name]. I’m [Your Name] with [Your Nonprofit’s …" at bounding box center [253, 166] width 277 height 21
drag, startPoint x: 163, startPoint y: 187, endPoint x: 277, endPoint y: 215, distance: 116.7
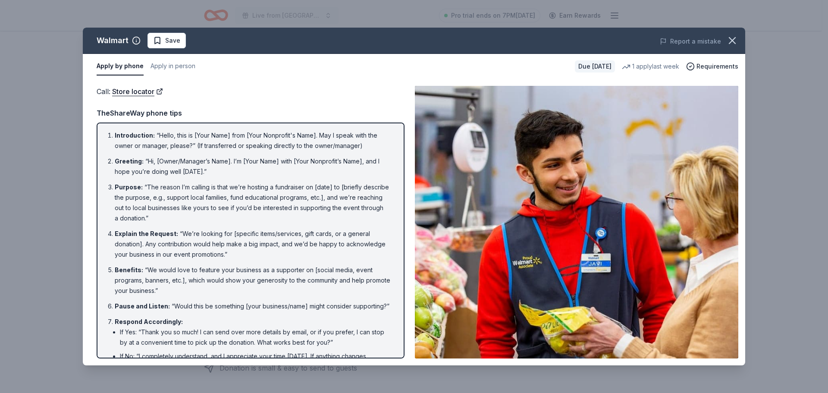
click at [277, 215] on li "Purpose : “The reason I’m calling is that we’re hosting a fundraiser on [date] …" at bounding box center [253, 202] width 277 height 41
click at [734, 38] on icon "button" at bounding box center [732, 41] width 6 height 6
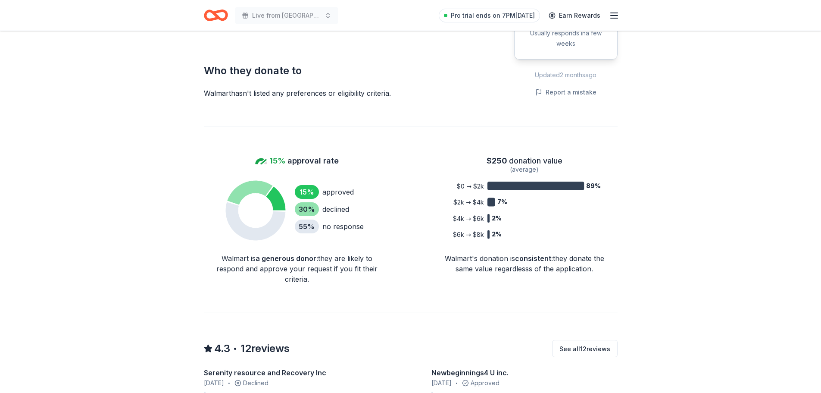
scroll to position [474, 0]
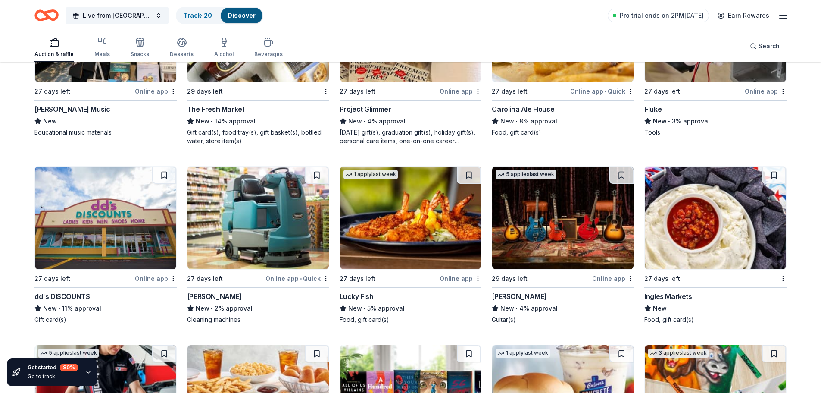
scroll to position [813, 0]
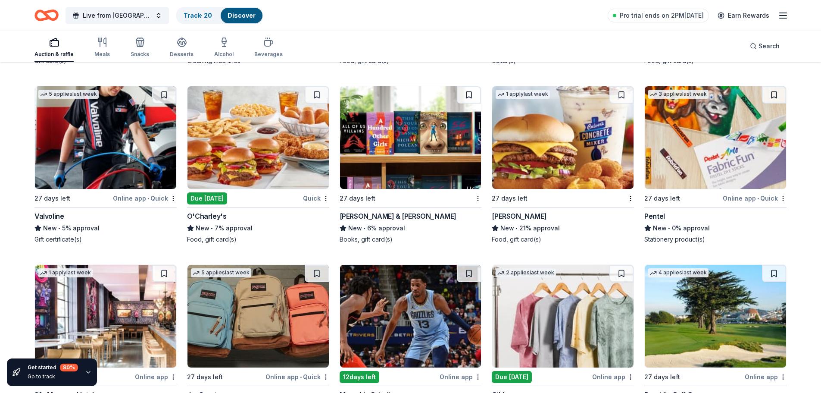
click at [396, 139] on img at bounding box center [410, 137] width 141 height 103
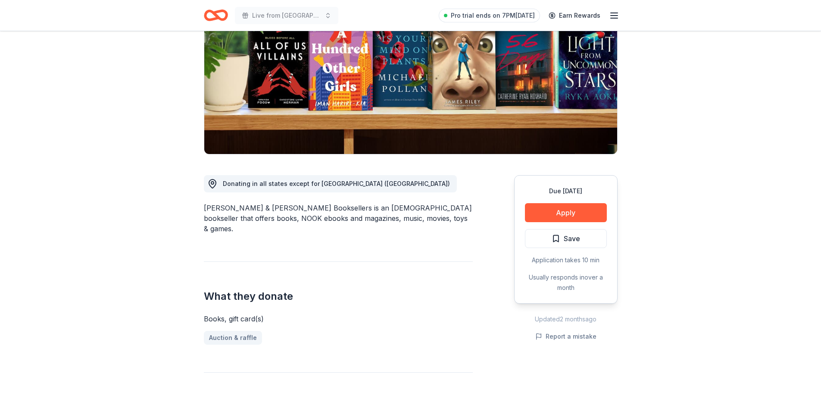
scroll to position [129, 0]
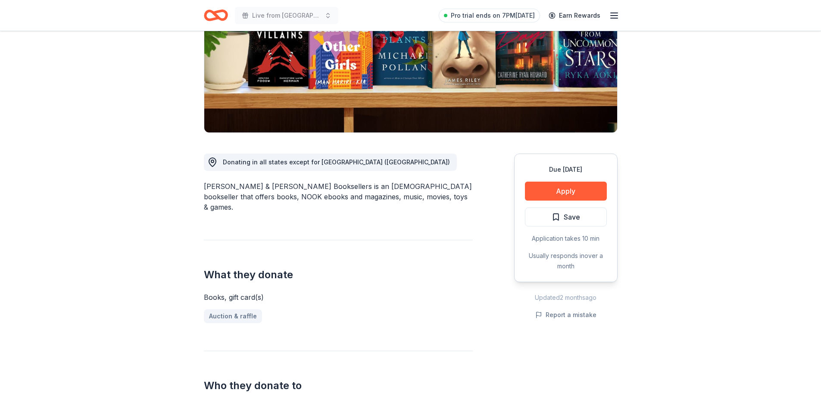
drag, startPoint x: 306, startPoint y: 185, endPoint x: 409, endPoint y: 193, distance: 103.3
click at [409, 193] on div "Barnes & Noble Booksellers is an American bookseller that offers books, NOOK eb…" at bounding box center [338, 196] width 269 height 31
click at [557, 191] on button "Apply" at bounding box center [566, 190] width 82 height 19
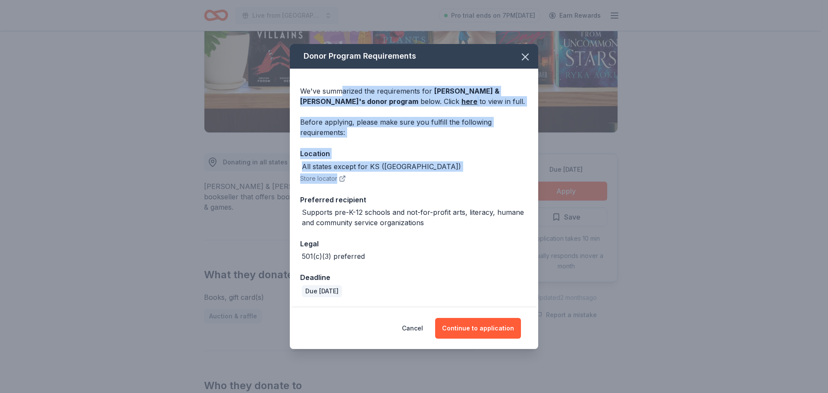
drag, startPoint x: 340, startPoint y: 90, endPoint x: 446, endPoint y: 183, distance: 140.8
click at [446, 183] on div "We've summarized the requirements for Barnes & Noble 's donor program below. Cl…" at bounding box center [414, 188] width 248 height 239
click at [446, 183] on div "All states except for KS (Wichita) Store locator" at bounding box center [414, 172] width 228 height 22
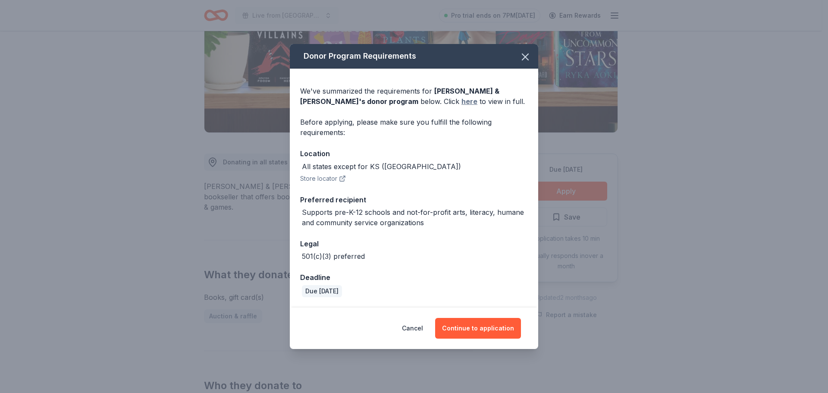
click at [461, 100] on link "here" at bounding box center [469, 101] width 16 height 10
click at [526, 53] on icon "button" at bounding box center [525, 57] width 12 height 12
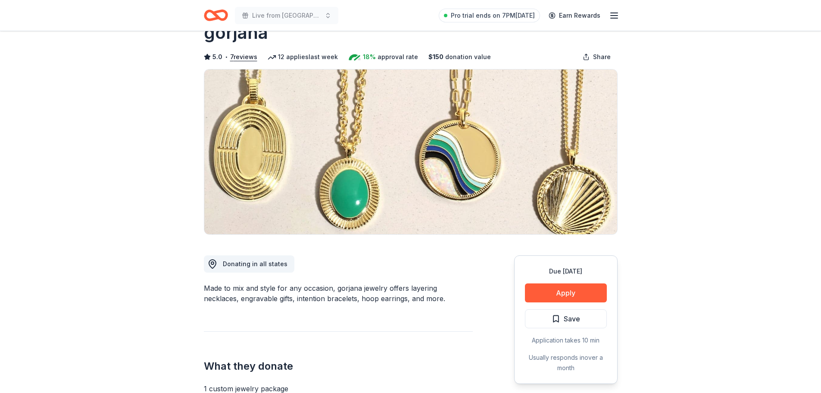
scroll to position [43, 0]
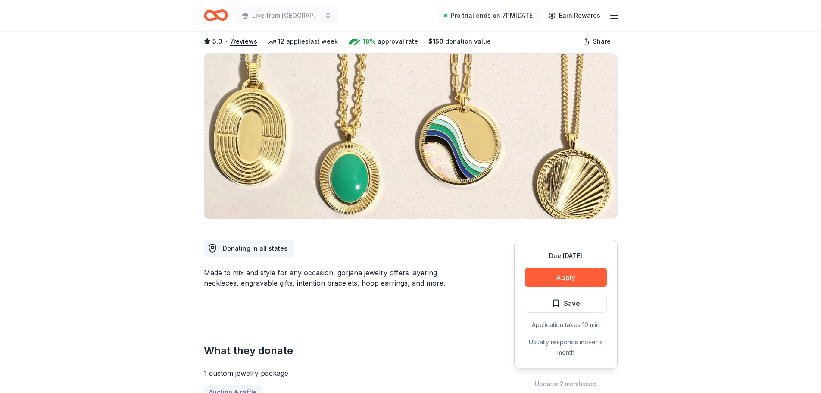
drag, startPoint x: 410, startPoint y: 273, endPoint x: 457, endPoint y: 287, distance: 49.4
click at [457, 287] on div "Made to mix and style for any occasion, gorjana jewelry offers layering necklac…" at bounding box center [338, 277] width 269 height 21
click at [560, 273] on button "Apply" at bounding box center [566, 277] width 82 height 19
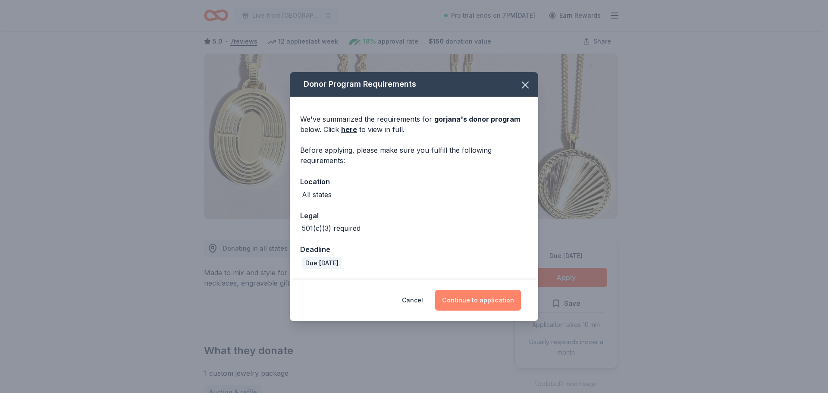
click at [478, 296] on button "Continue to application" at bounding box center [478, 300] width 86 height 21
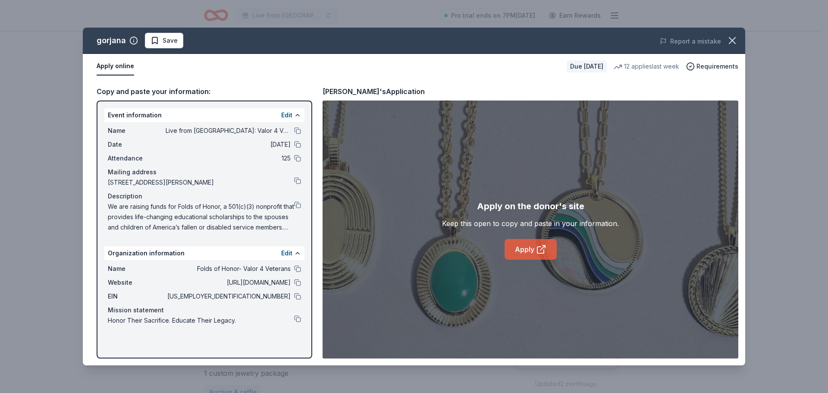
click at [527, 247] on link "Apply" at bounding box center [530, 249] width 52 height 21
click at [731, 42] on icon "button" at bounding box center [732, 40] width 12 height 12
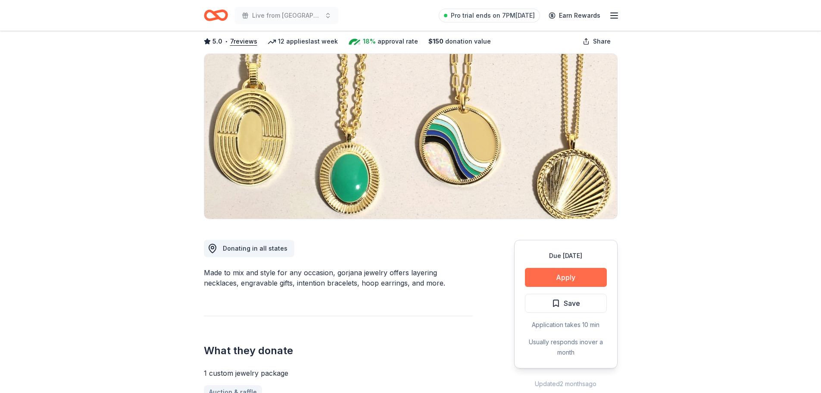
click at [570, 284] on button "Apply" at bounding box center [566, 277] width 82 height 19
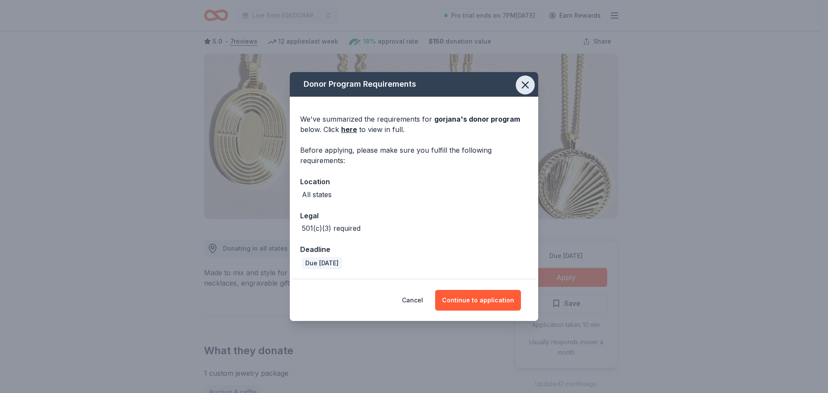
click at [522, 81] on icon "button" at bounding box center [525, 85] width 12 height 12
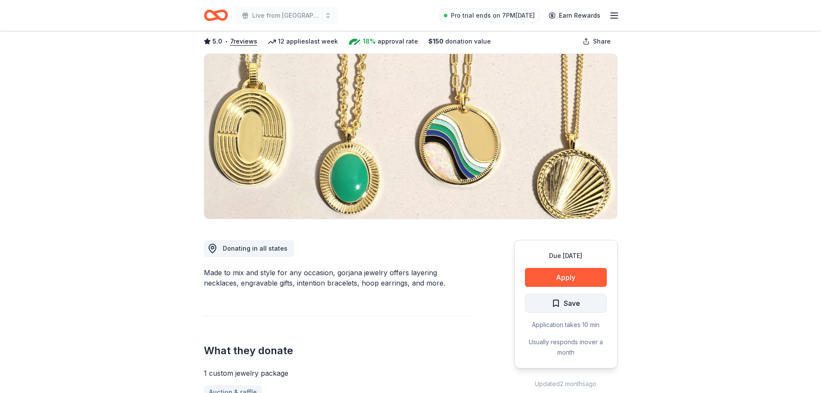
click at [576, 307] on span "Save" at bounding box center [572, 302] width 16 height 11
click at [582, 303] on html "Live from Nashville: Valor 4 Veterans Benefiting Folds of Honor Pro trial ends …" at bounding box center [410, 153] width 821 height 393
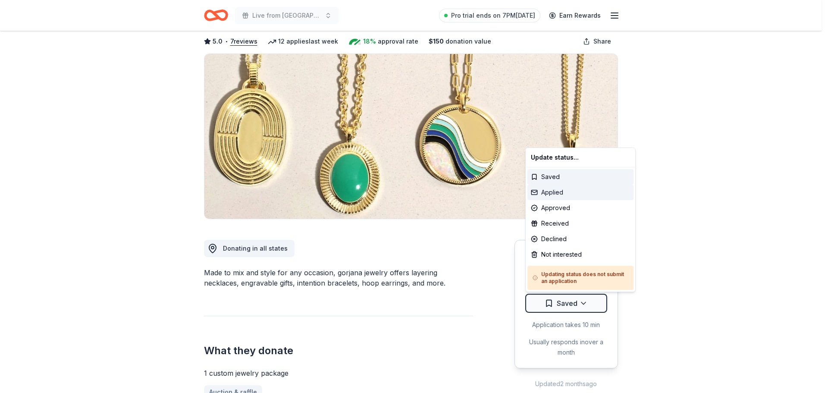
click at [553, 194] on div "Applied" at bounding box center [580, 192] width 106 height 16
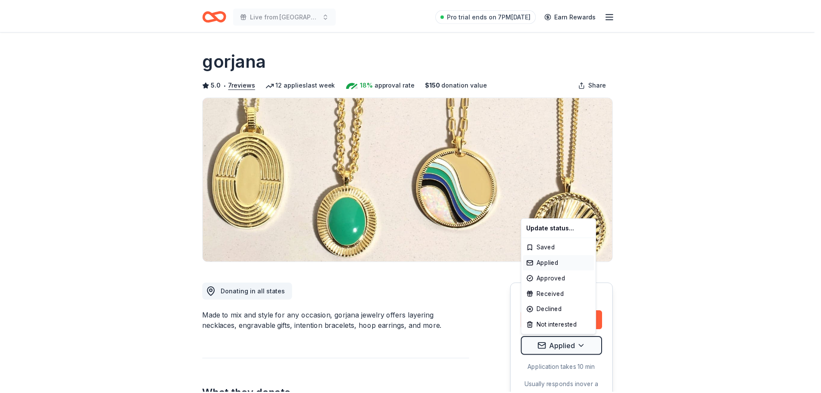
scroll to position [0, 0]
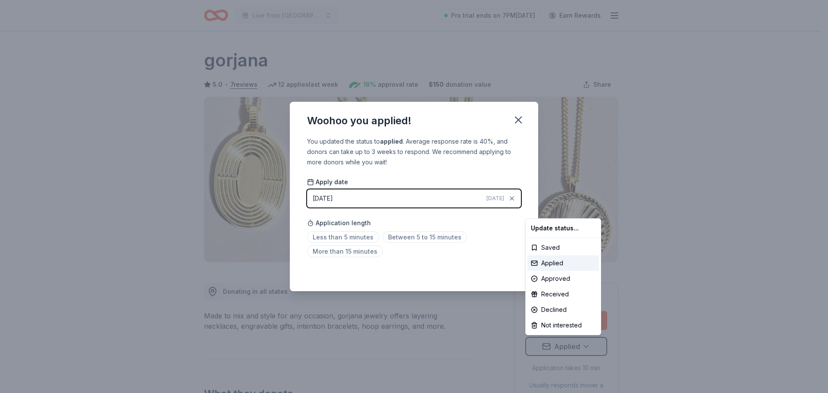
click at [421, 236] on html "Live from Nashville: Valor 4 Veterans Benefiting Folds of Honor Pro trial ends …" at bounding box center [414, 196] width 828 height 393
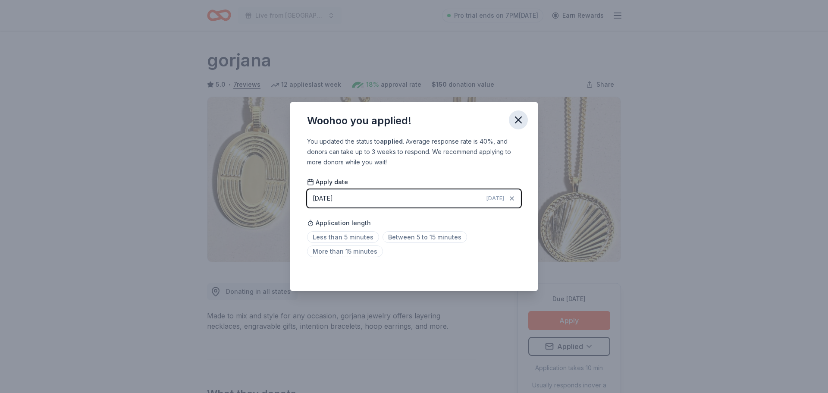
click at [514, 120] on icon "button" at bounding box center [518, 120] width 12 height 12
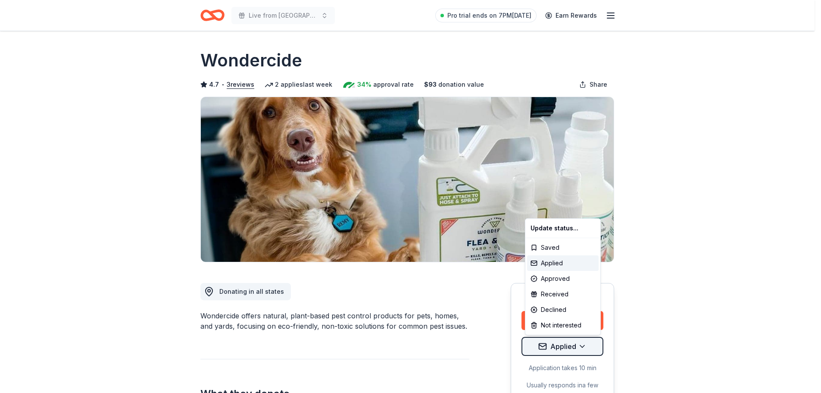
click at [589, 346] on html "Live from [GEOGRAPHIC_DATA]: Valor 4 Veterans Benefiting Folds of Honor Pro tri…" at bounding box center [410, 196] width 821 height 393
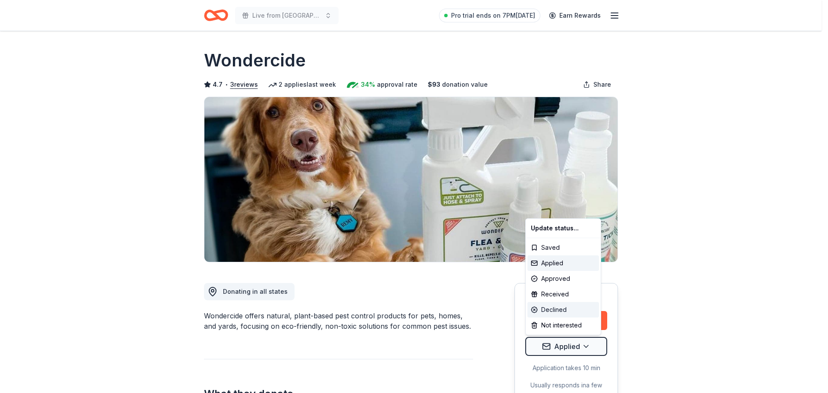
click at [559, 308] on div "Declined" at bounding box center [563, 310] width 72 height 16
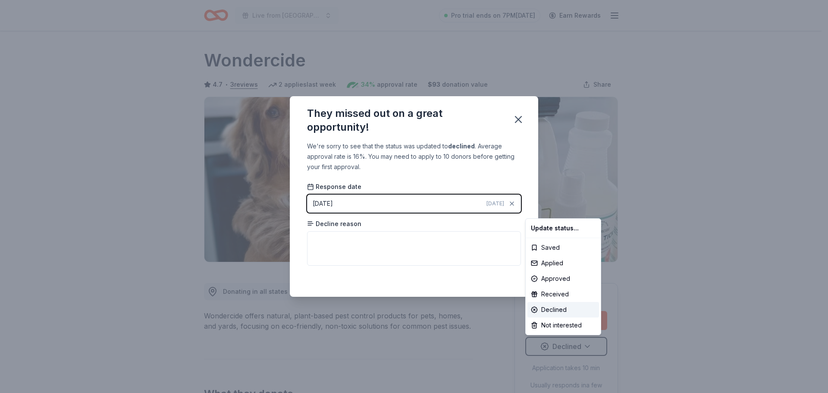
click at [430, 244] on html "Live from [GEOGRAPHIC_DATA]: Valor 4 Veterans Benefiting Folds of Honor Pro tri…" at bounding box center [414, 196] width 828 height 393
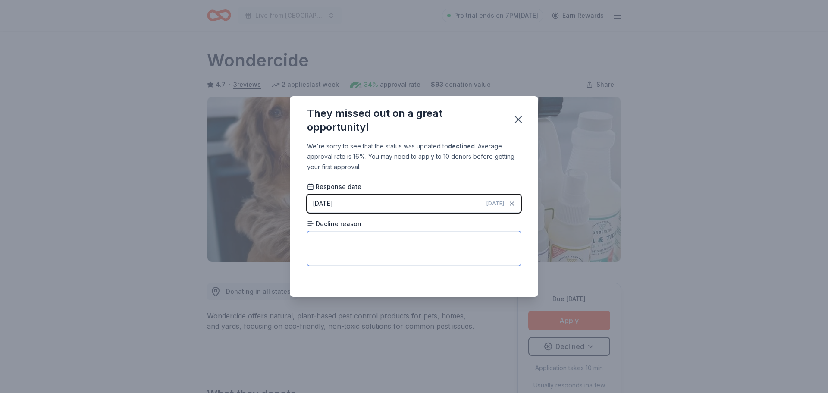
click at [434, 243] on textarea at bounding box center [414, 248] width 214 height 34
click at [472, 250] on textarea at bounding box center [414, 248] width 214 height 34
type textarea "They gave no reason."
click at [518, 122] on icon "button" at bounding box center [518, 119] width 12 height 12
